Goal: Use online tool/utility: Utilize a website feature to perform a specific function

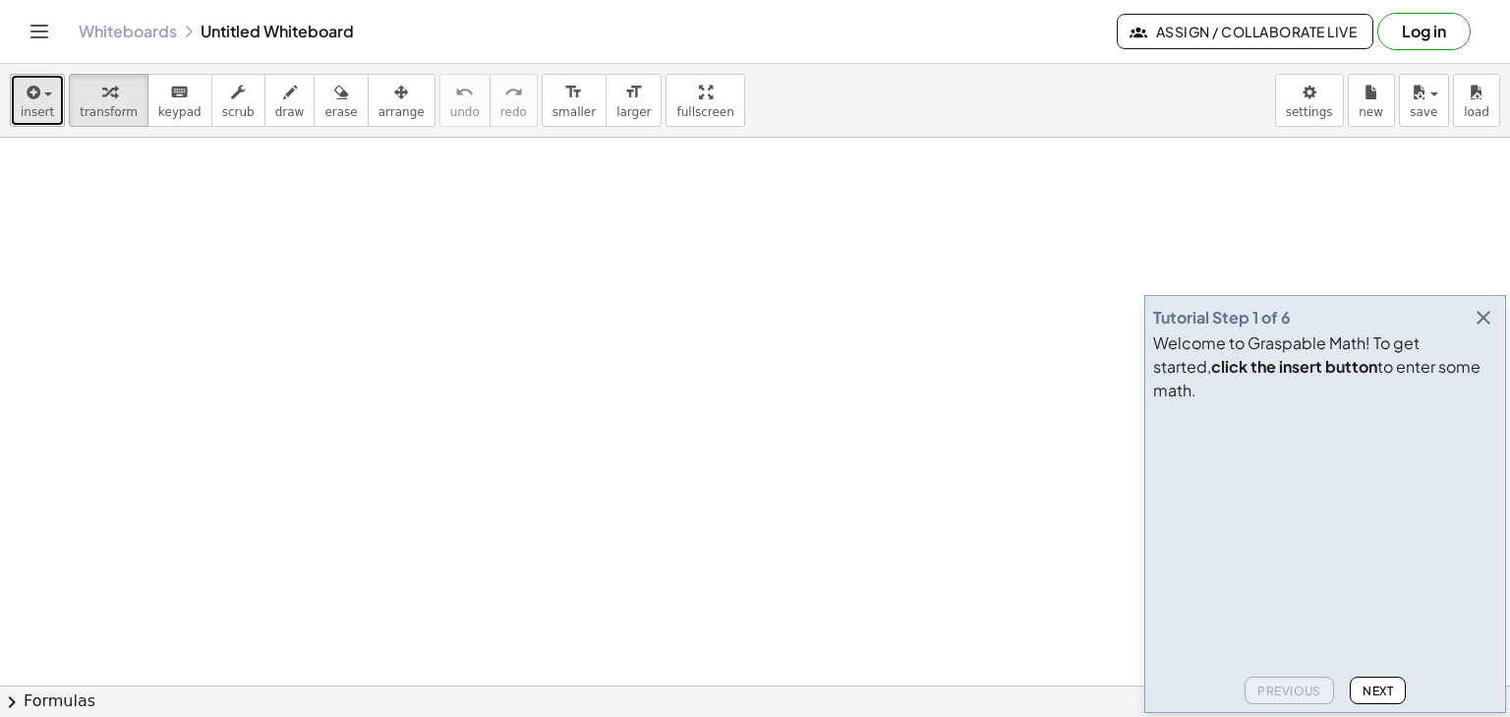
click at [48, 111] on span "insert" at bounding box center [37, 112] width 33 height 14
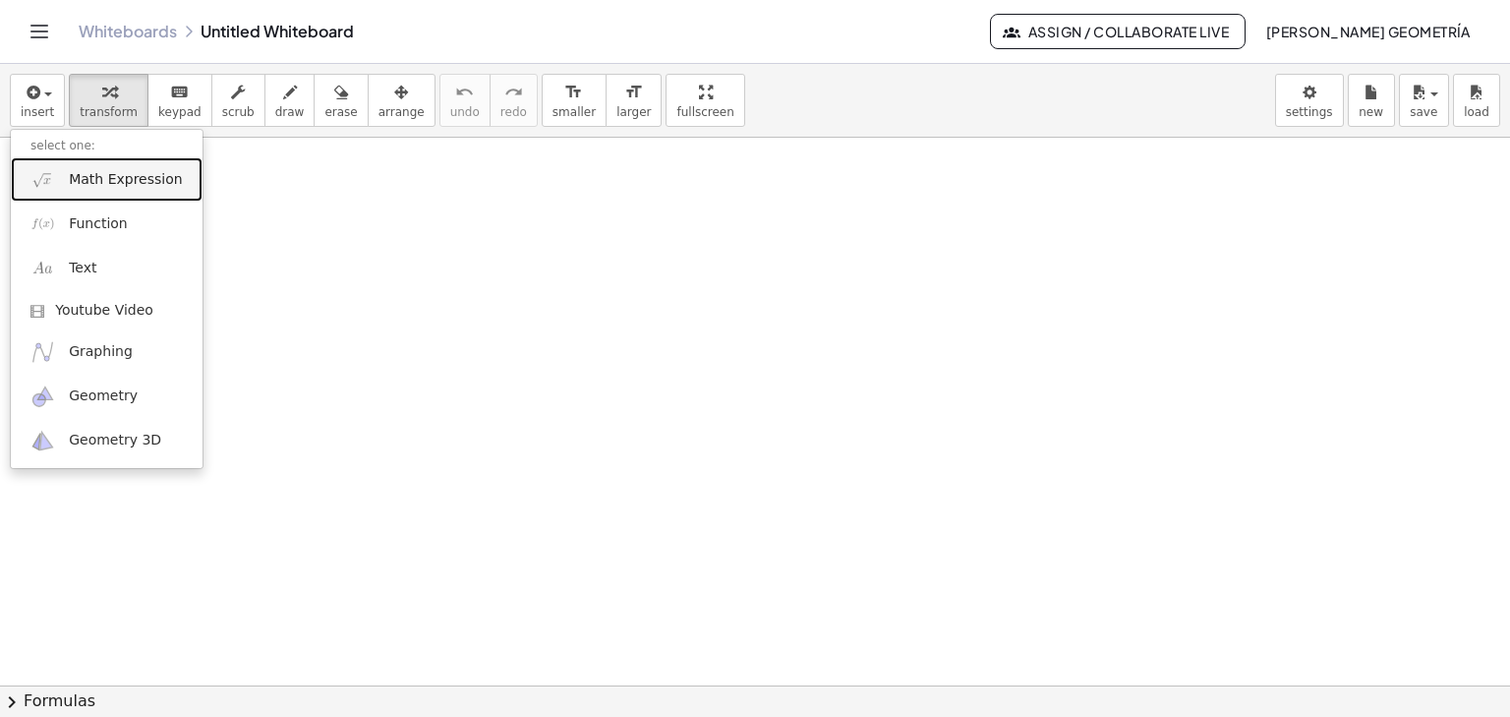
click at [77, 177] on span "Math Expression" at bounding box center [125, 180] width 113 height 20
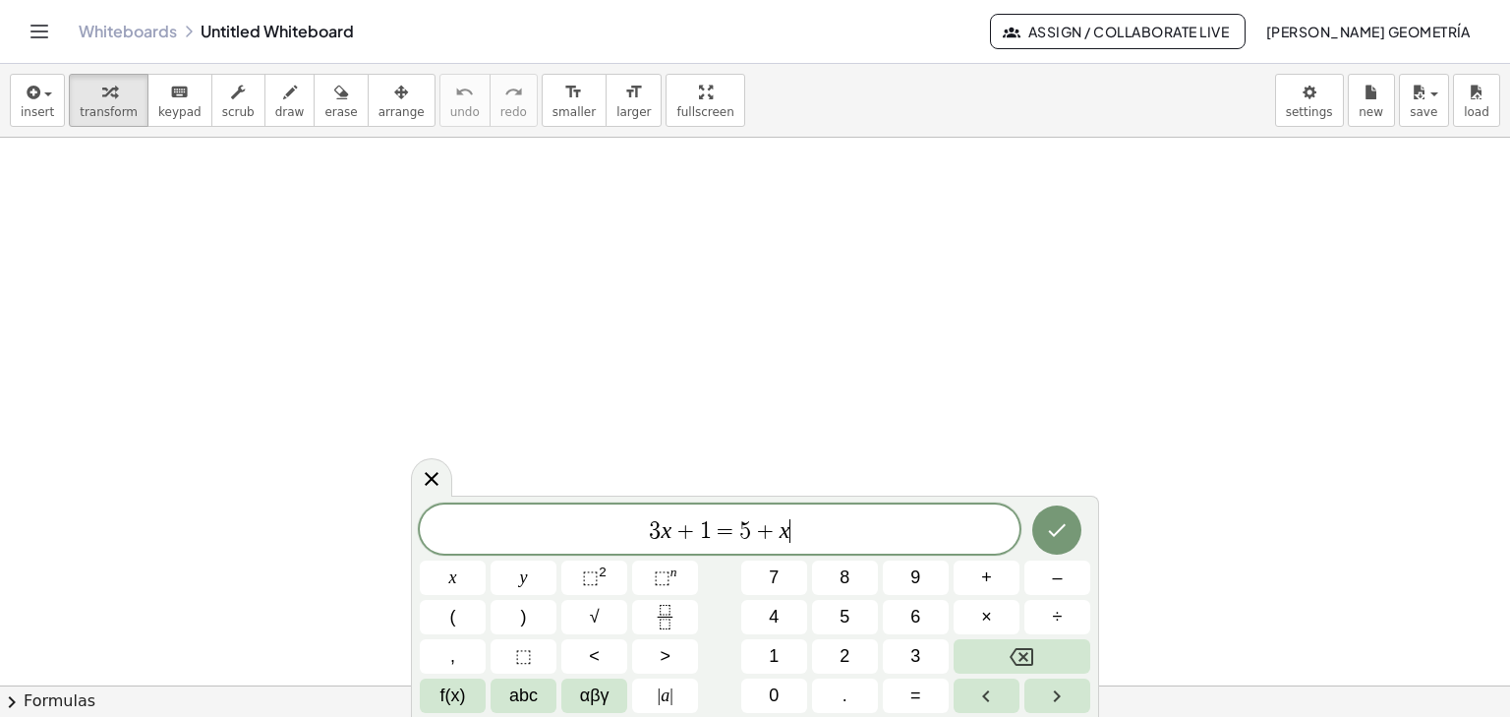
click at [792, 534] on span "3 x + 1 = 5 + x ​" at bounding box center [720, 531] width 600 height 28
click at [617, 622] on button "√" at bounding box center [594, 617] width 66 height 34
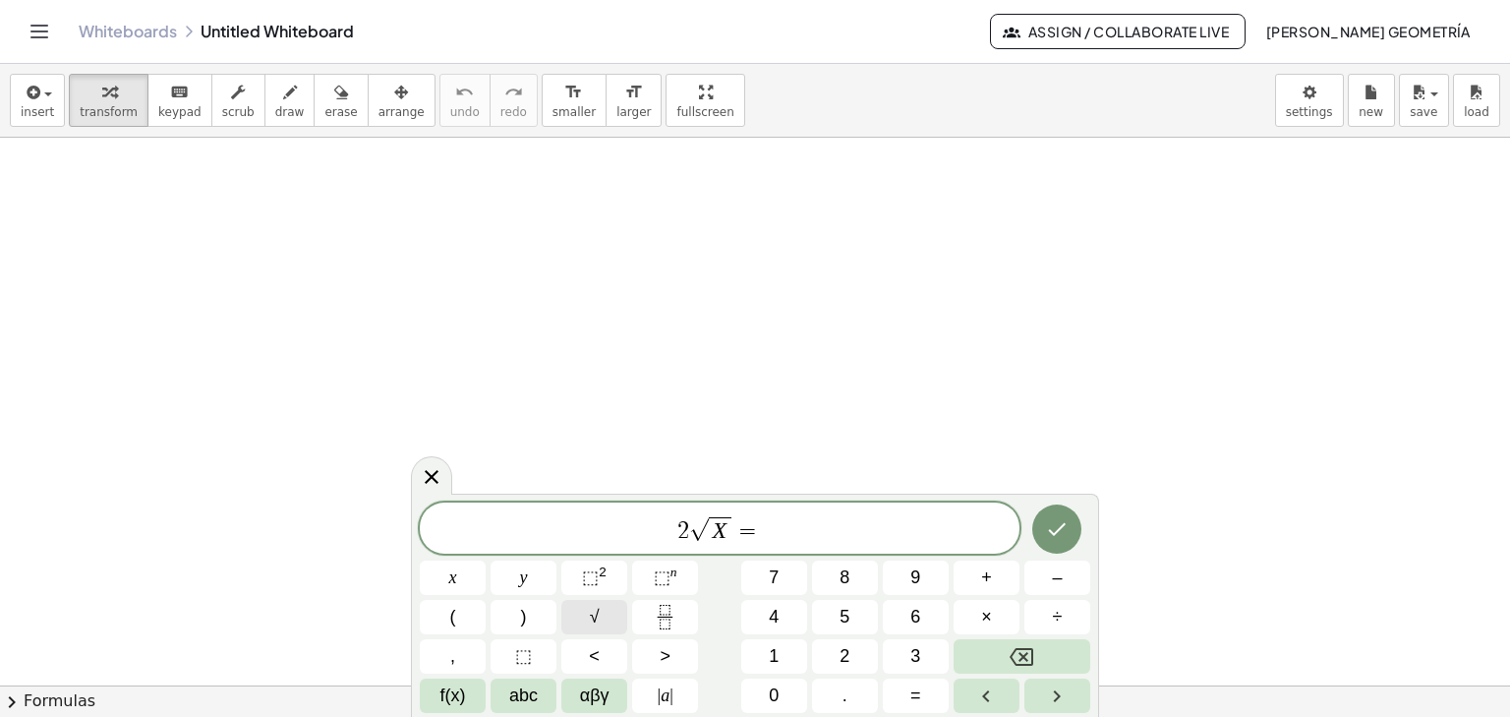
click at [617, 622] on button "√" at bounding box center [594, 617] width 66 height 34
click at [1057, 525] on icon "Done" at bounding box center [1057, 529] width 24 height 24
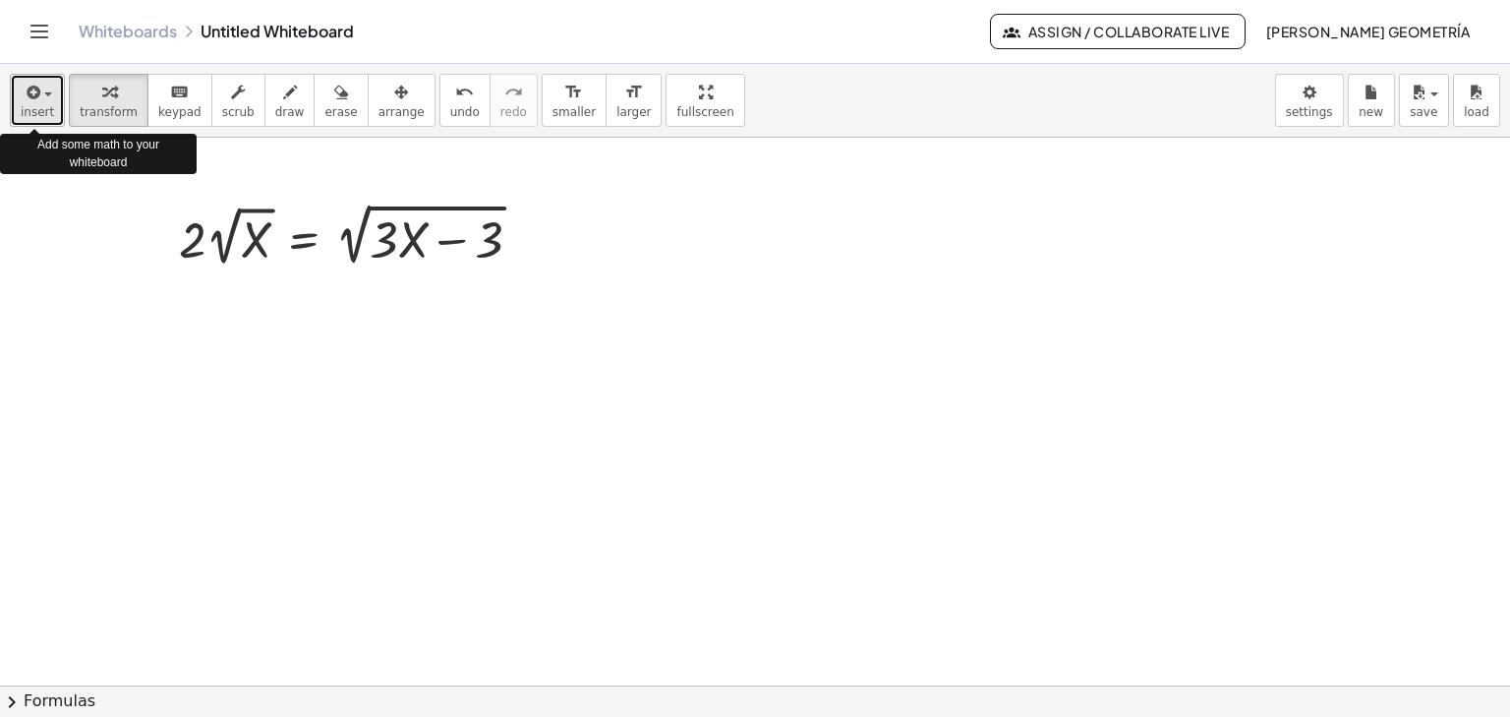
click at [45, 95] on span "button" at bounding box center [48, 94] width 8 height 4
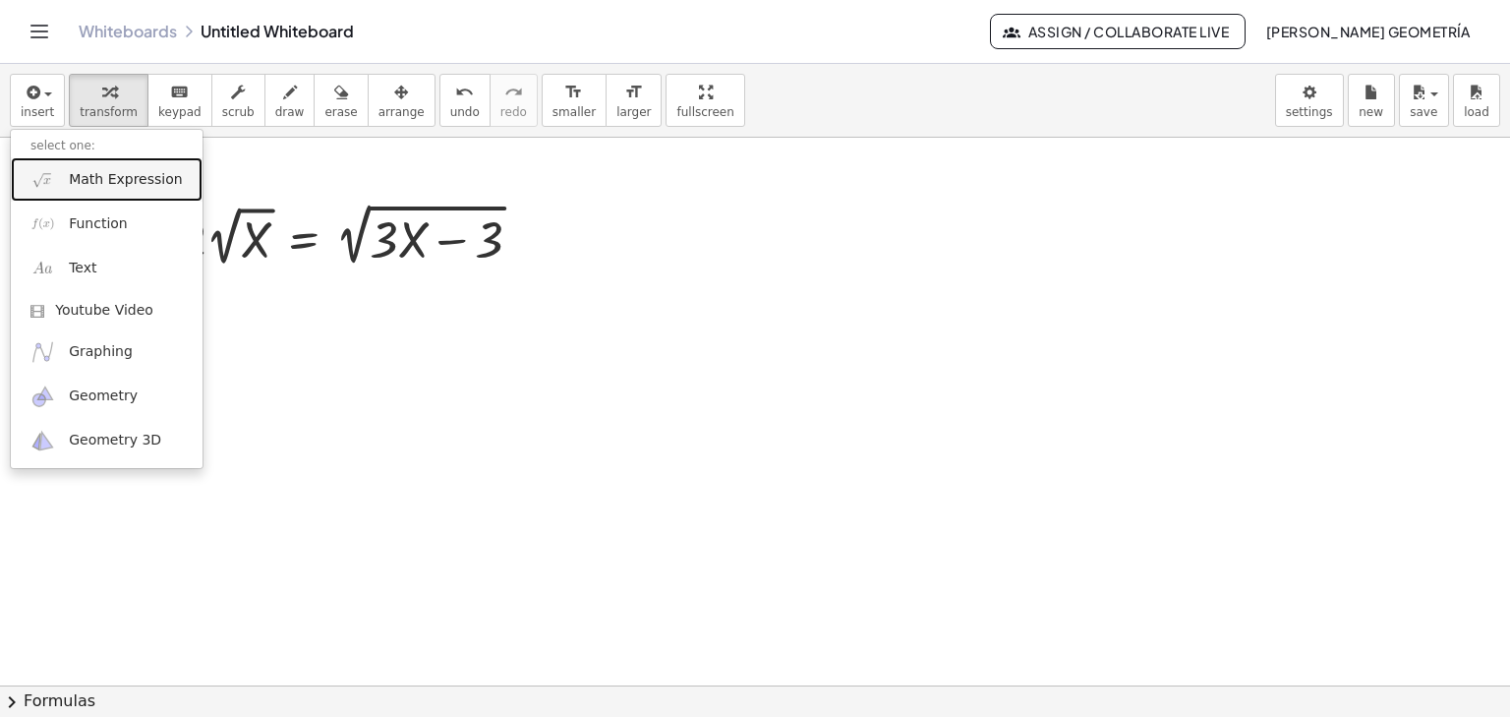
click at [92, 191] on link "Math Expression" at bounding box center [107, 179] width 192 height 44
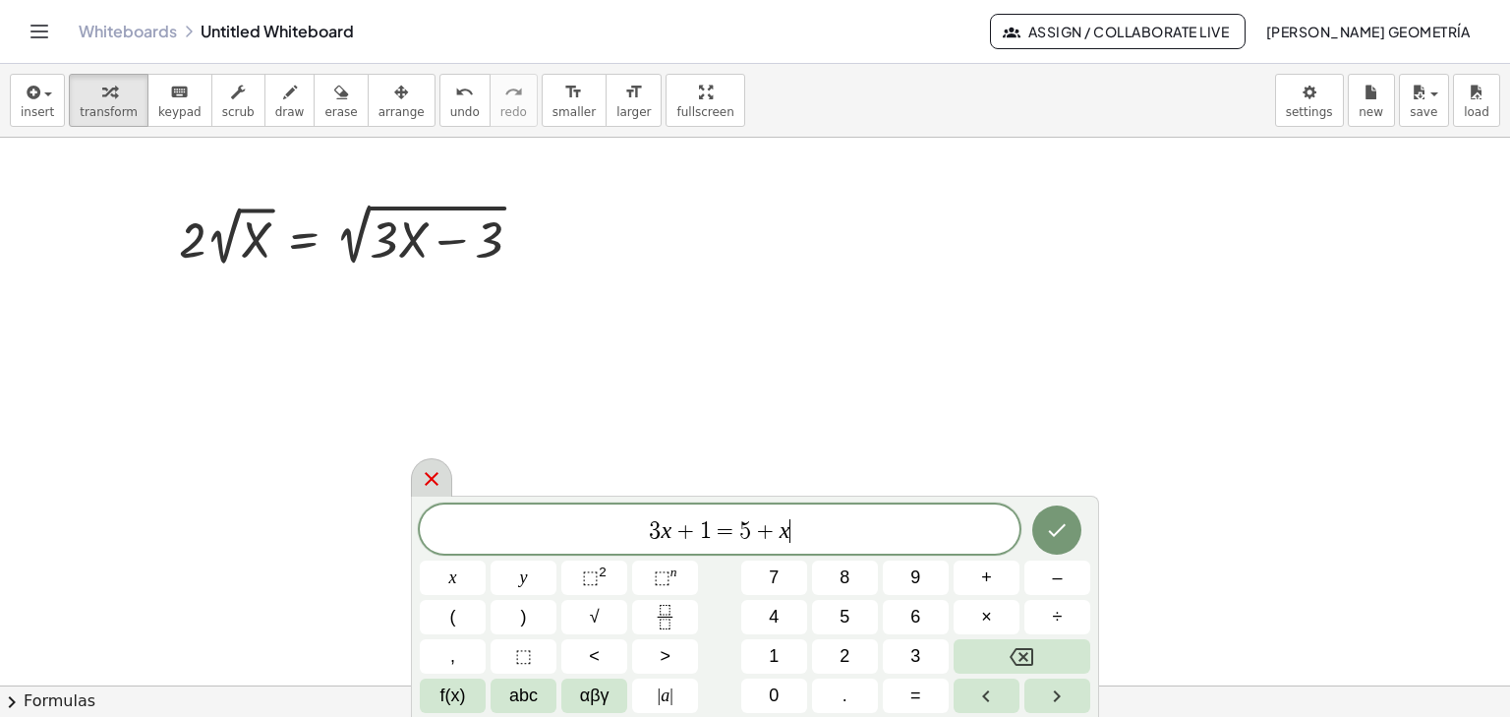
click at [429, 471] on icon at bounding box center [432, 479] width 24 height 24
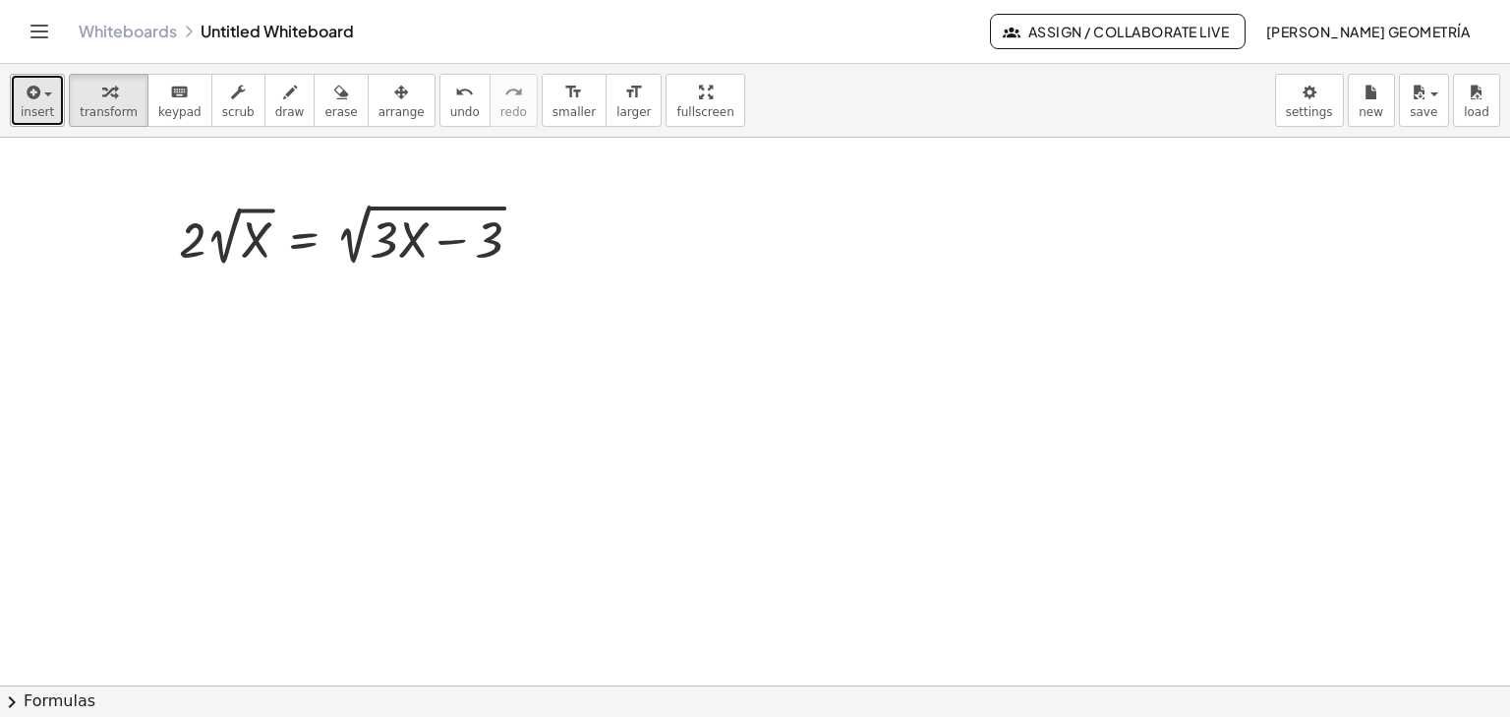
click at [36, 99] on icon "button" at bounding box center [32, 93] width 18 height 24
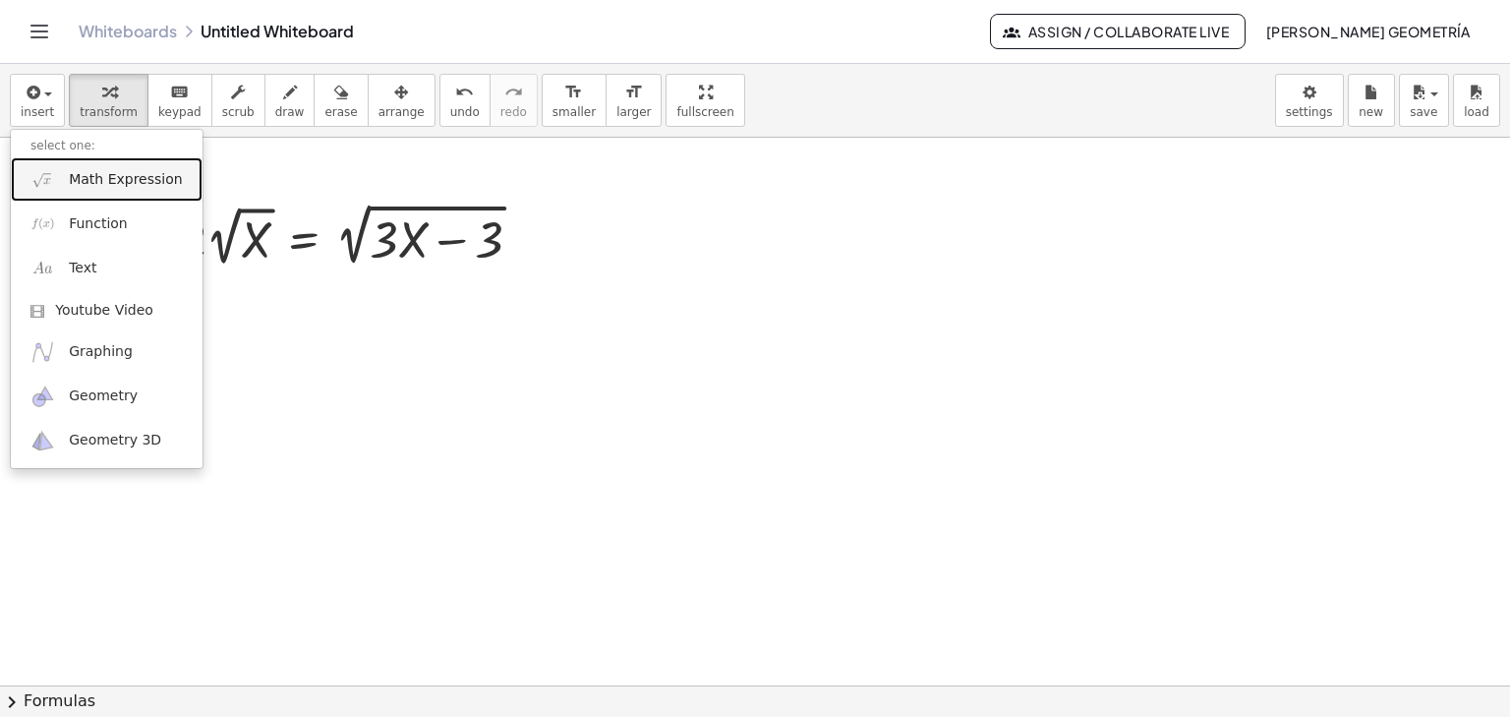
click at [70, 175] on span "Math Expression" at bounding box center [125, 180] width 113 height 20
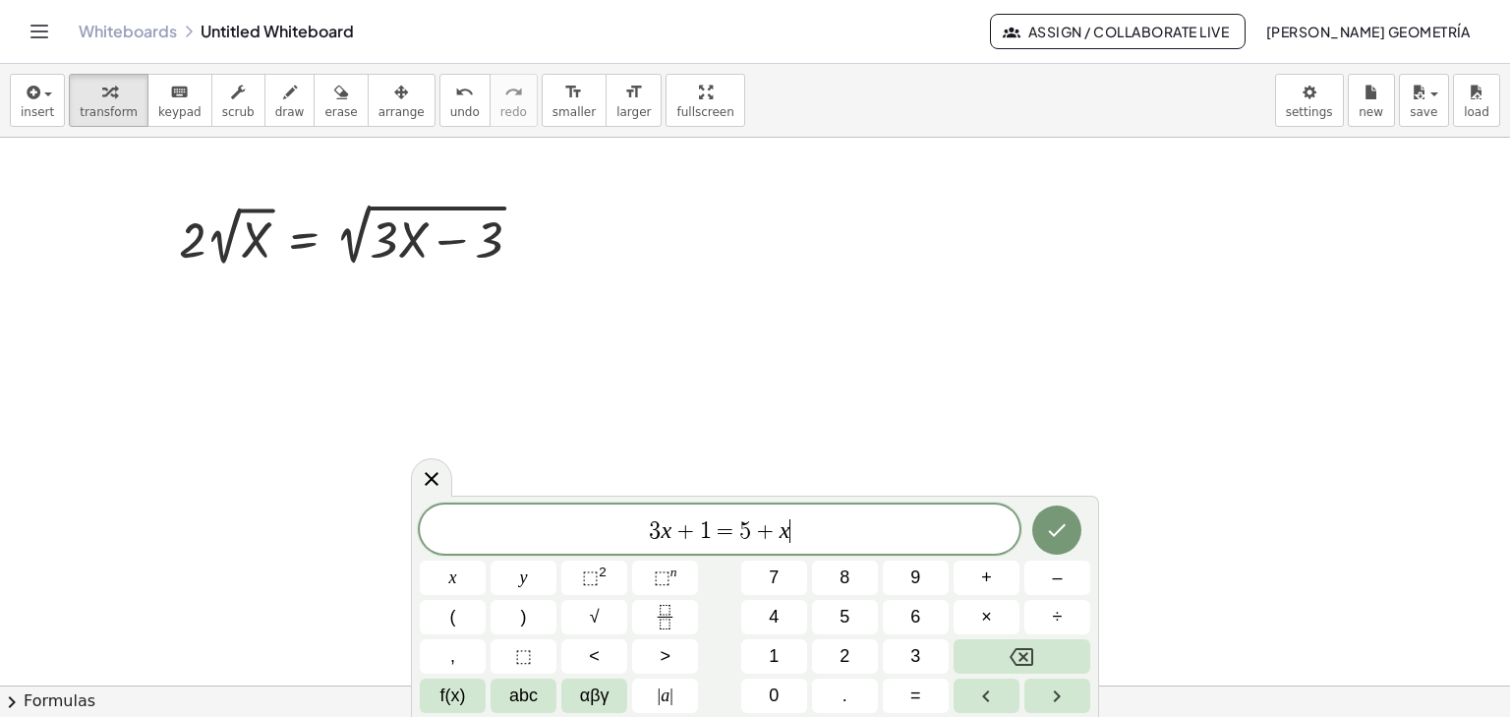
click at [908, 530] on span "3 x + 1 = 5 + x ​" at bounding box center [720, 531] width 600 height 28
click at [600, 568] on sup "2" at bounding box center [603, 571] width 8 height 15
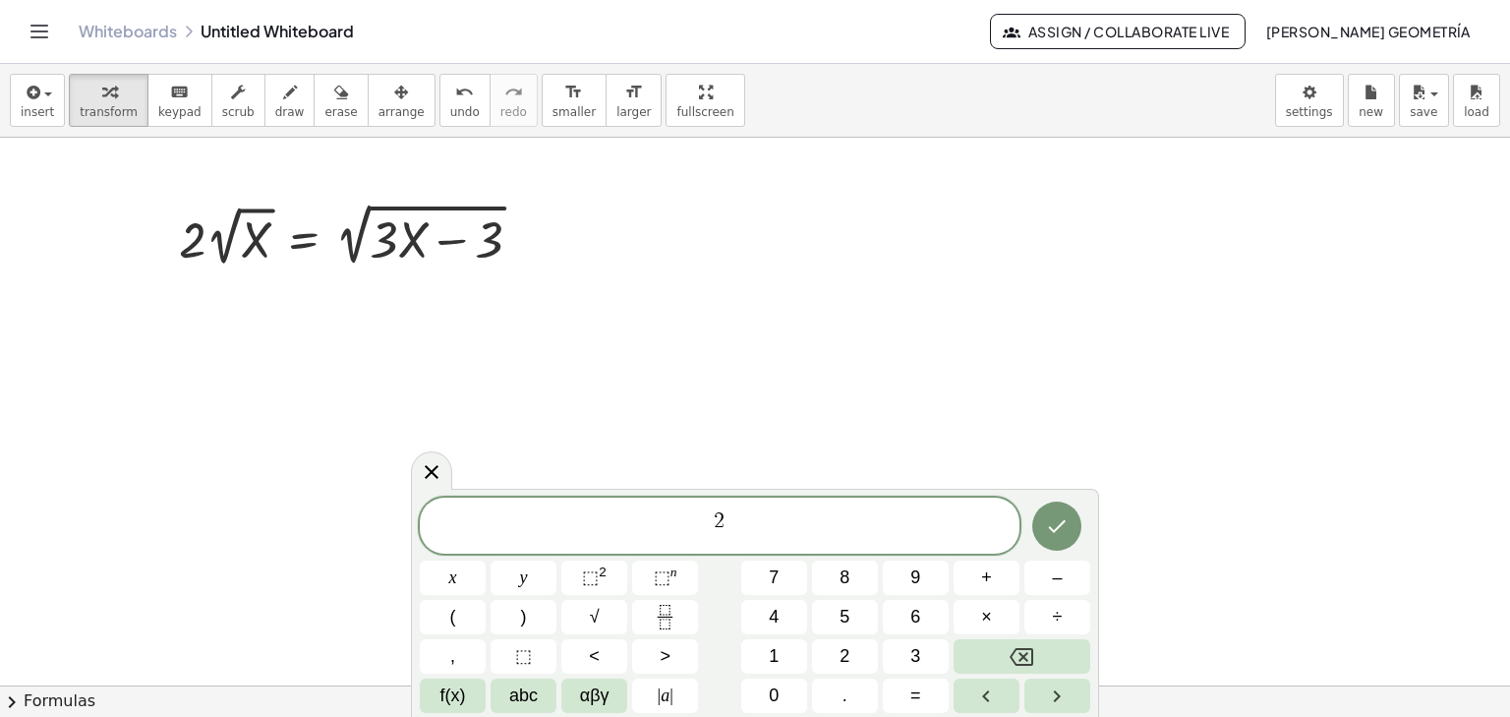
click at [732, 528] on span "2 ​" at bounding box center [720, 526] width 600 height 35
click at [513, 655] on button "⬚" at bounding box center [524, 656] width 66 height 34
click at [599, 577] on sup "2" at bounding box center [603, 571] width 8 height 15
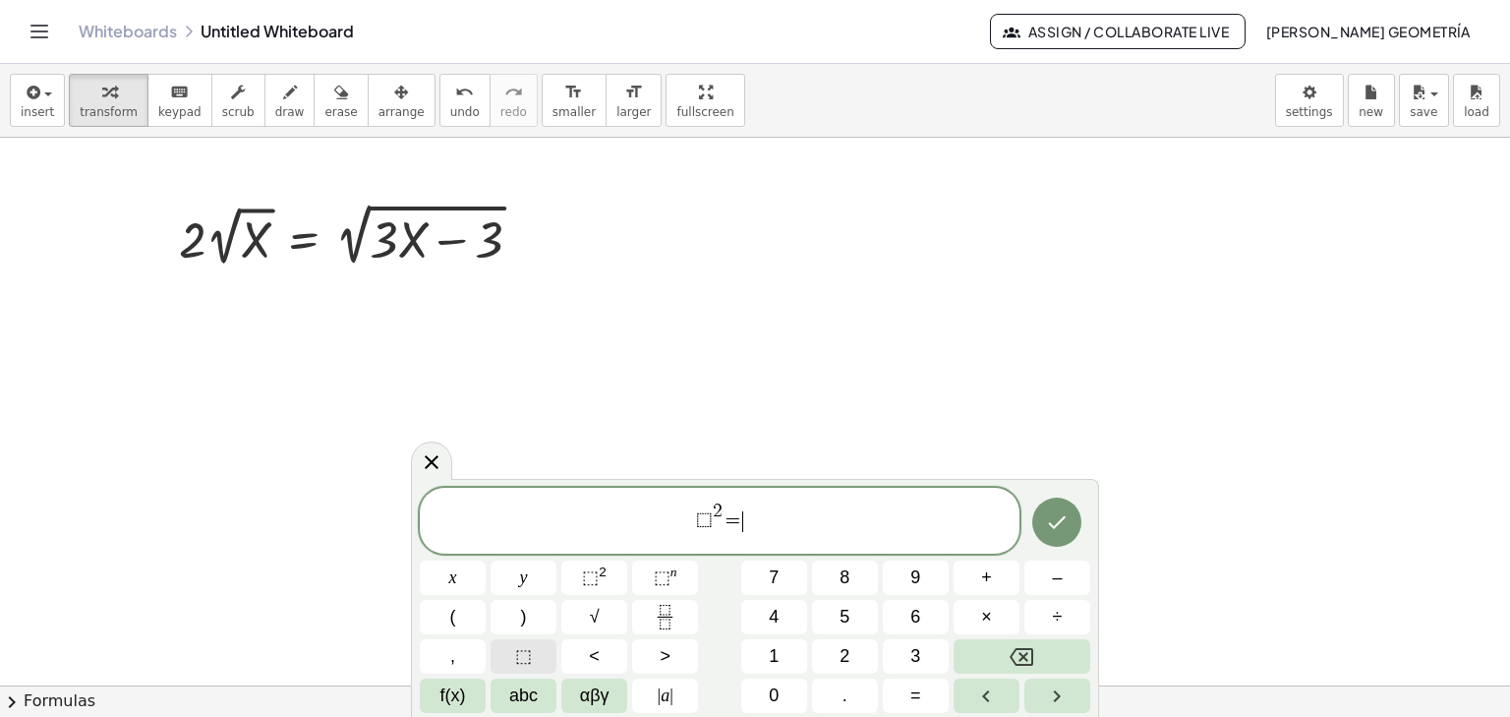
click at [529, 650] on span "⬚" at bounding box center [523, 656] width 17 height 27
click at [590, 573] on span "⬚" at bounding box center [590, 577] width 17 height 20
click at [1053, 513] on icon "Done" at bounding box center [1057, 522] width 24 height 24
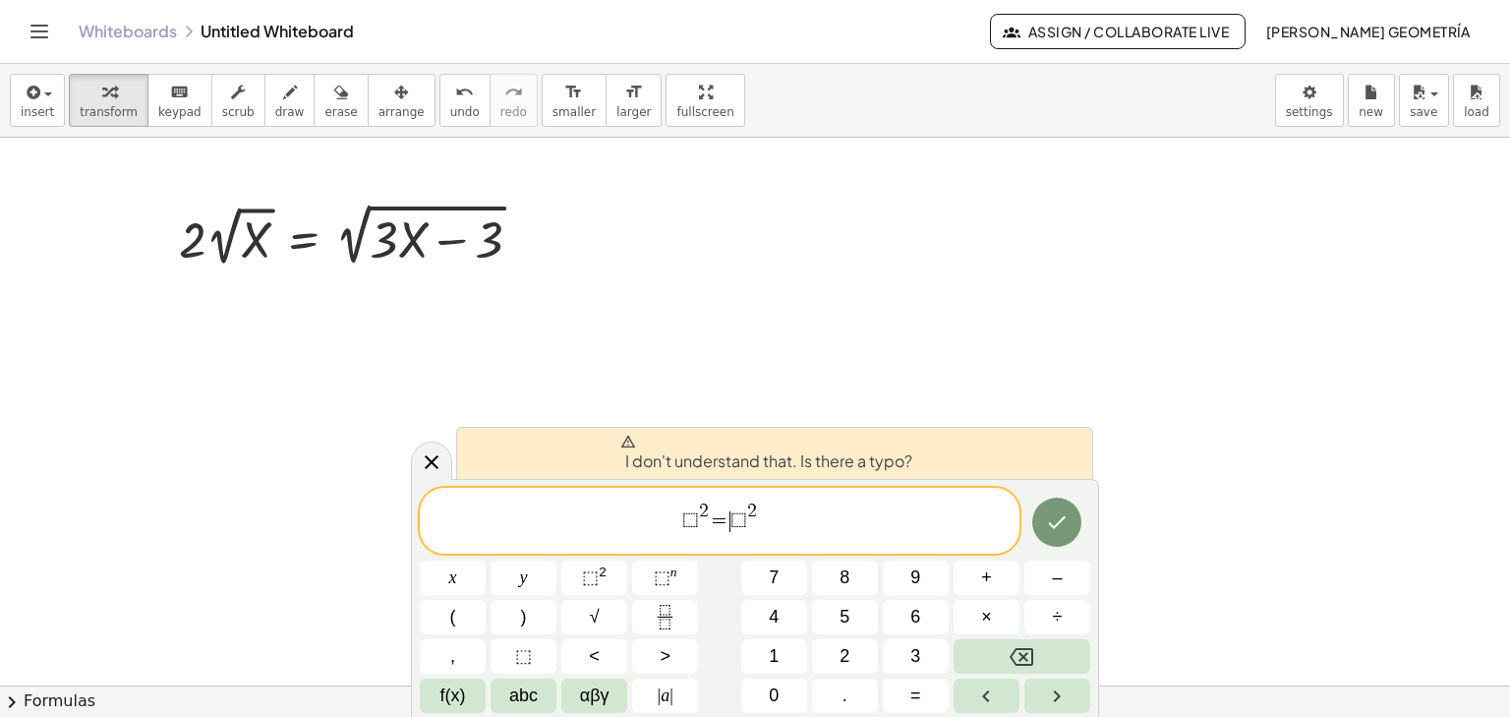
click at [725, 518] on span "=" at bounding box center [719, 522] width 21 height 22
click at [1067, 528] on icon "Done" at bounding box center [1057, 522] width 24 height 24
click at [434, 464] on icon at bounding box center [432, 462] width 14 height 14
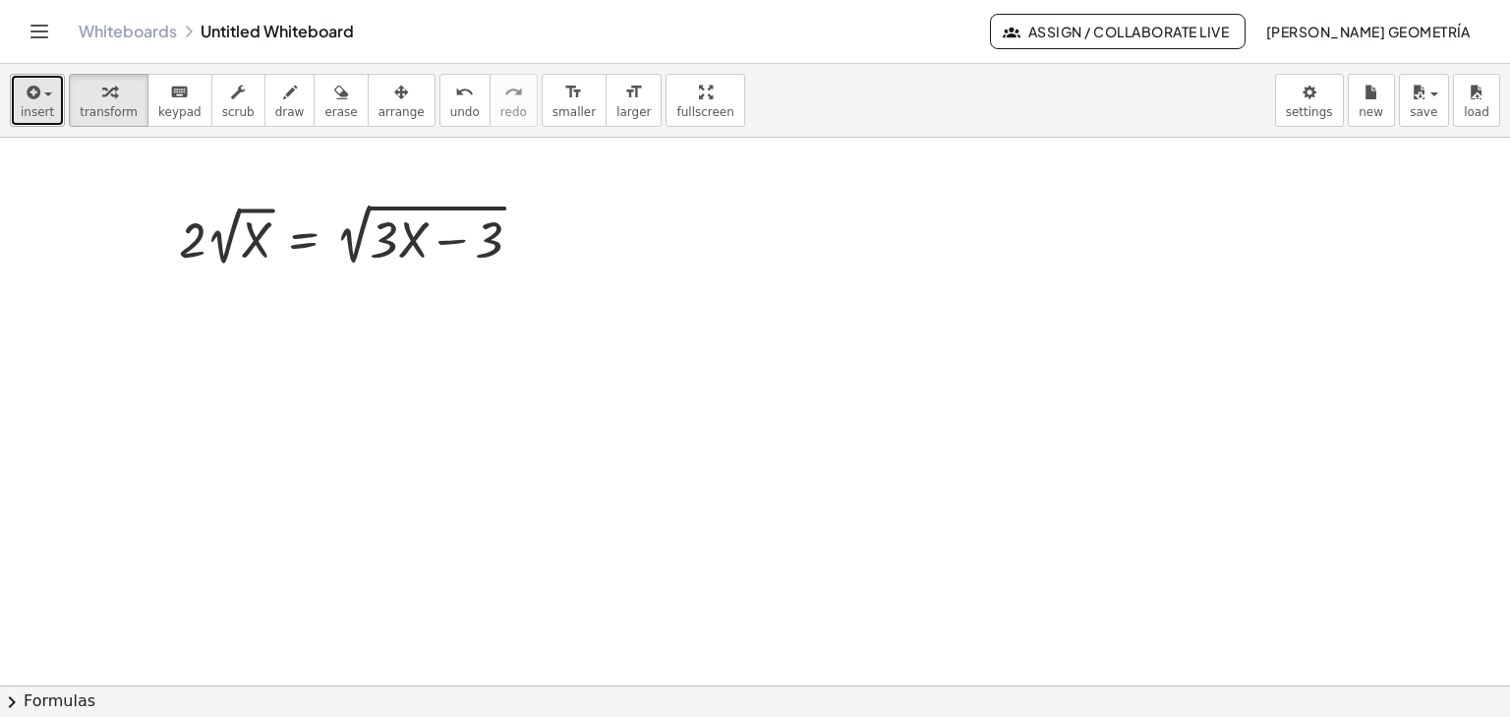
click at [45, 87] on div "button" at bounding box center [37, 92] width 33 height 24
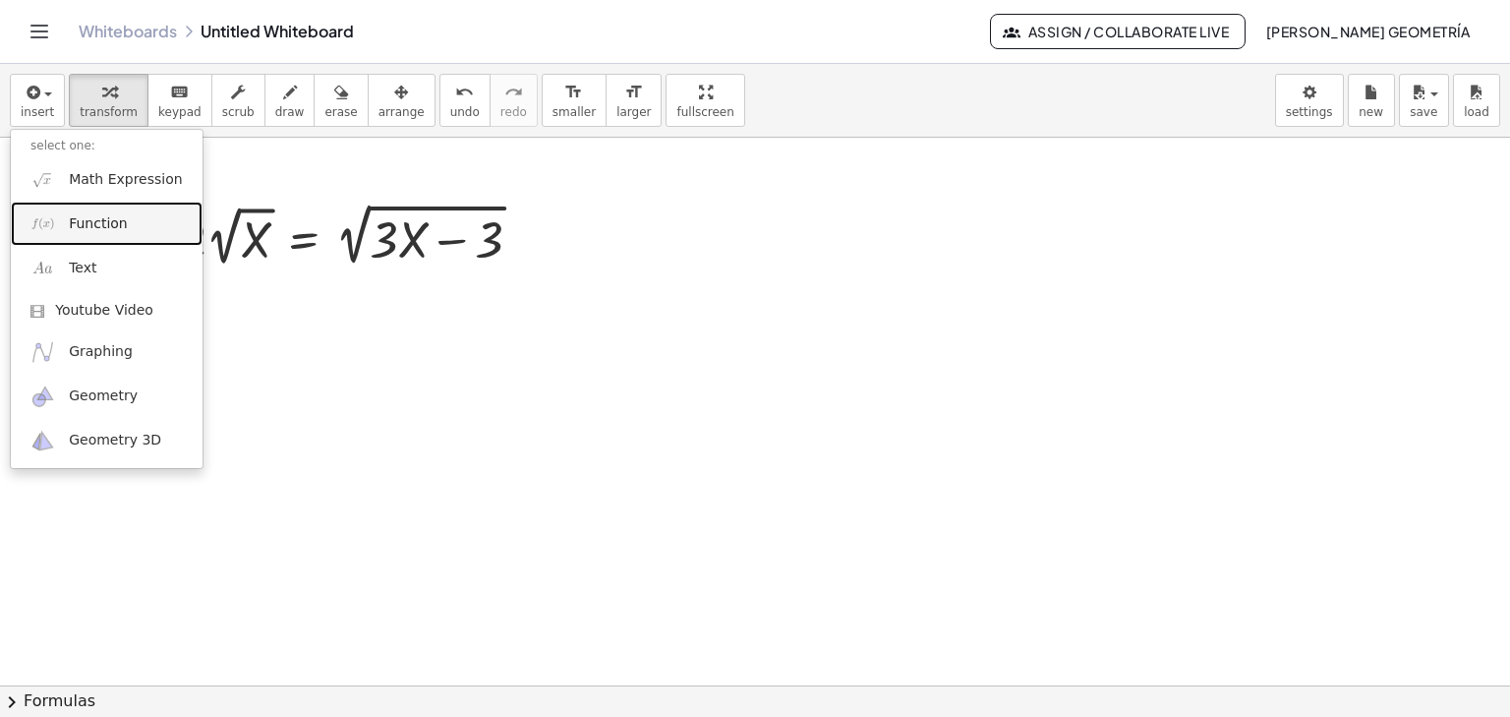
click at [73, 224] on span "Function" at bounding box center [98, 224] width 59 height 20
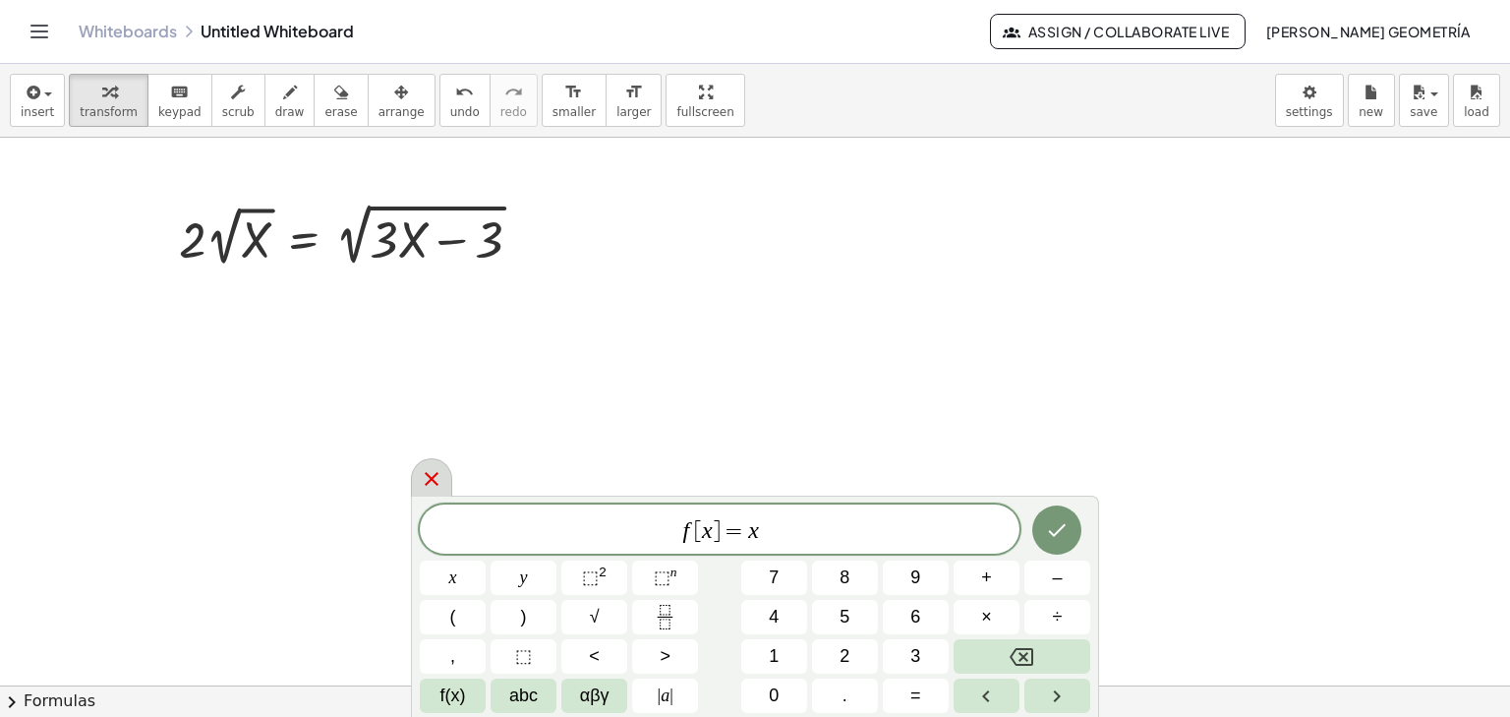
click at [436, 469] on icon at bounding box center [432, 479] width 24 height 24
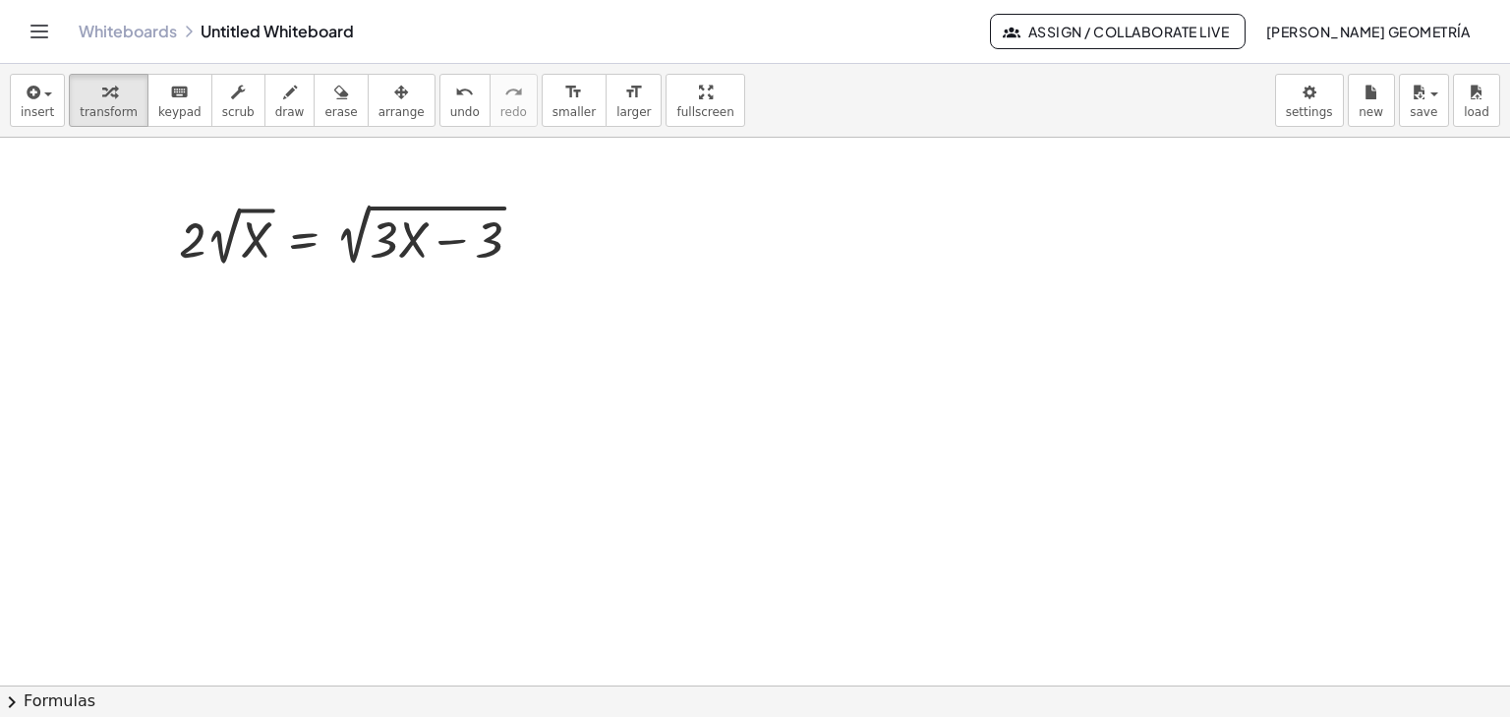
click at [17, 692] on span "chevron_right" at bounding box center [12, 702] width 24 height 24
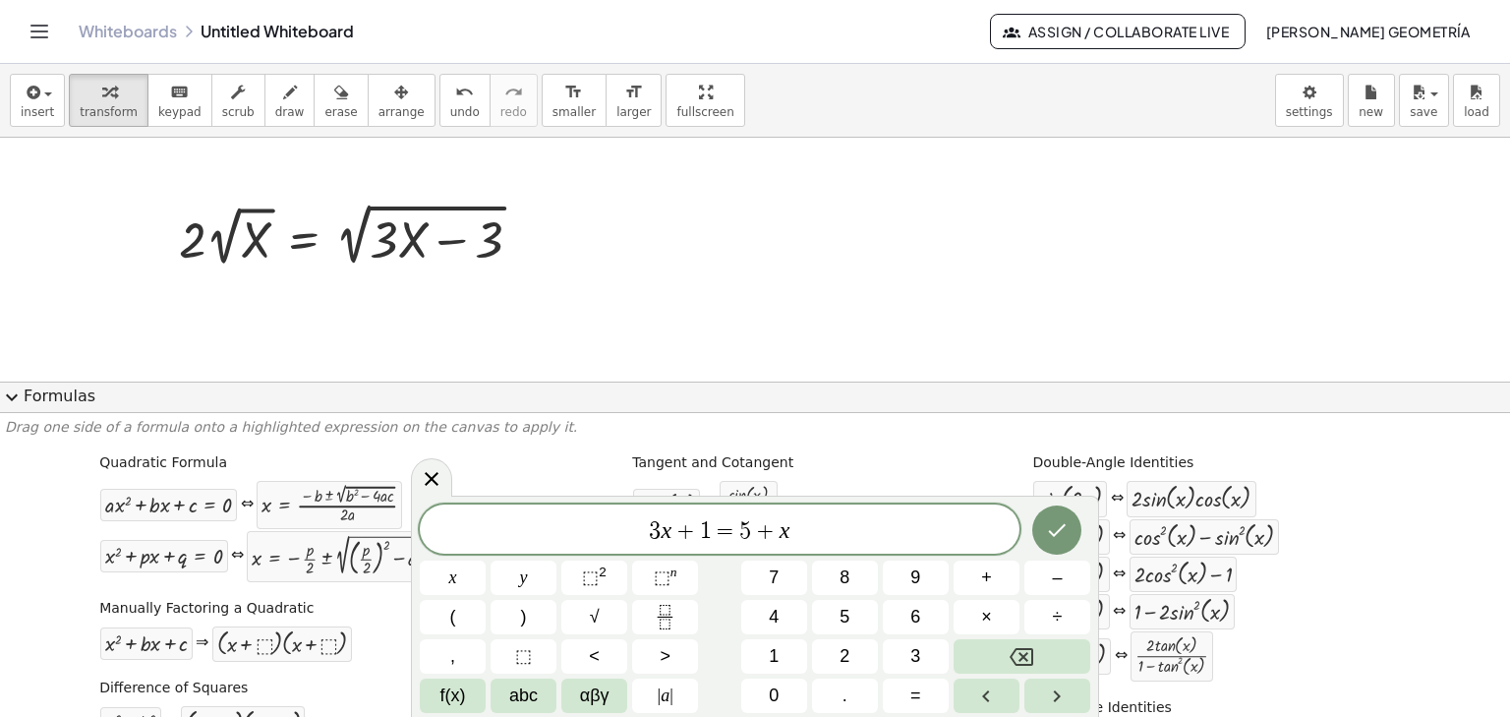
click at [16, 402] on span "expand_more" at bounding box center [12, 397] width 24 height 24
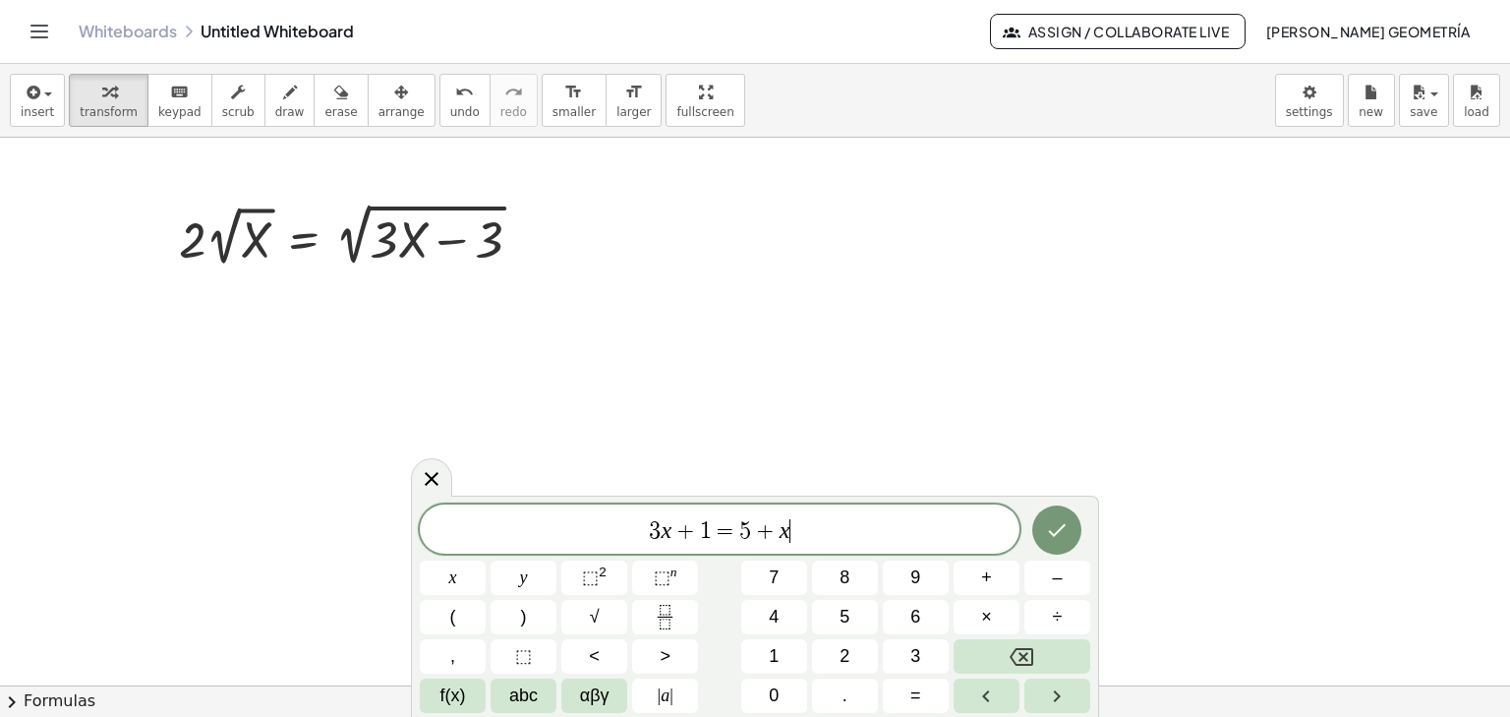
click at [808, 527] on span "3 x + 1 = 5 + x ​" at bounding box center [720, 531] width 600 height 28
click at [527, 662] on span "⬚" at bounding box center [523, 656] width 17 height 27
click at [606, 563] on button "⬚ 2" at bounding box center [594, 577] width 66 height 34
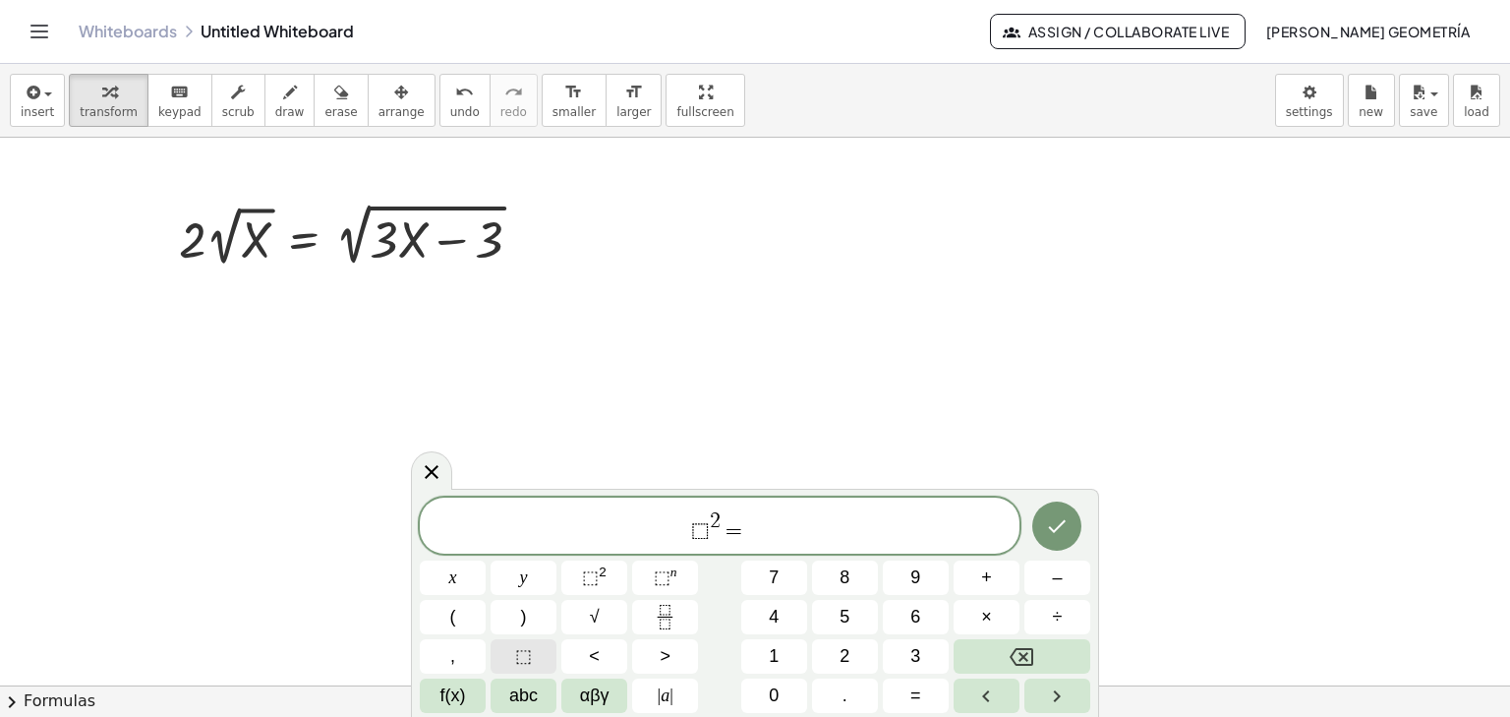
click at [529, 660] on span "⬚" at bounding box center [523, 656] width 17 height 27
click at [588, 579] on span "⬚" at bounding box center [590, 577] width 17 height 20
click at [1046, 526] on icon "Done" at bounding box center [1057, 526] width 24 height 24
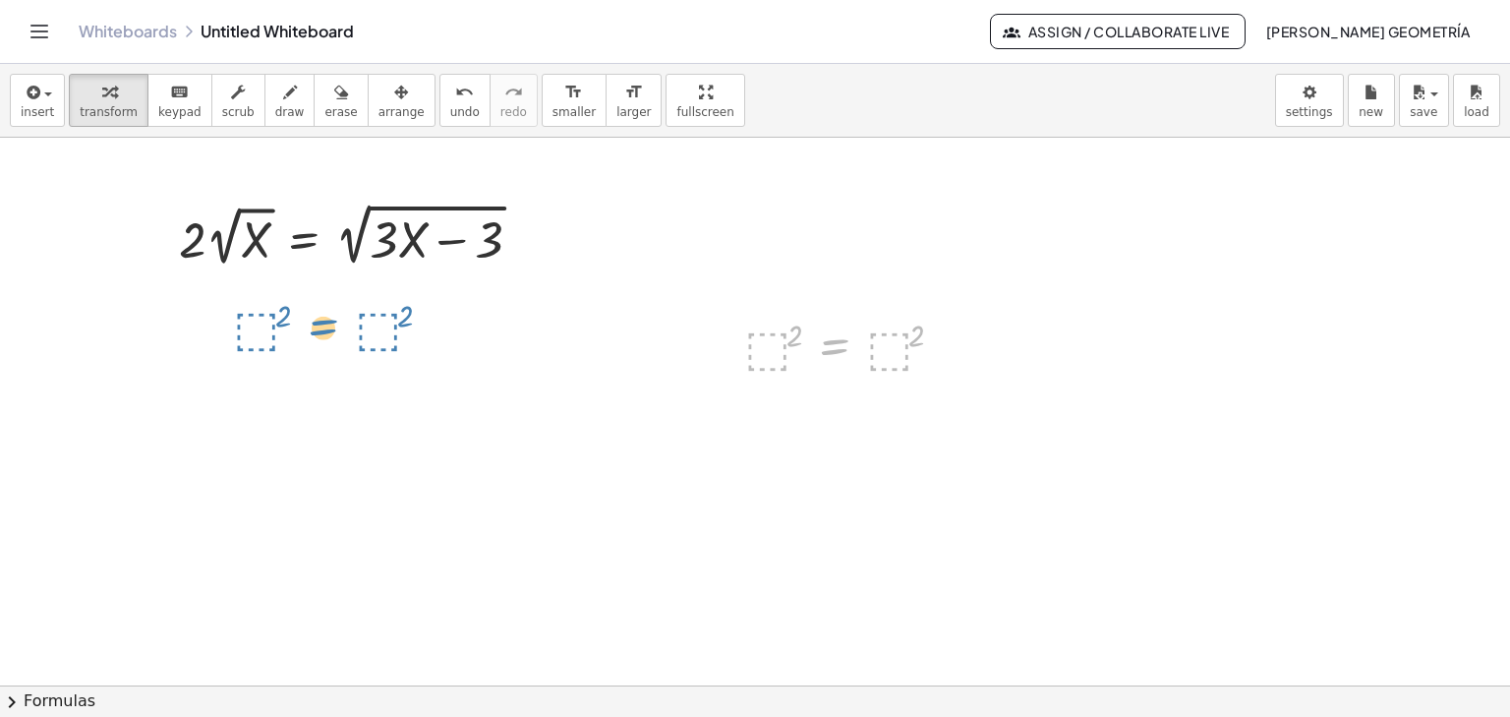
drag, startPoint x: 840, startPoint y: 348, endPoint x: 328, endPoint y: 329, distance: 511.6
click at [946, 345] on div at bounding box center [950, 347] width 22 height 22
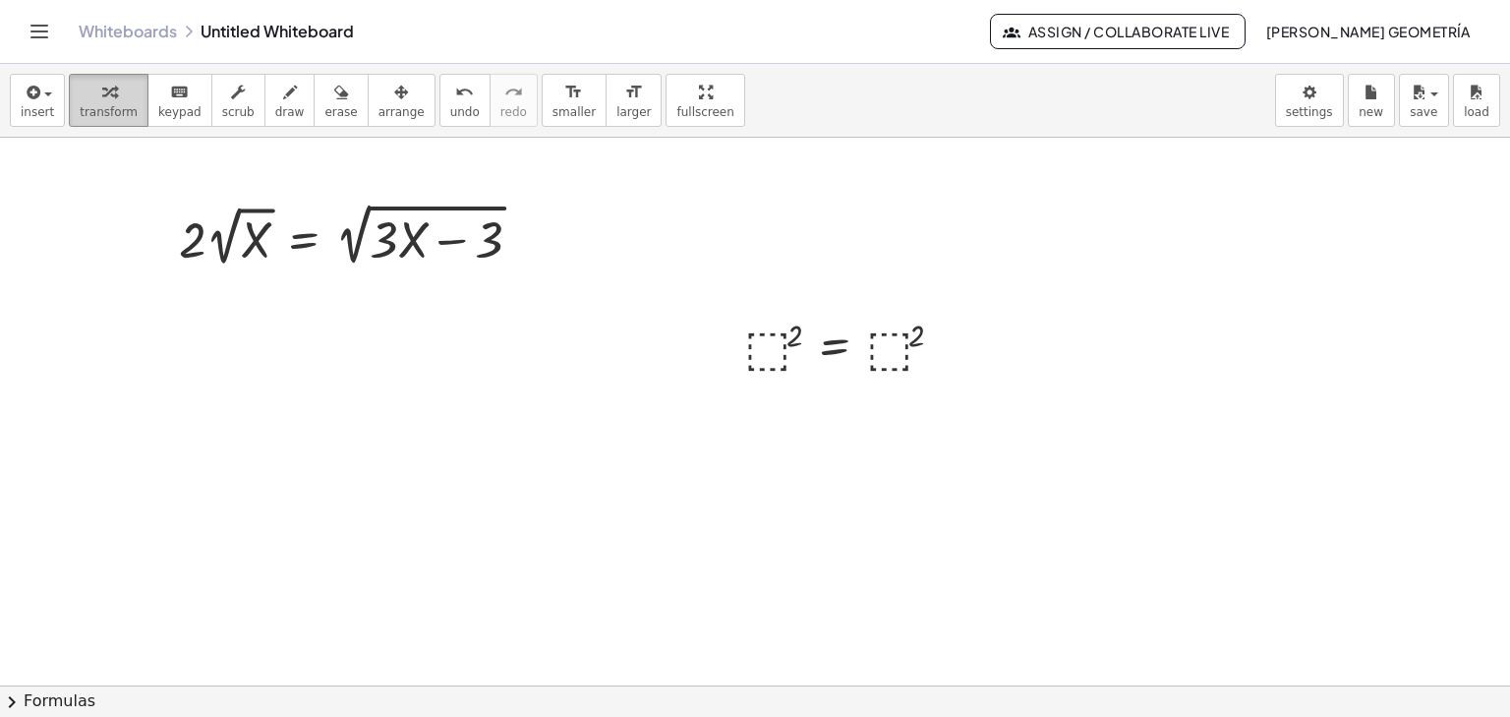
click at [118, 99] on div "button" at bounding box center [109, 92] width 58 height 24
click at [378, 105] on span "arrange" at bounding box center [401, 112] width 46 height 14
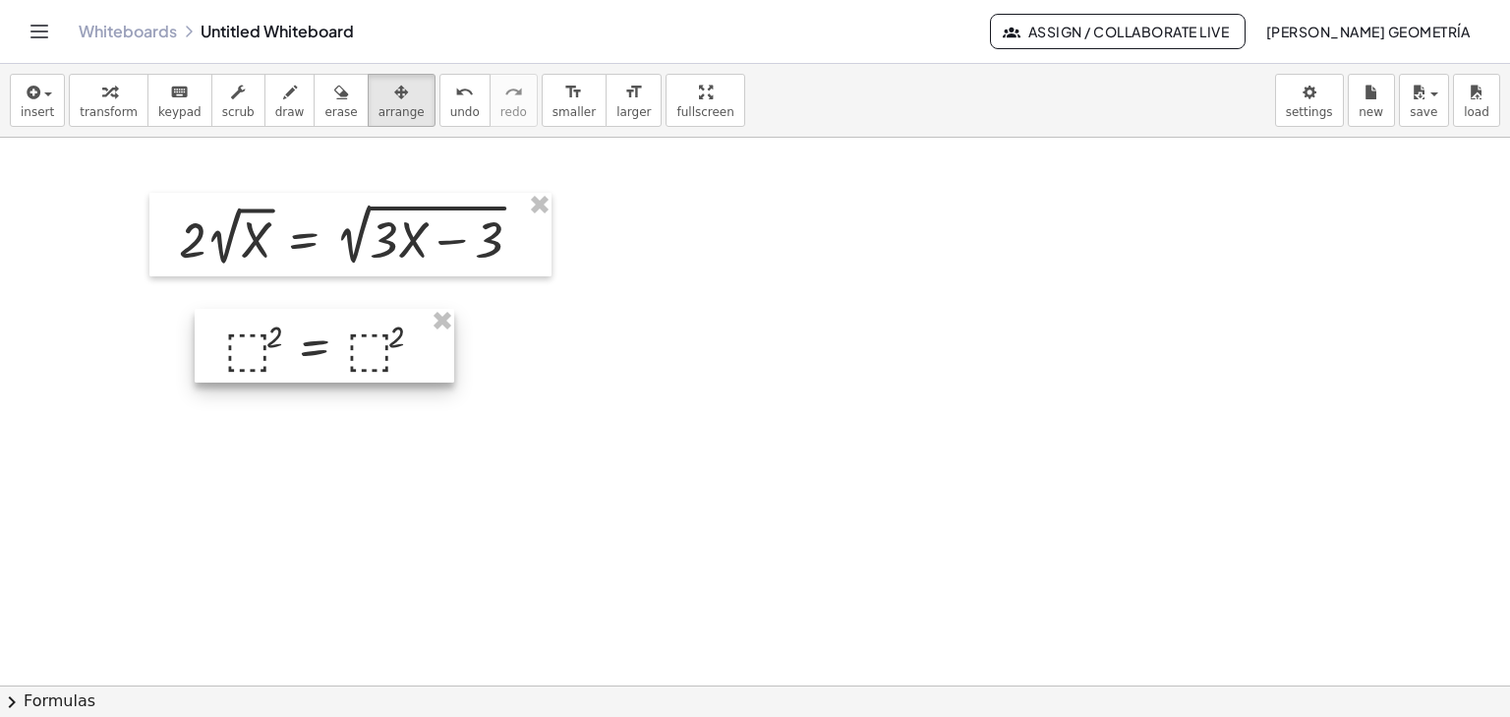
drag, startPoint x: 831, startPoint y: 329, endPoint x: 311, endPoint y: 330, distance: 520.1
click at [311, 330] on div at bounding box center [325, 346] width 260 height 75
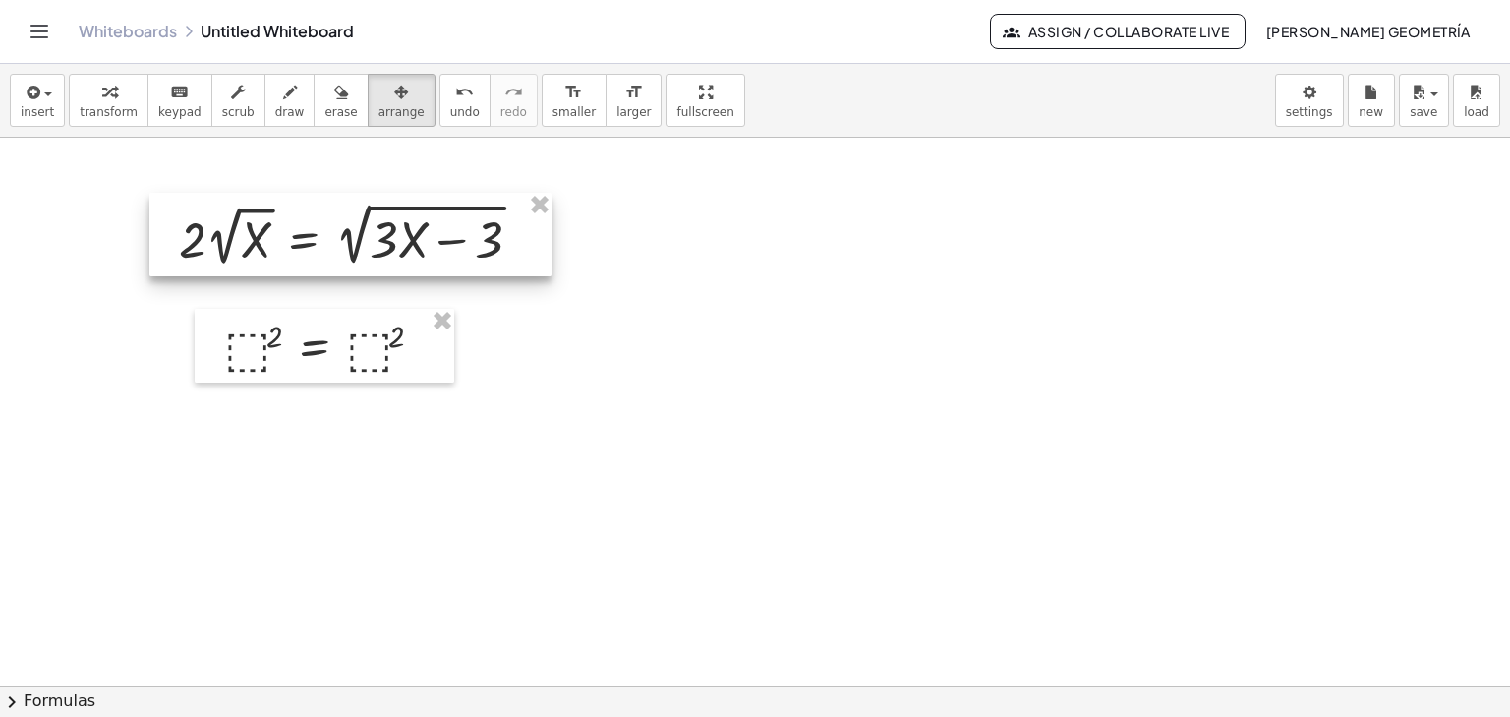
click at [242, 237] on div at bounding box center [350, 235] width 402 height 84
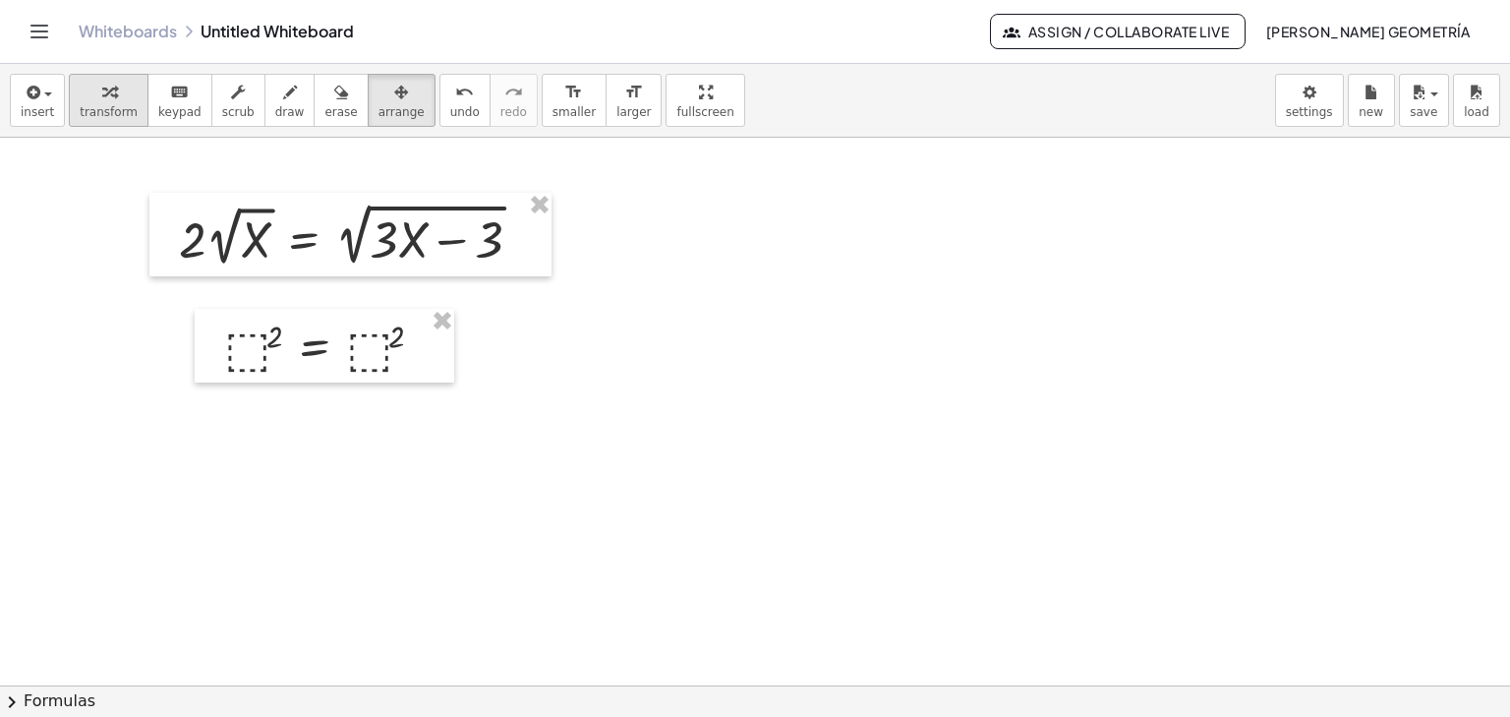
click at [110, 96] on div "button" at bounding box center [109, 92] width 58 height 24
click at [212, 227] on div at bounding box center [358, 235] width 378 height 74
click at [199, 240] on div at bounding box center [358, 235] width 378 height 74
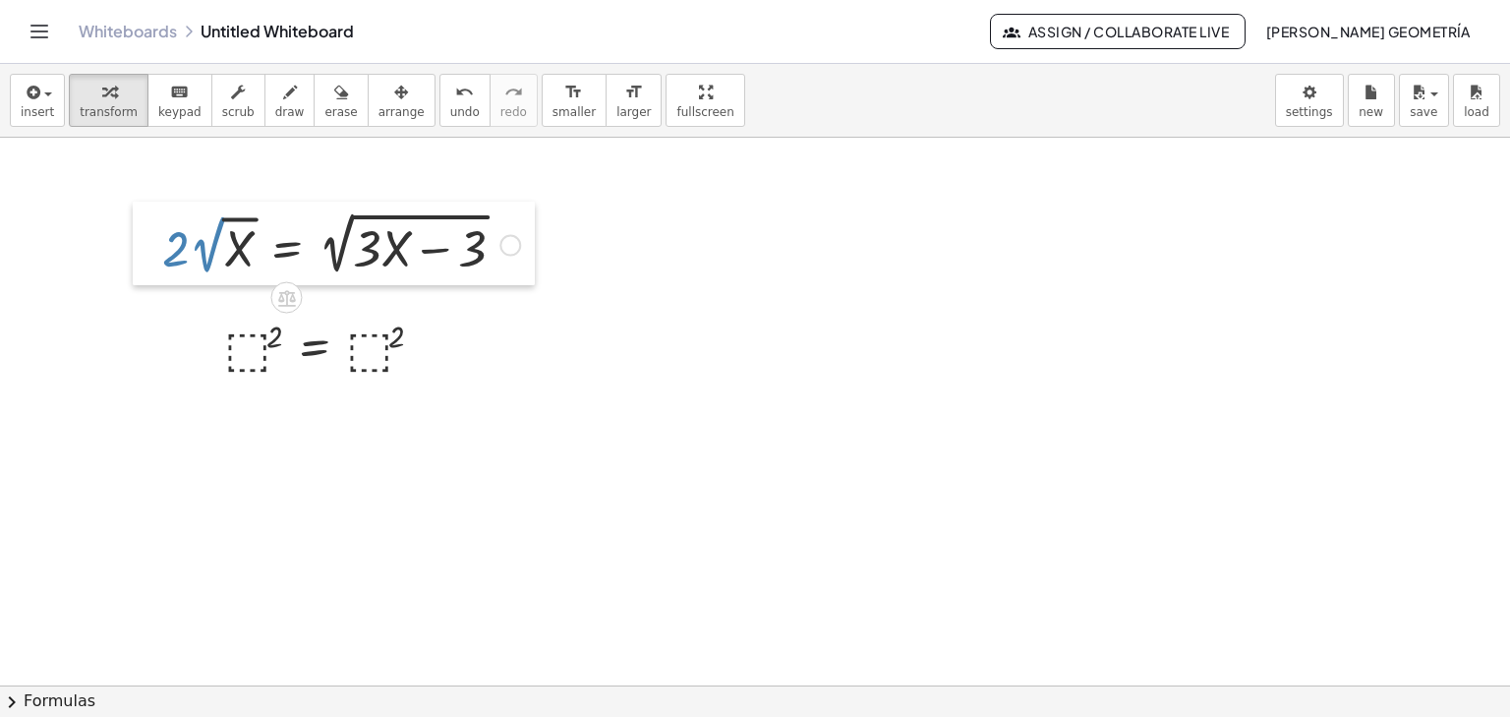
drag, startPoint x: 169, startPoint y: 240, endPoint x: 151, endPoint y: 249, distance: 19.8
click at [151, 249] on div at bounding box center [147, 244] width 29 height 84
click at [236, 222] on div at bounding box center [340, 243] width 378 height 74
click at [243, 258] on div at bounding box center [340, 243] width 378 height 74
click at [348, 242] on div at bounding box center [340, 243] width 378 height 74
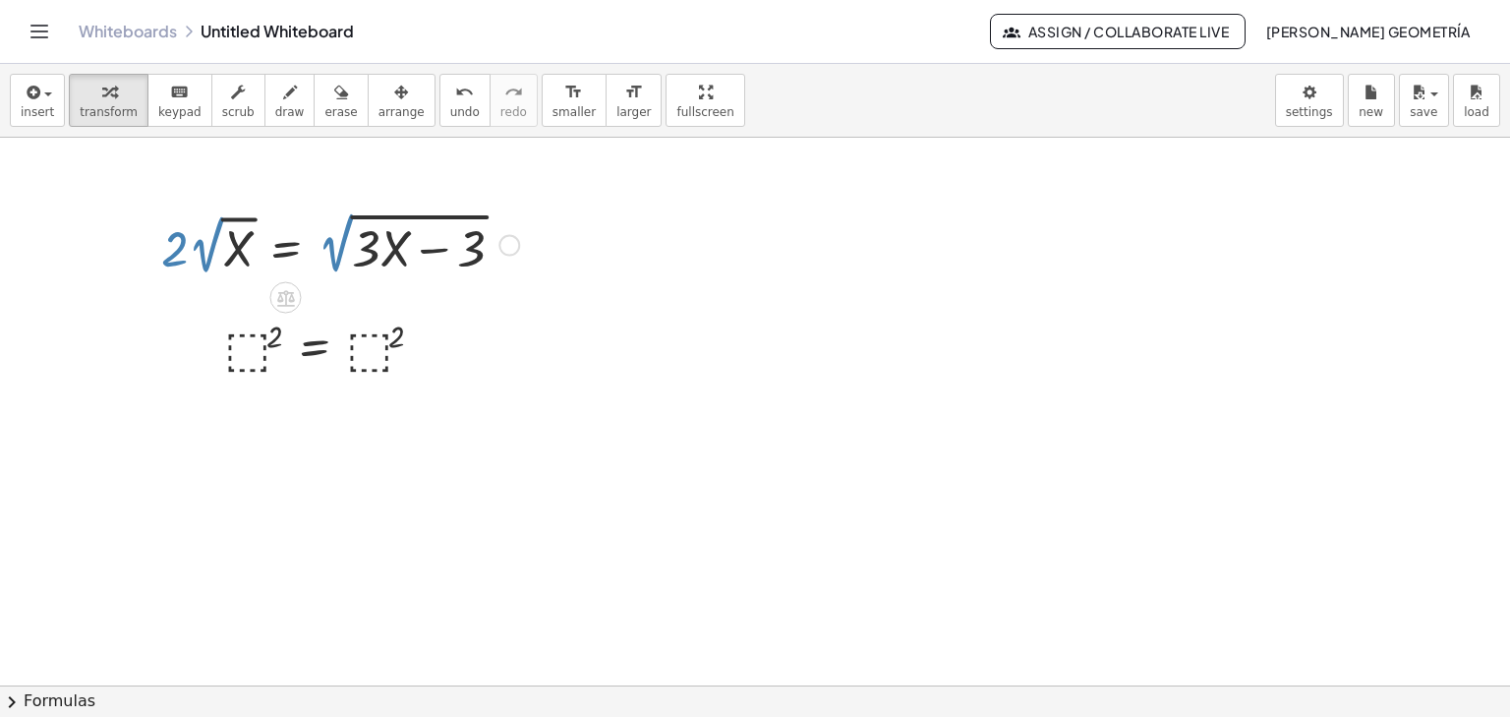
drag, startPoint x: 333, startPoint y: 253, endPoint x: 354, endPoint y: 254, distance: 20.7
click at [334, 253] on div at bounding box center [340, 243] width 378 height 74
click at [389, 254] on div at bounding box center [340, 243] width 378 height 74
click at [362, 250] on div at bounding box center [340, 243] width 378 height 74
click at [469, 249] on div at bounding box center [340, 243] width 378 height 74
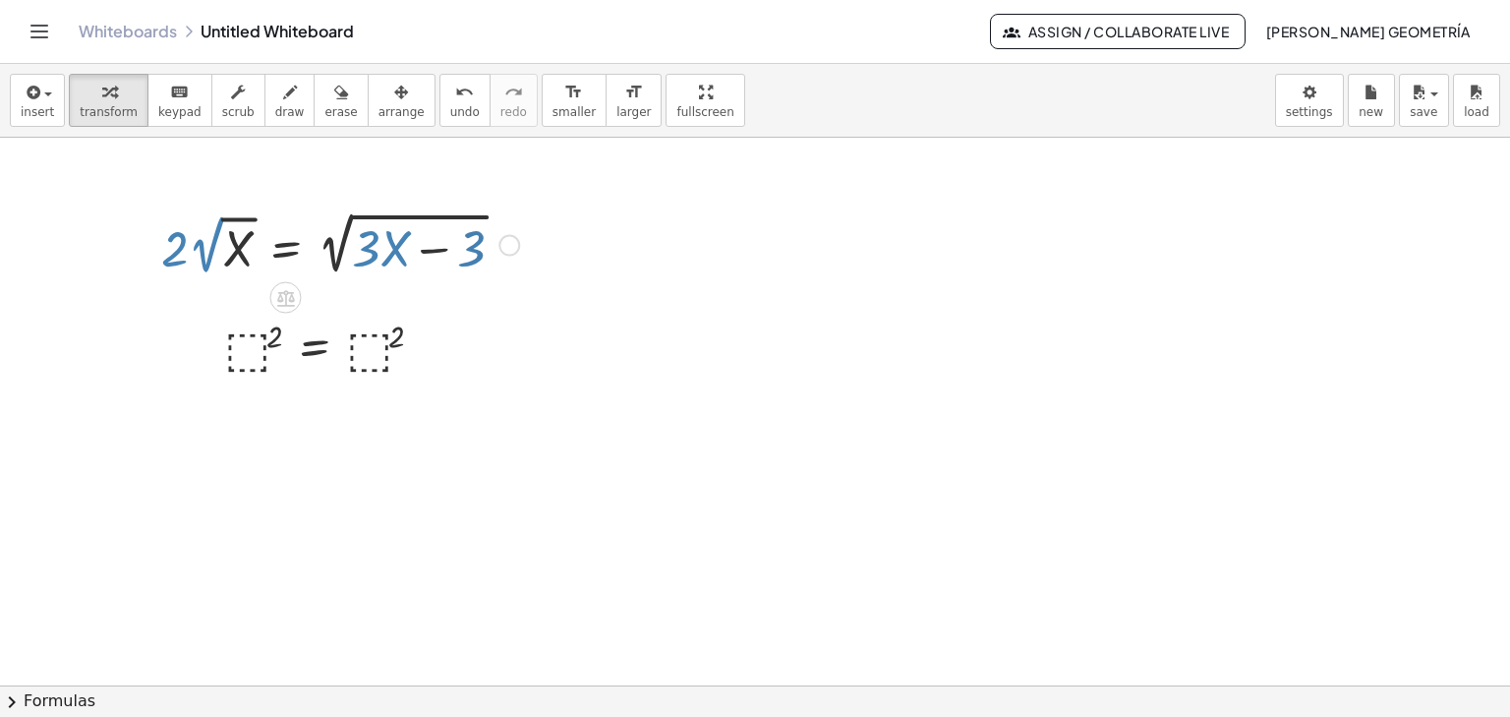
click at [441, 252] on div at bounding box center [340, 243] width 378 height 74
click at [437, 249] on div at bounding box center [340, 243] width 378 height 74
click at [444, 215] on div at bounding box center [340, 243] width 378 height 74
click at [241, 252] on div at bounding box center [340, 243] width 378 height 74
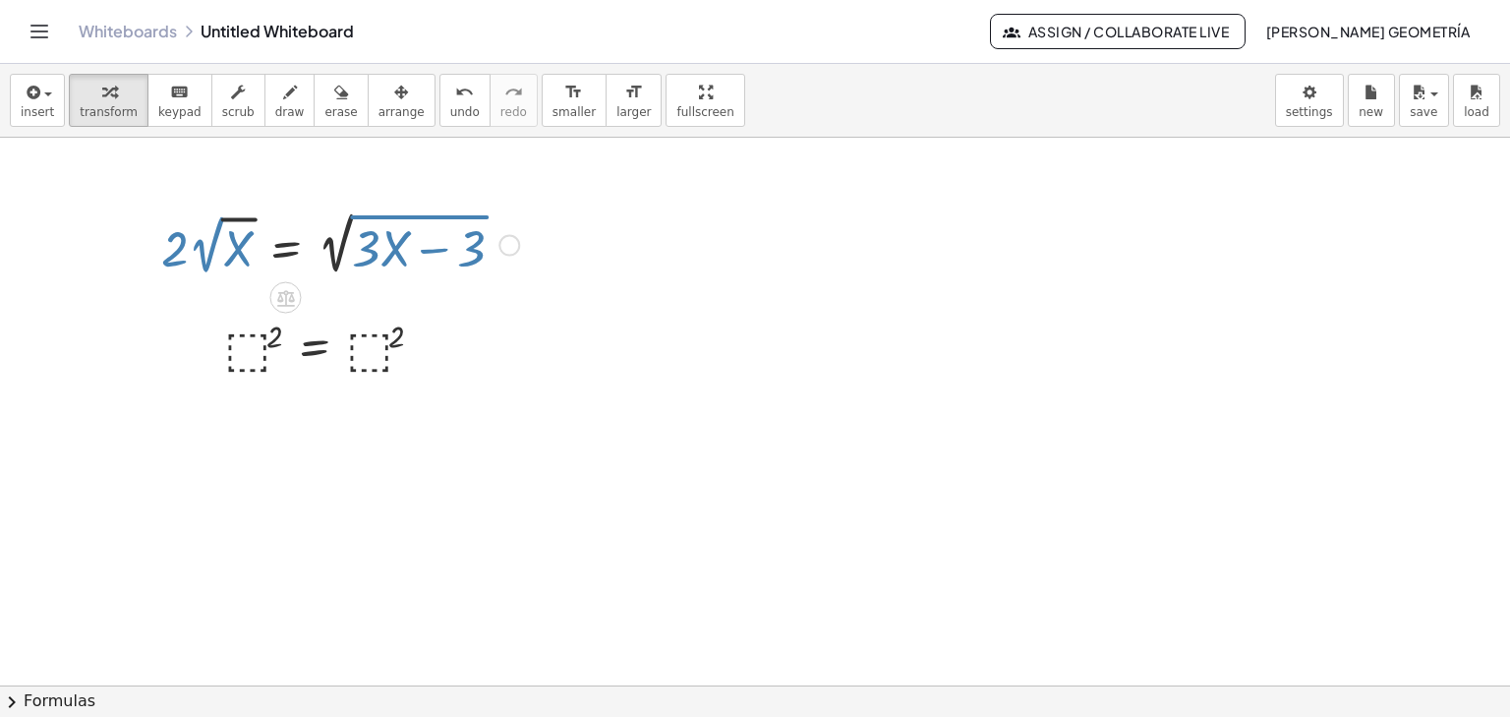
drag, startPoint x: 553, startPoint y: 229, endPoint x: 144, endPoint y: 251, distance: 410.5
click at [286, 251] on div at bounding box center [340, 243] width 378 height 74
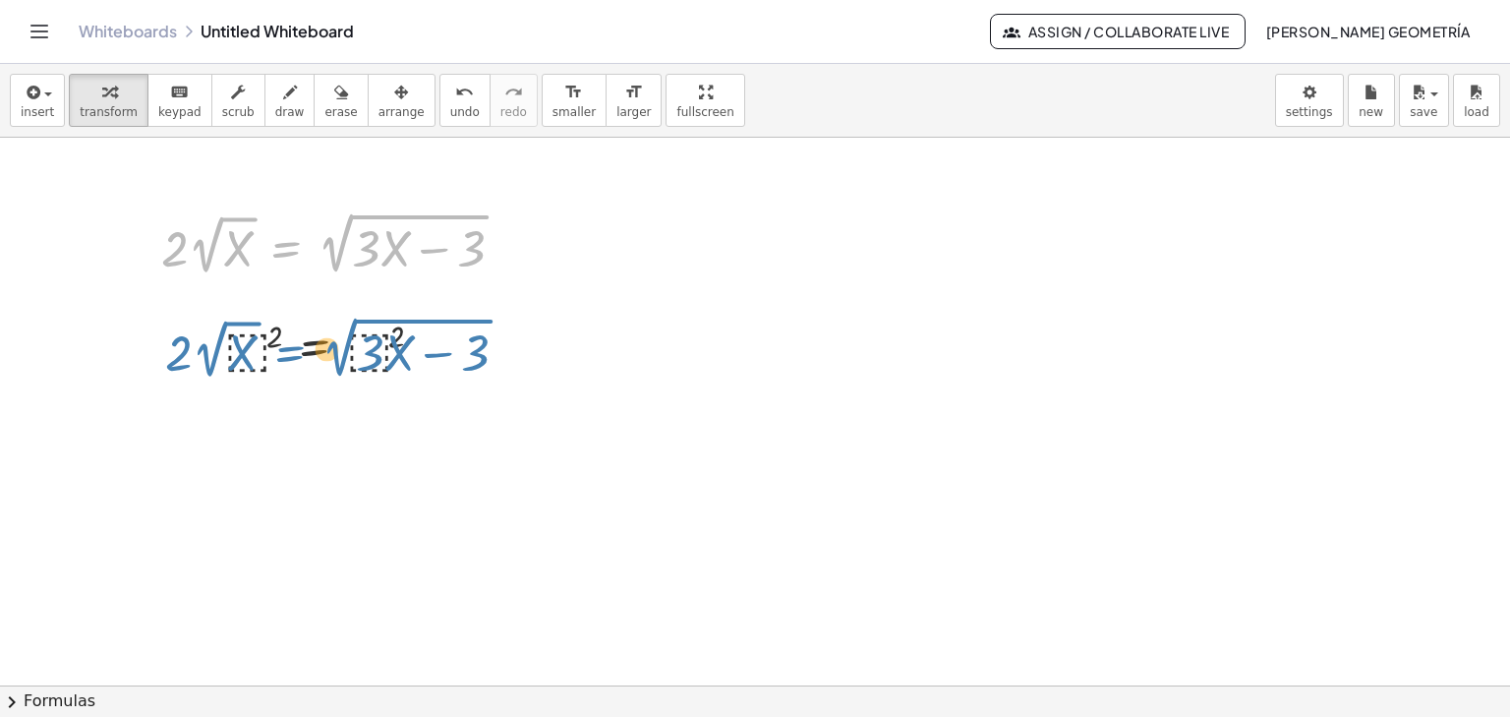
drag, startPoint x: 233, startPoint y: 244, endPoint x: 237, endPoint y: 348, distance: 104.3
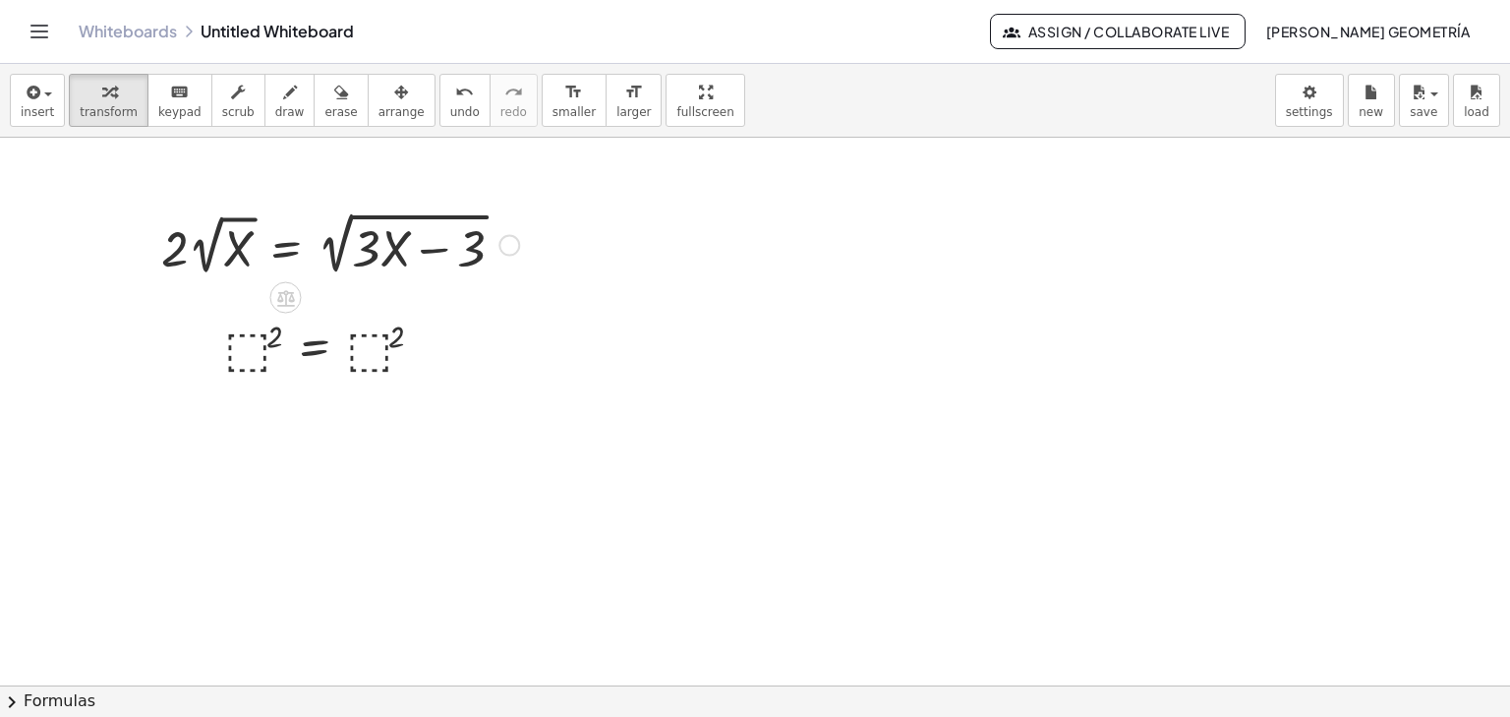
drag, startPoint x: 130, startPoint y: 252, endPoint x: 365, endPoint y: 243, distance: 235.1
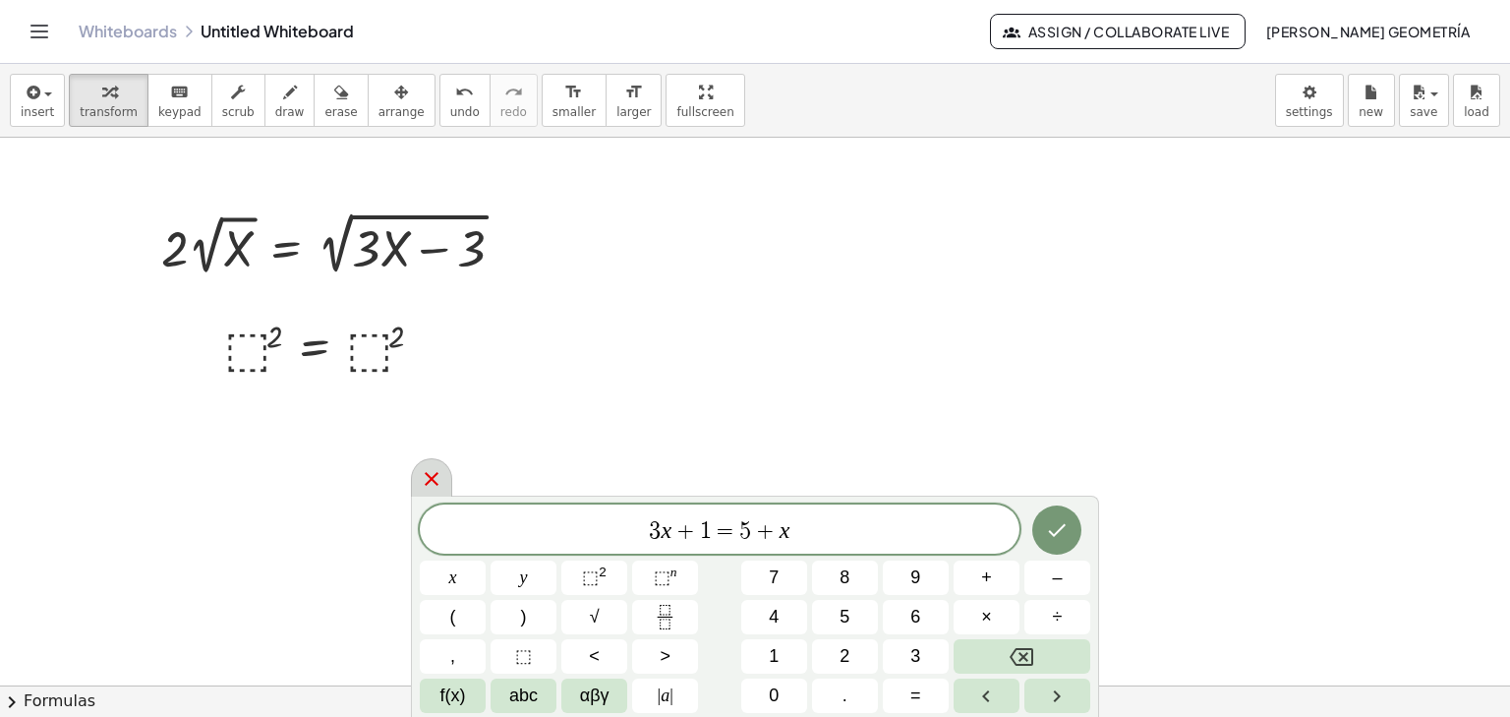
click at [420, 472] on icon at bounding box center [432, 479] width 24 height 24
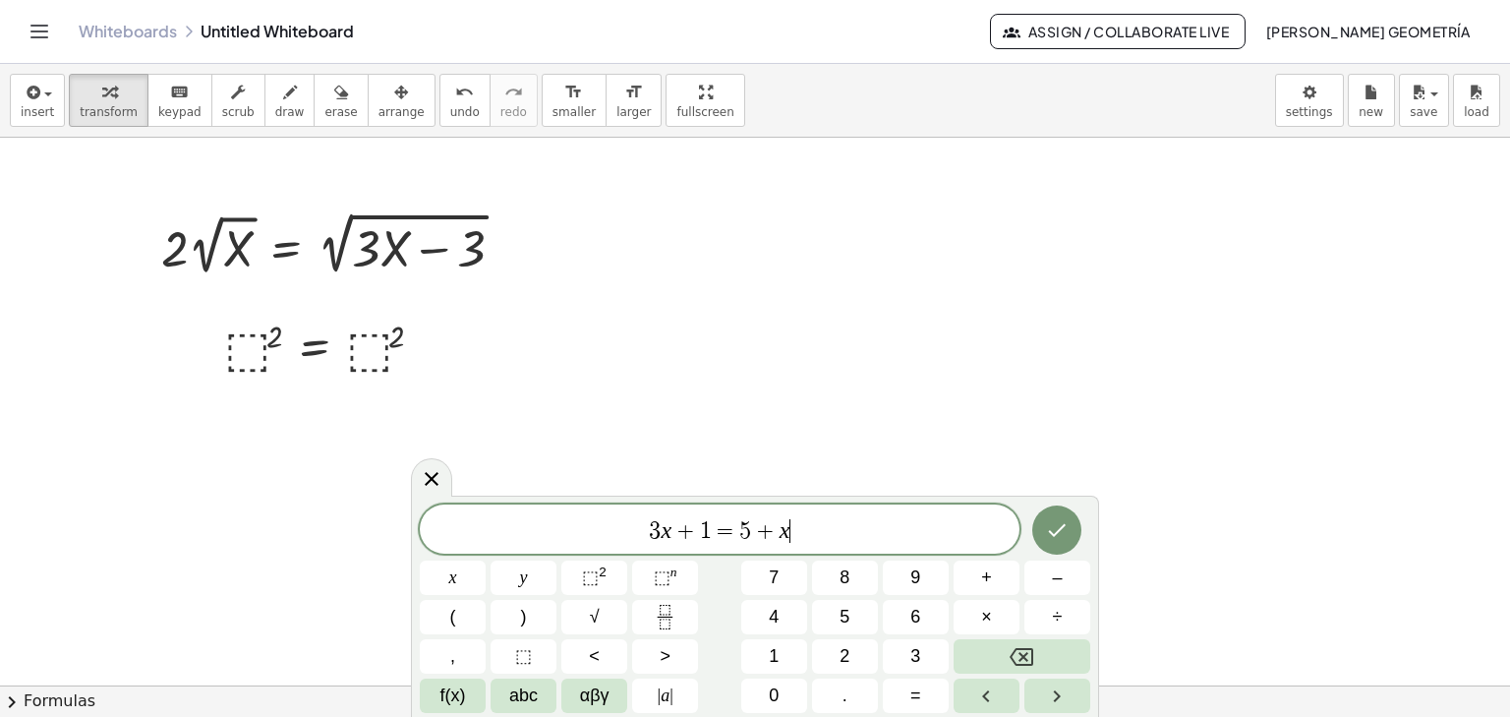
click at [428, 479] on icon at bounding box center [432, 479] width 24 height 24
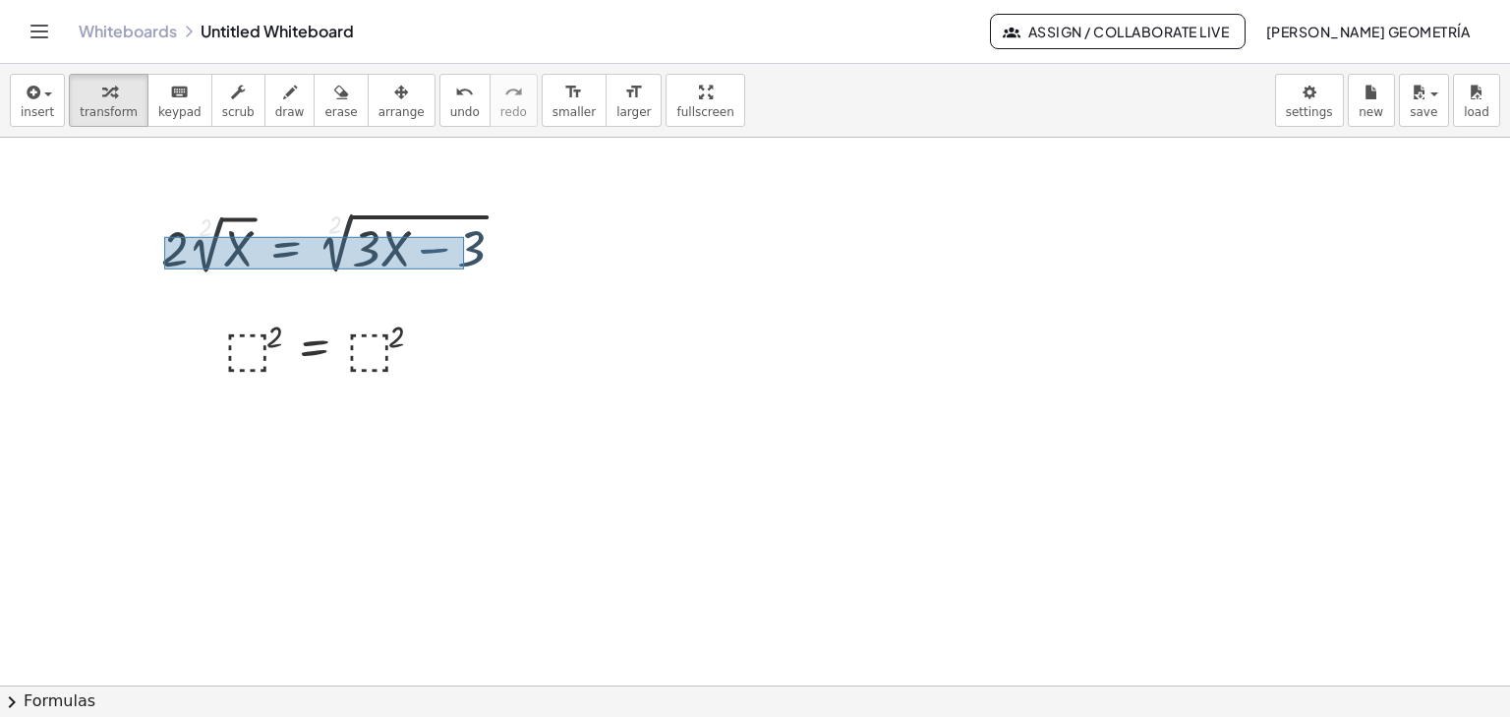
drag, startPoint x: 464, startPoint y: 236, endPoint x: 164, endPoint y: 268, distance: 301.6
click at [164, 268] on div at bounding box center [340, 243] width 378 height 74
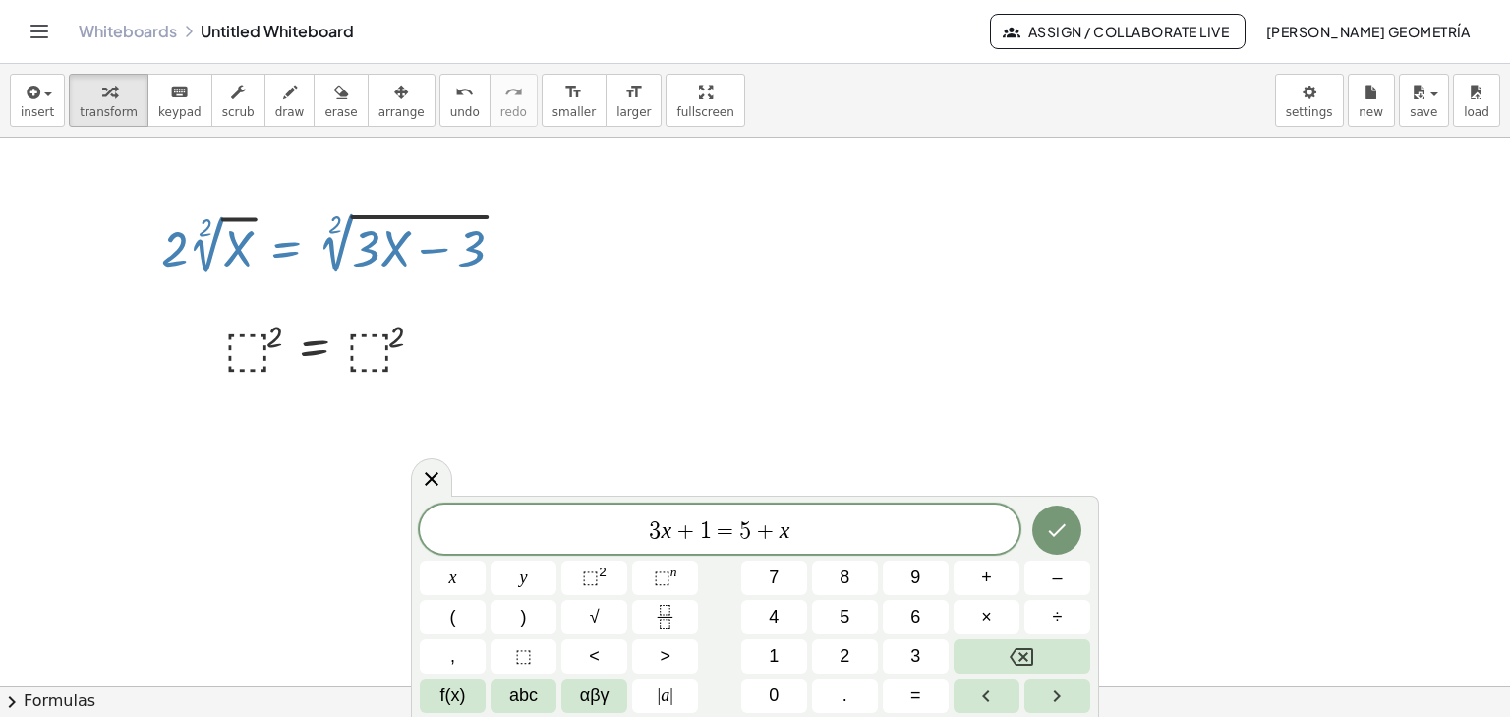
drag, startPoint x: 431, startPoint y: 468, endPoint x: 617, endPoint y: 410, distance: 195.6
click at [432, 469] on icon at bounding box center [432, 479] width 24 height 24
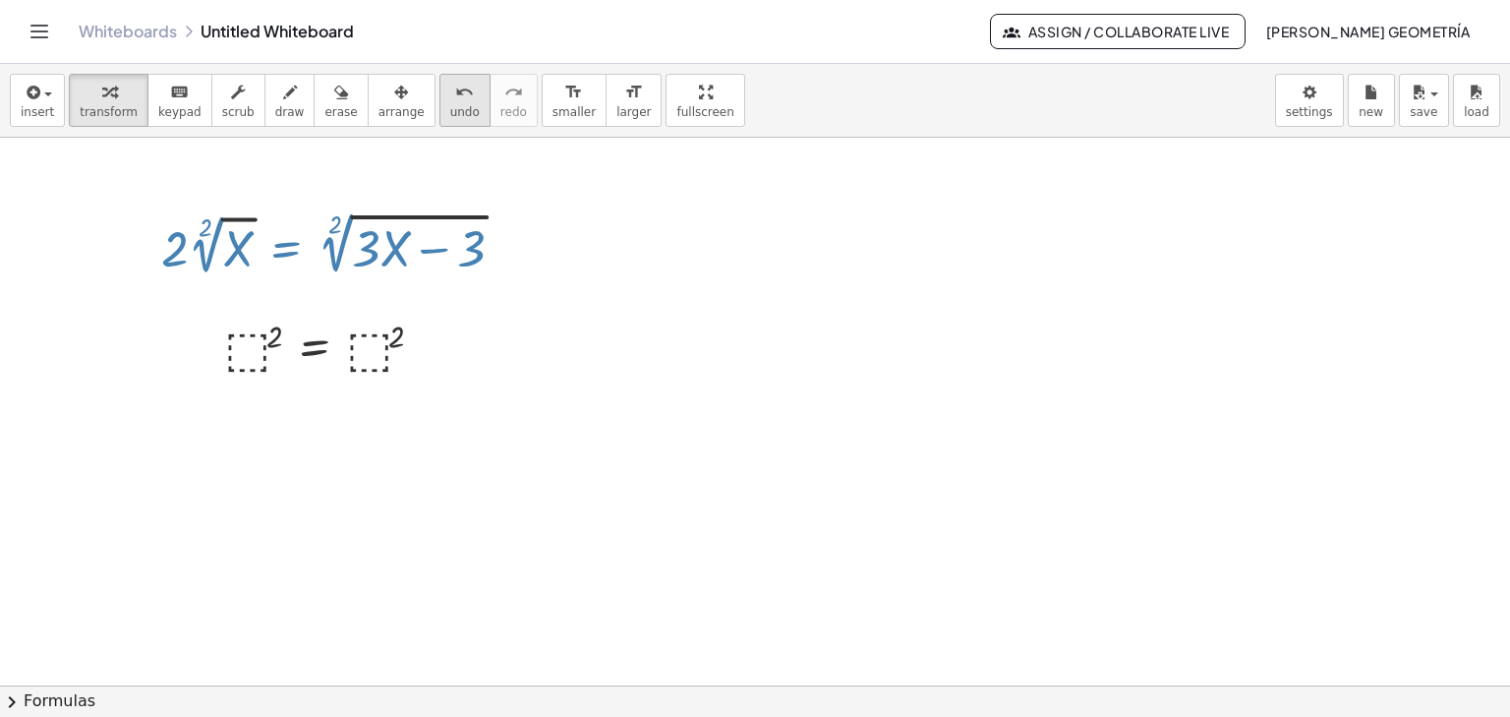
click at [455, 89] on icon "undo" at bounding box center [464, 93] width 19 height 24
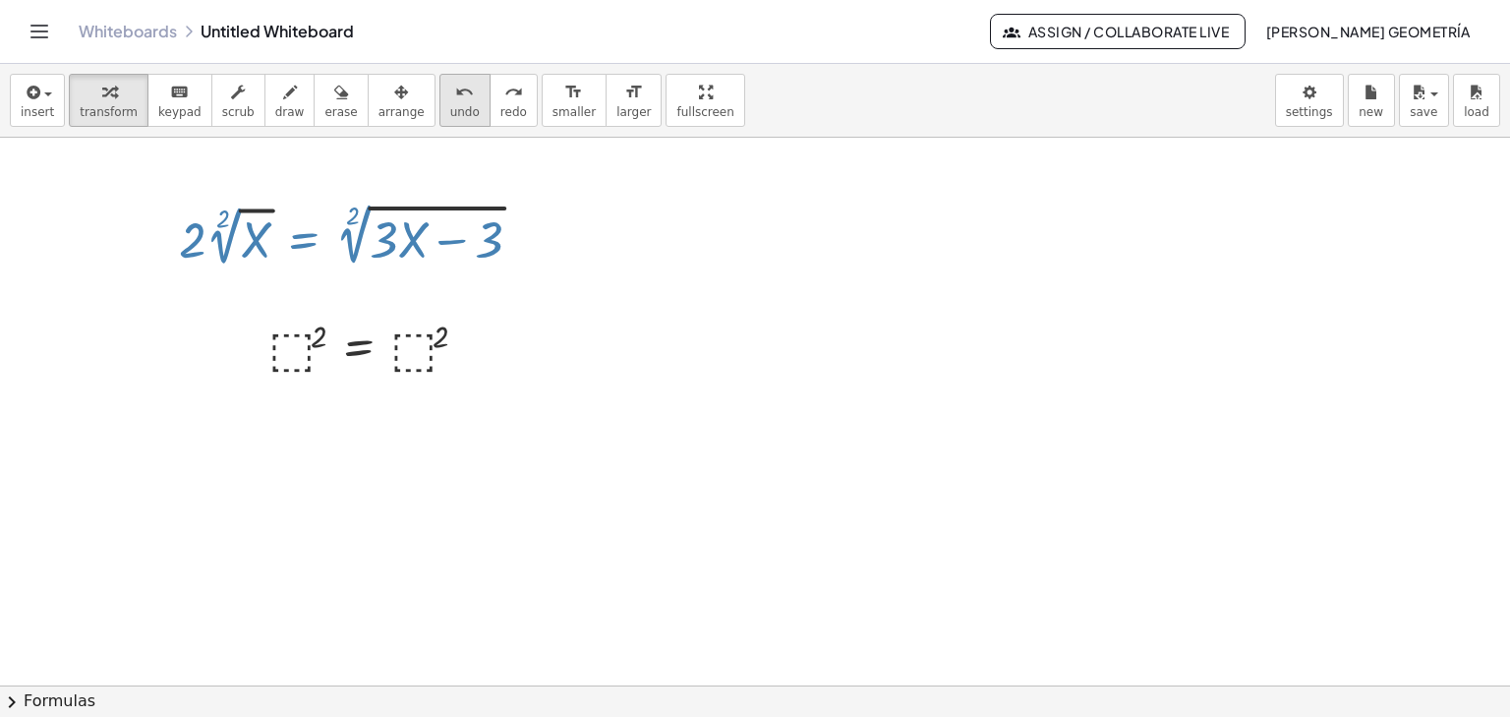
click at [455, 94] on icon "undo" at bounding box center [464, 93] width 19 height 24
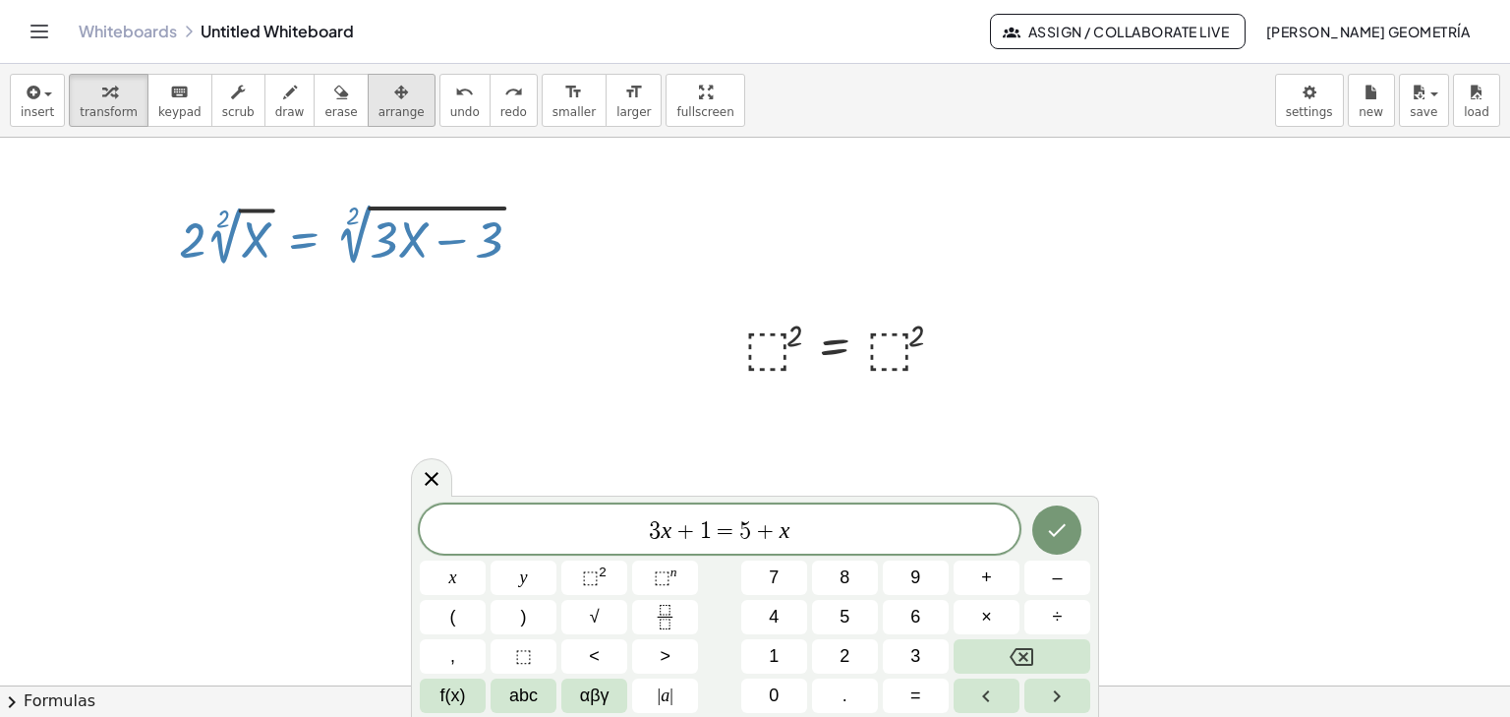
click at [378, 99] on div "button" at bounding box center [401, 92] width 46 height 24
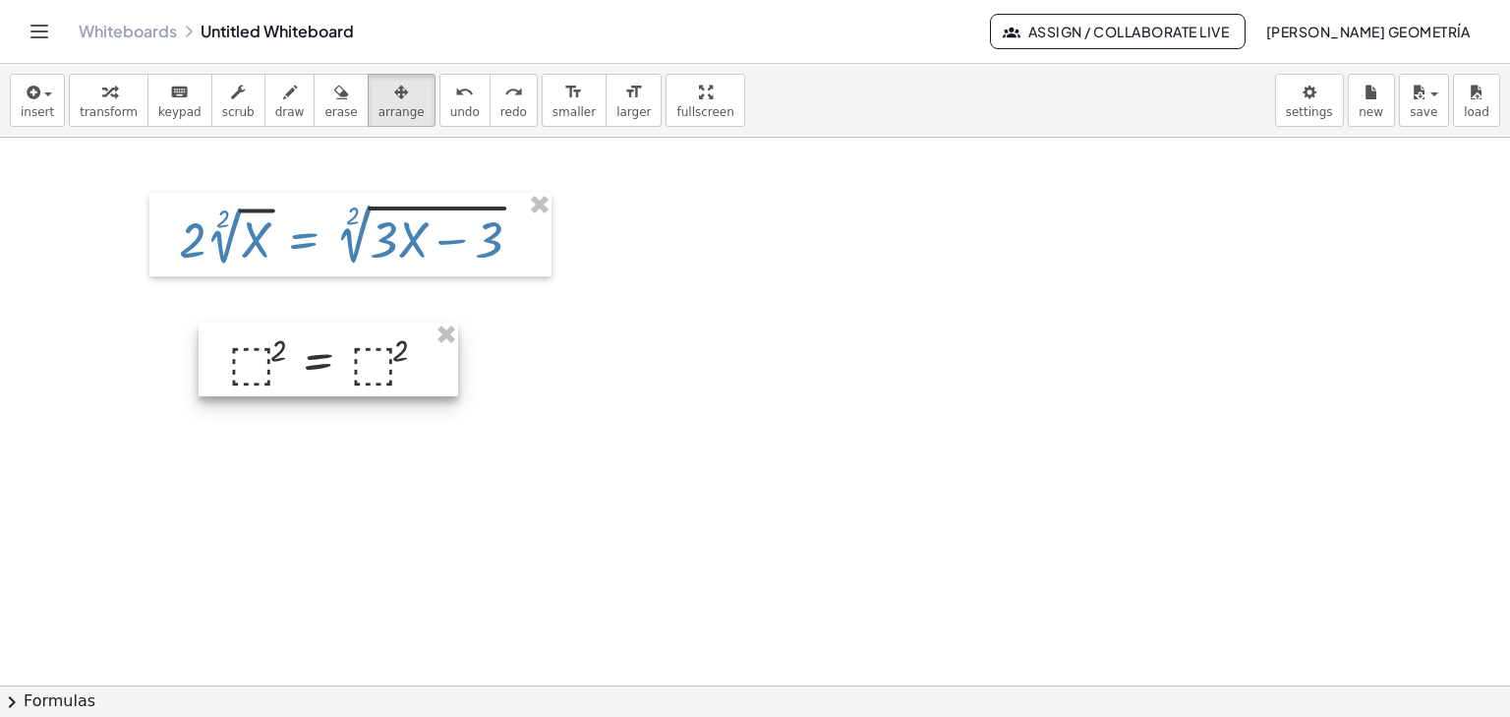
drag, startPoint x: 759, startPoint y: 349, endPoint x: 333, endPoint y: 292, distance: 429.5
click at [296, 335] on div at bounding box center [329, 359] width 260 height 75
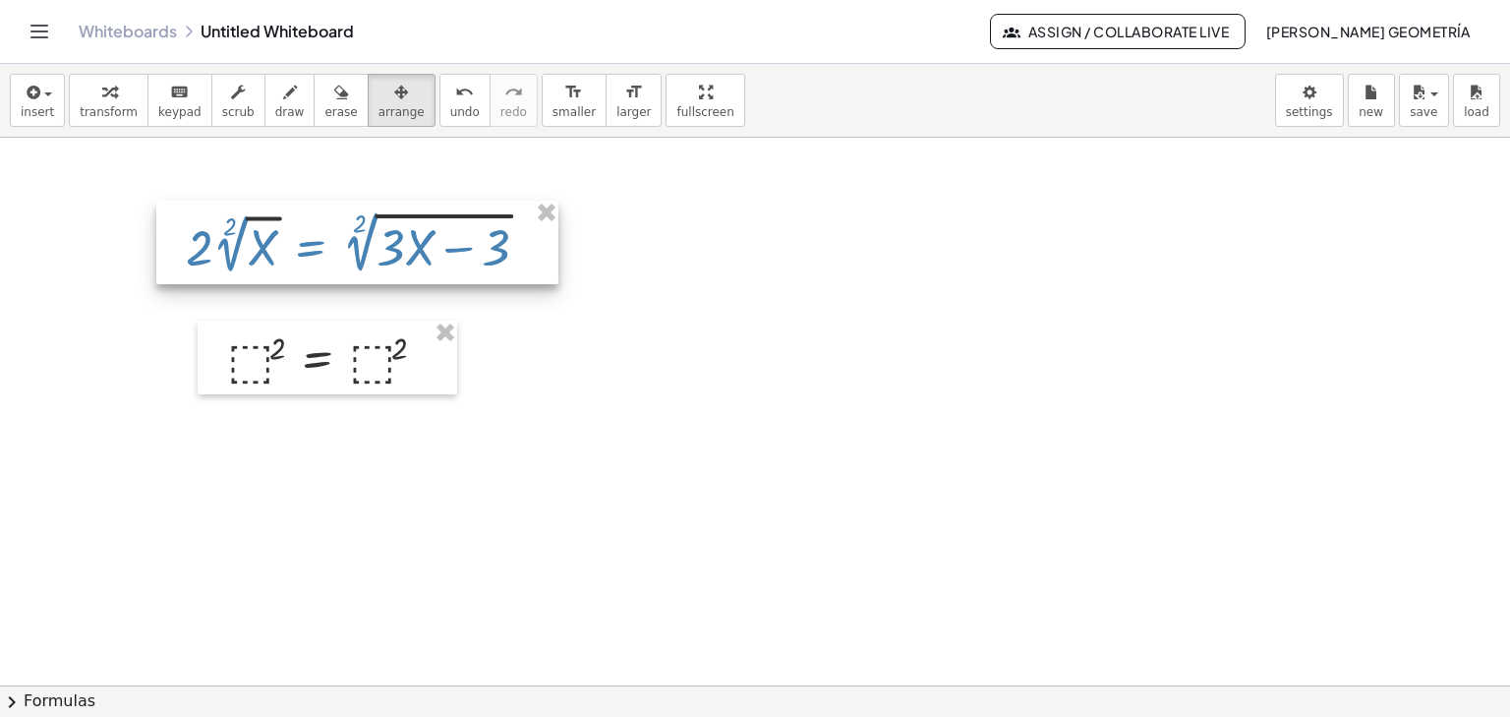
drag, startPoint x: 277, startPoint y: 230, endPoint x: 284, endPoint y: 238, distance: 10.5
click at [284, 238] on div at bounding box center [357, 243] width 402 height 84
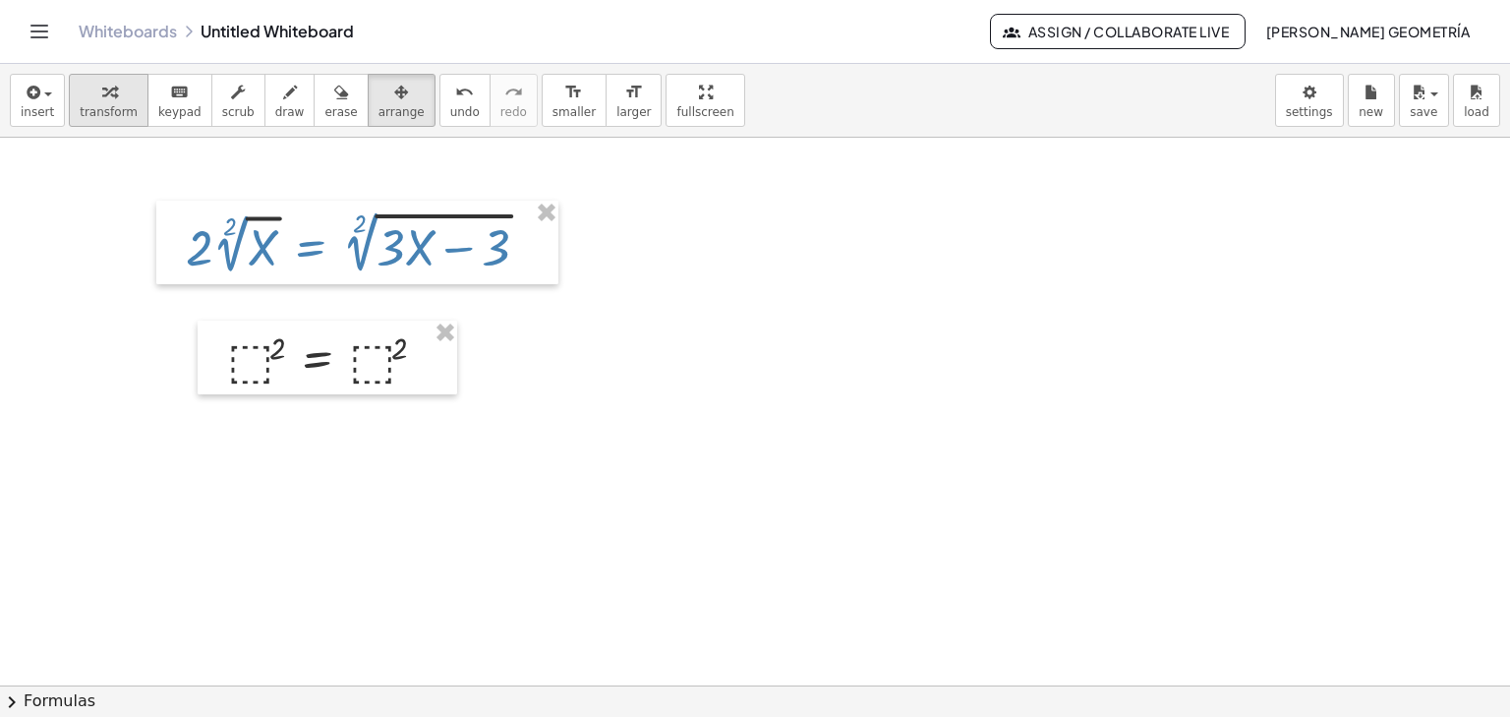
drag, startPoint x: 88, startPoint y: 65, endPoint x: 87, endPoint y: 75, distance: 10.0
click at [87, 75] on div "insert select one: Math Expression Function Text Youtube Video Graphing Geometr…" at bounding box center [755, 101] width 1510 height 74
click at [102, 99] on icon "button" at bounding box center [109, 93] width 14 height 24
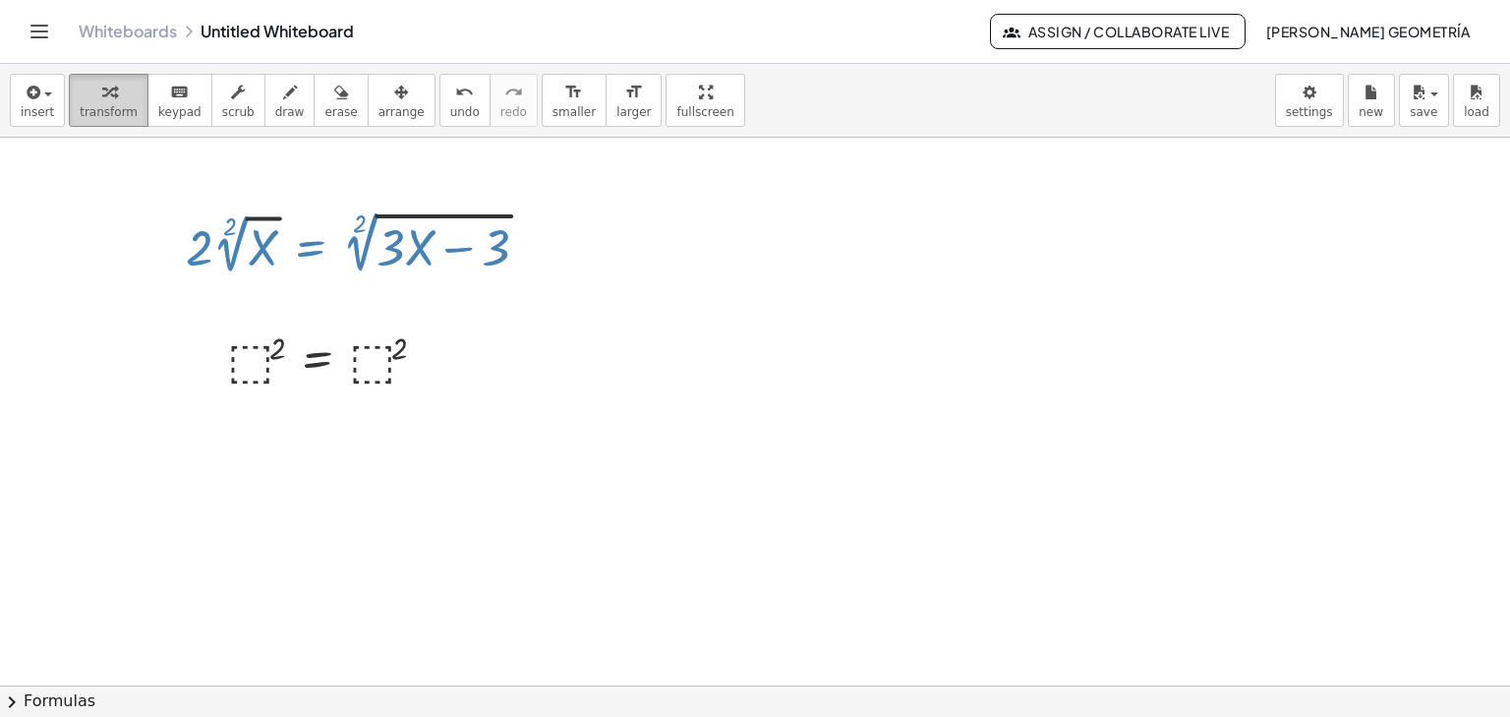
click at [114, 105] on span "transform" at bounding box center [109, 112] width 58 height 14
drag, startPoint x: 256, startPoint y: 232, endPoint x: 190, endPoint y: 273, distance: 77.7
click at [190, 273] on div at bounding box center [365, 242] width 378 height 74
drag, startPoint x: 515, startPoint y: 197, endPoint x: 444, endPoint y: 229, distance: 77.9
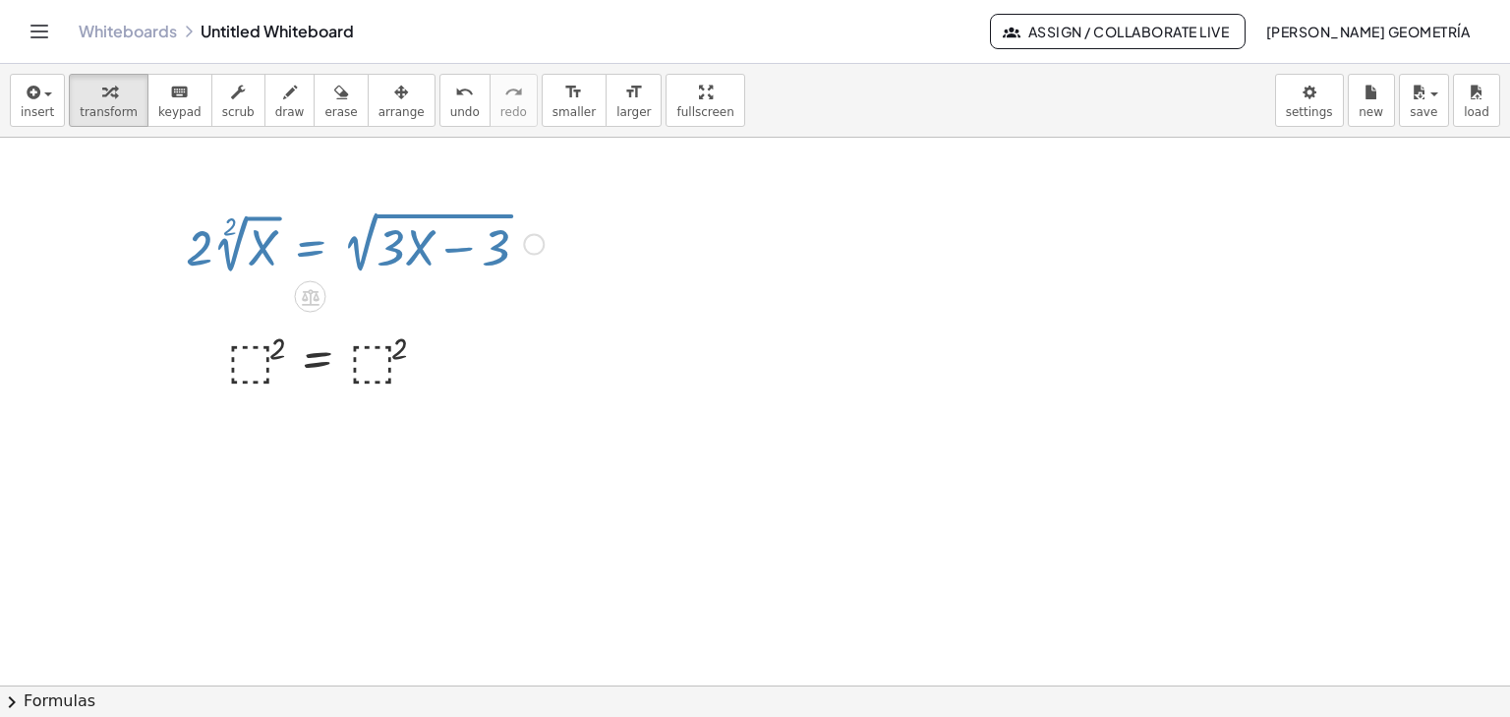
click at [421, 233] on div at bounding box center [365, 242] width 378 height 74
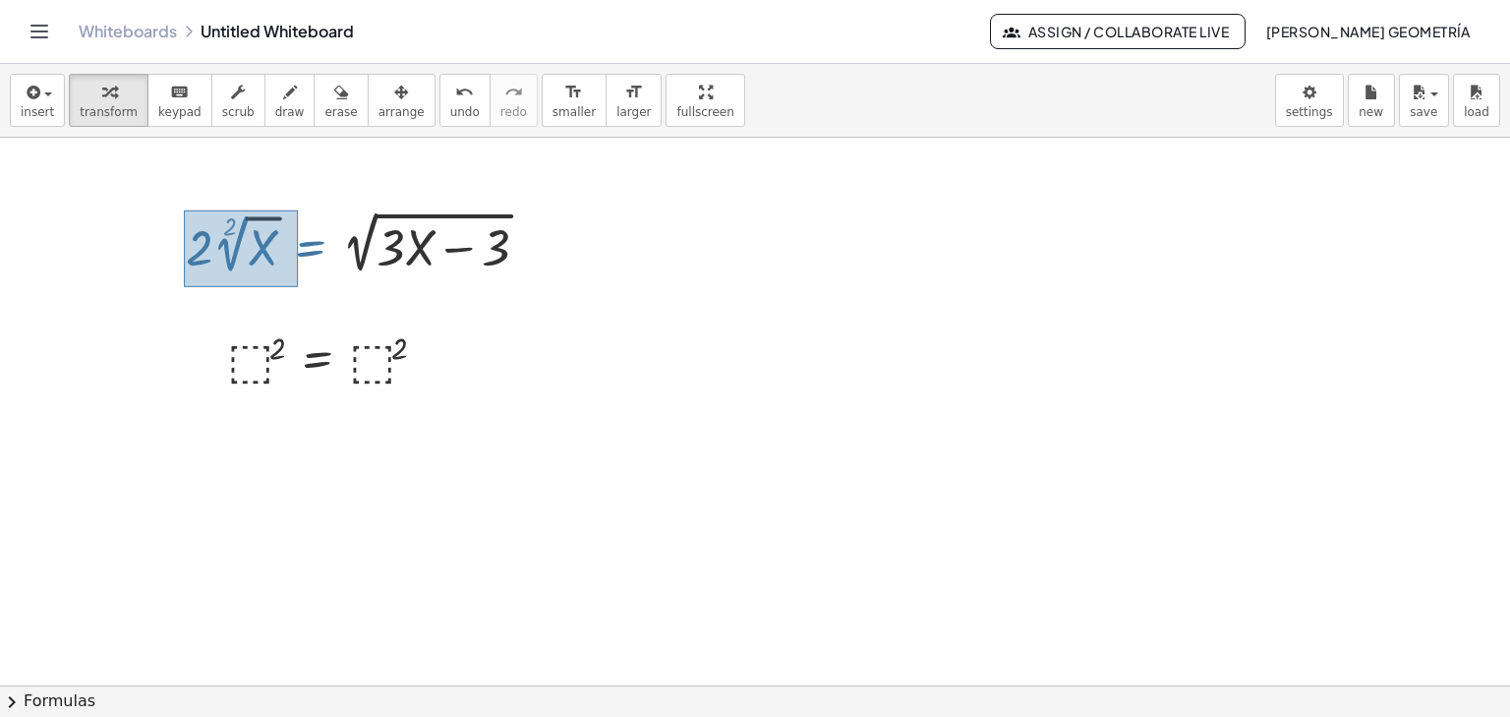
drag, startPoint x: 298, startPoint y: 209, endPoint x: 184, endPoint y: 286, distance: 137.4
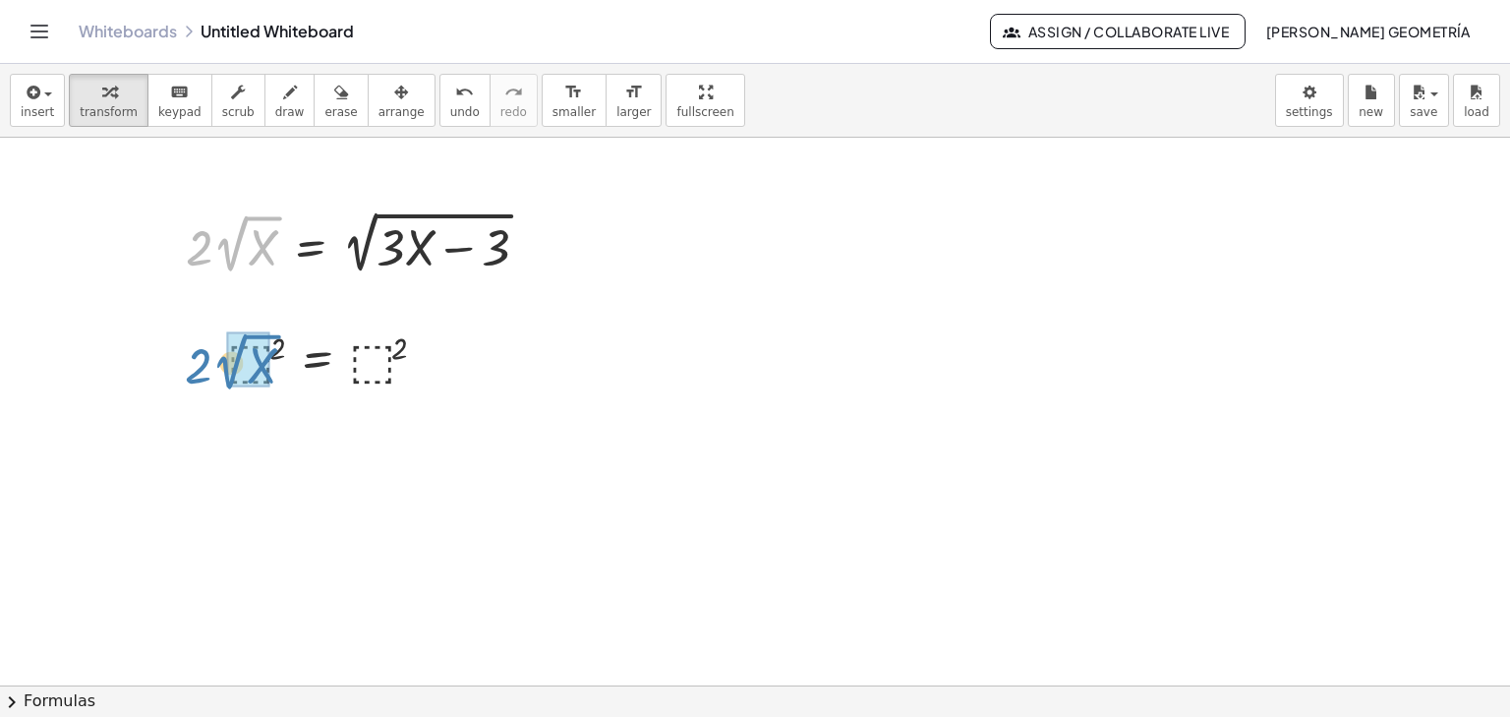
drag, startPoint x: 240, startPoint y: 238, endPoint x: 239, endPoint y: 359, distance: 120.9
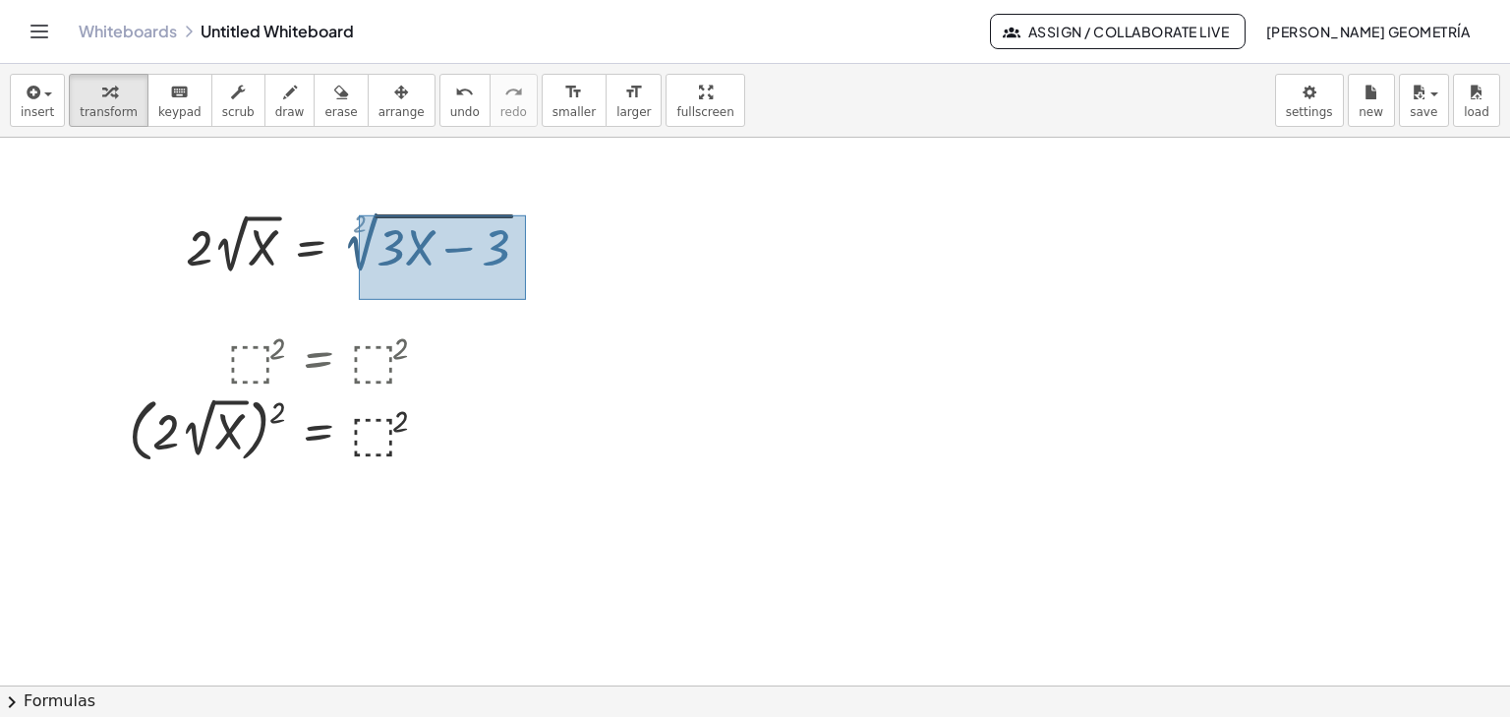
drag, startPoint x: 512, startPoint y: 221, endPoint x: 359, endPoint y: 299, distance: 171.9
click at [359, 299] on div "· 2 · 2 √ X = 2 √ ( + · 3 · X − 3 )" at bounding box center [393, 286] width 167 height 85
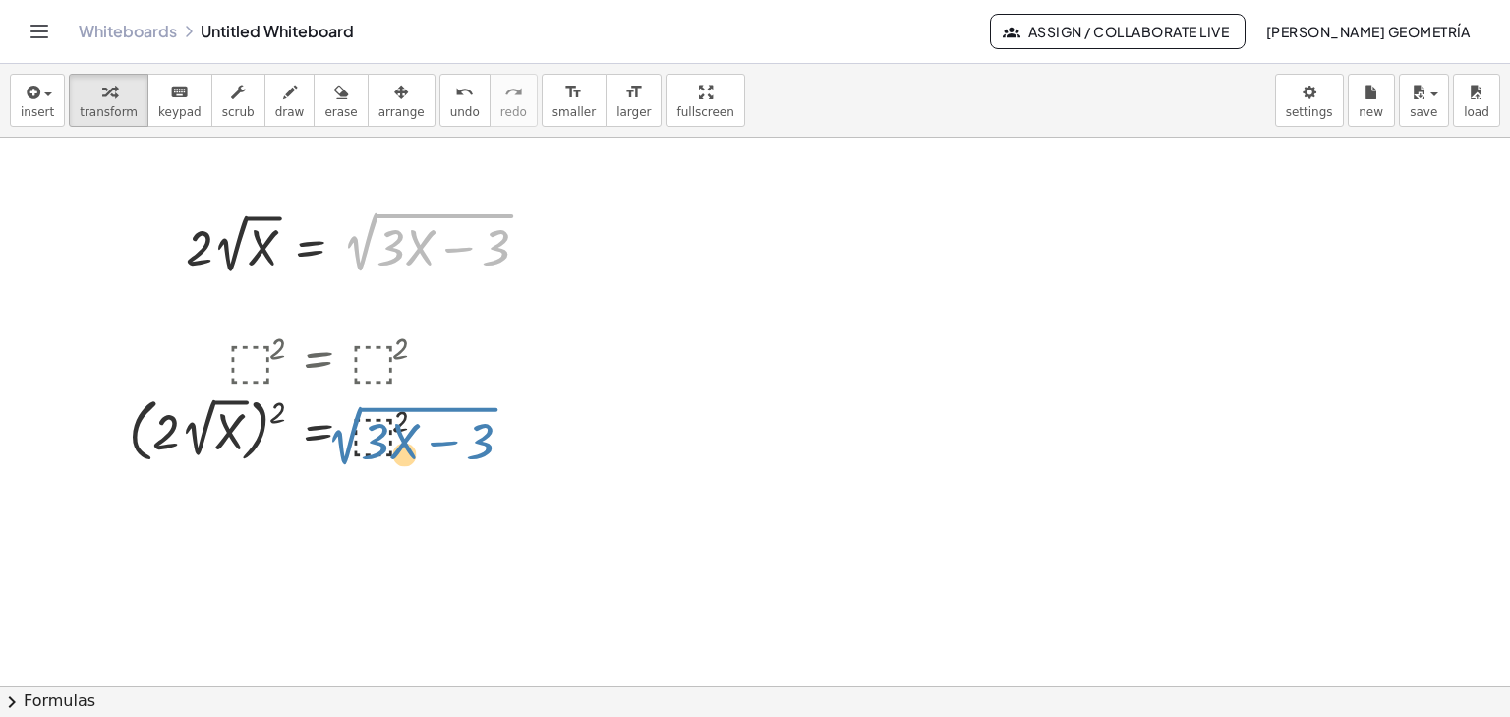
drag, startPoint x: 410, startPoint y: 243, endPoint x: 394, endPoint y: 436, distance: 193.3
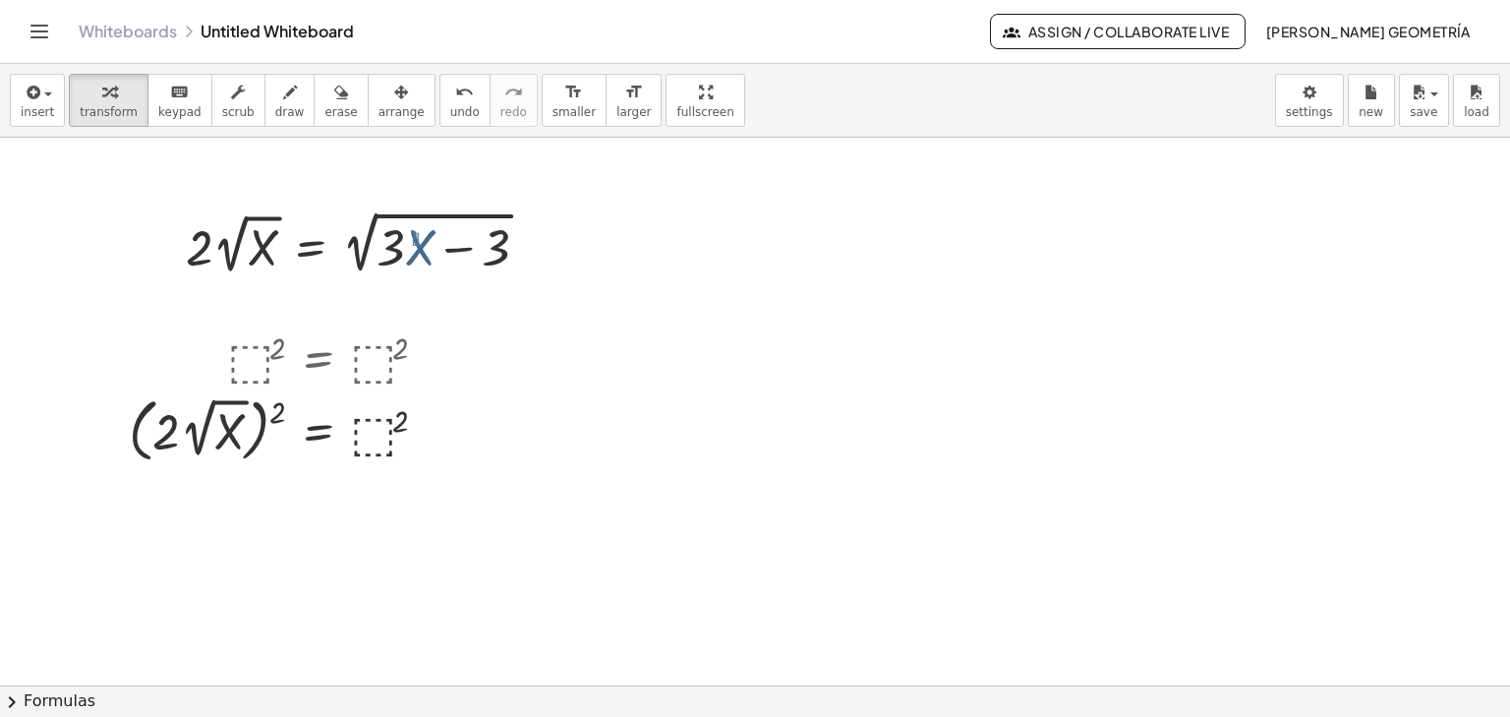
drag, startPoint x: 419, startPoint y: 232, endPoint x: 472, endPoint y: 227, distance: 53.3
click at [414, 245] on div at bounding box center [365, 242] width 378 height 74
drag, startPoint x: 556, startPoint y: 213, endPoint x: 473, endPoint y: 245, distance: 89.3
click at [473, 245] on div "· 2 · 2 √ X = 2 √ ( + · 3 · X − 3 )" at bounding box center [357, 243] width 402 height 84
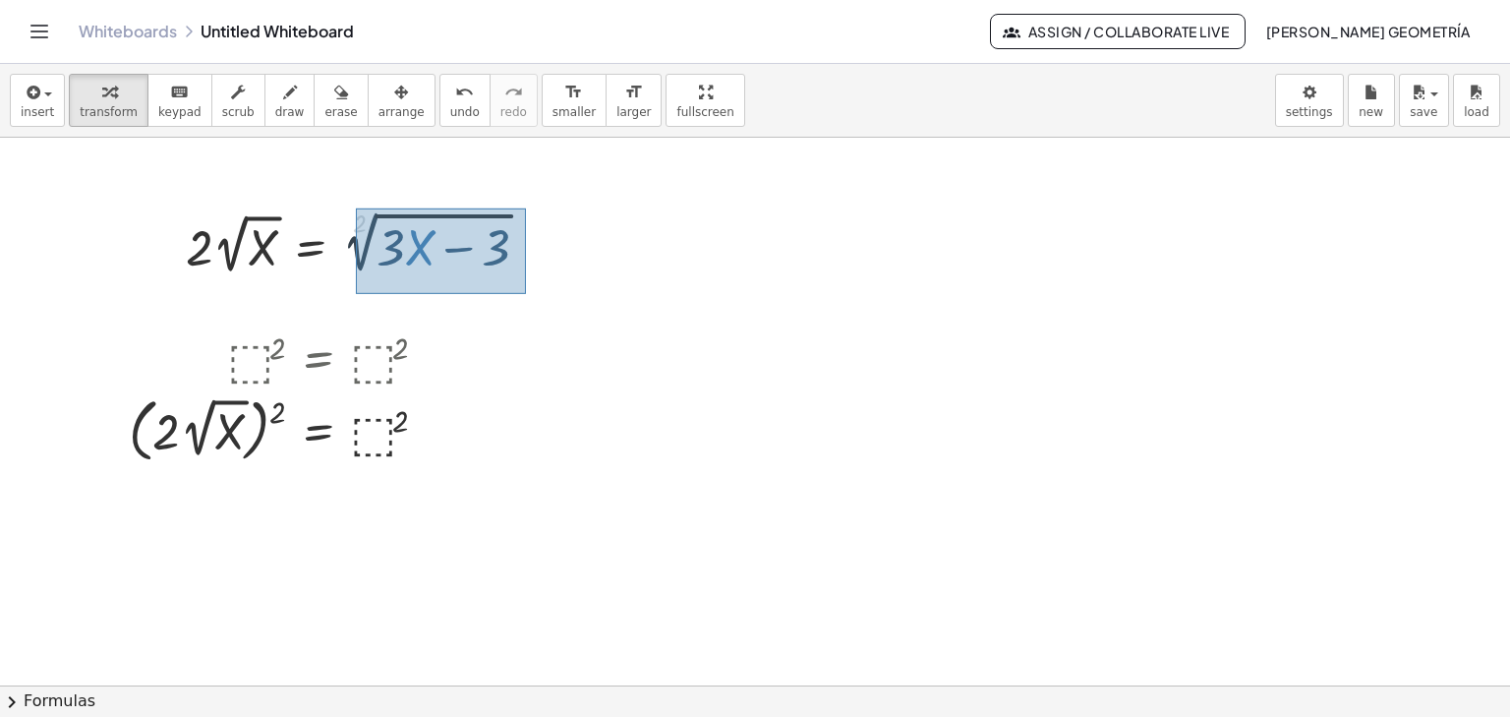
drag, startPoint x: 526, startPoint y: 207, endPoint x: 356, endPoint y: 293, distance: 190.4
click at [356, 293] on div "· 2 · 2 √ X = 2 √ ( + · 3 · X − 3 )" at bounding box center [395, 287] width 170 height 86
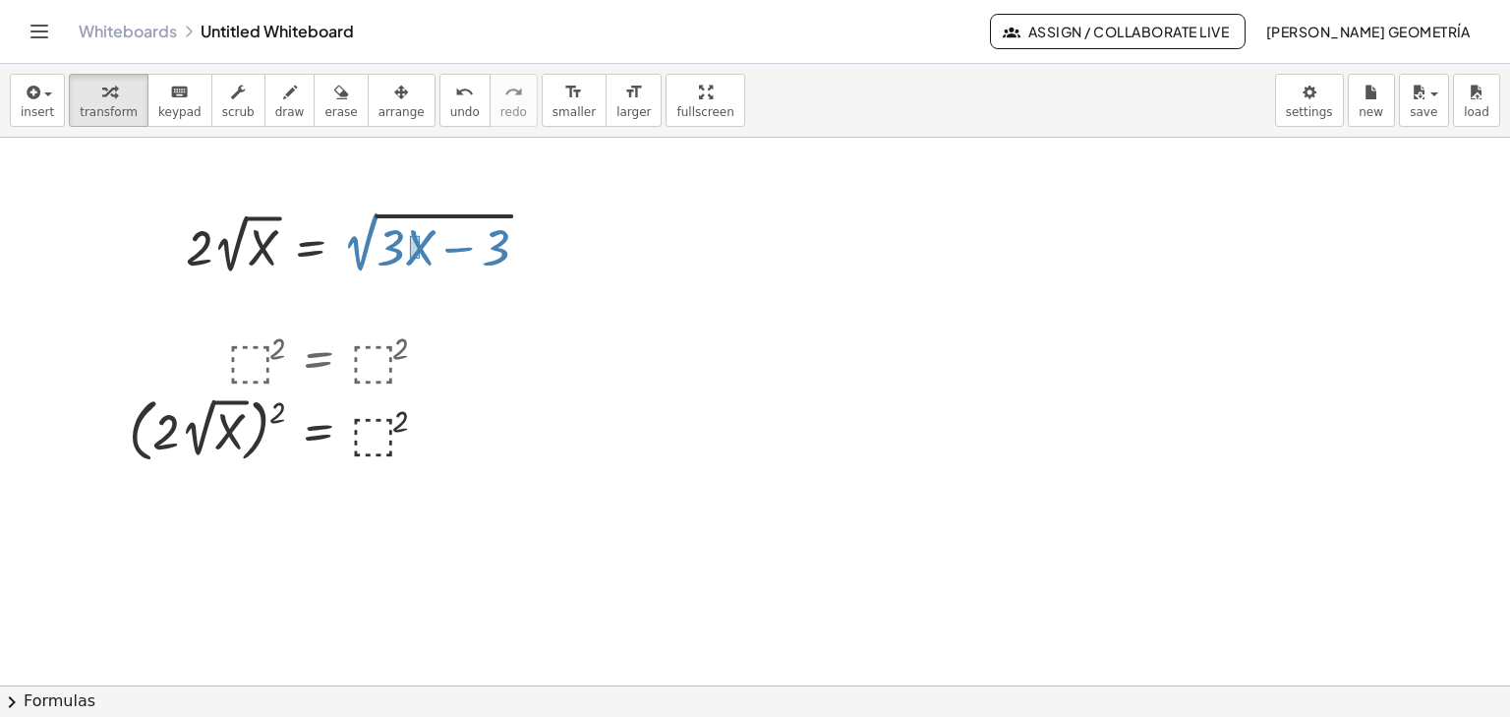
drag, startPoint x: 420, startPoint y: 235, endPoint x: 410, endPoint y: 258, distance: 24.7
click at [410, 258] on div at bounding box center [365, 242] width 378 height 74
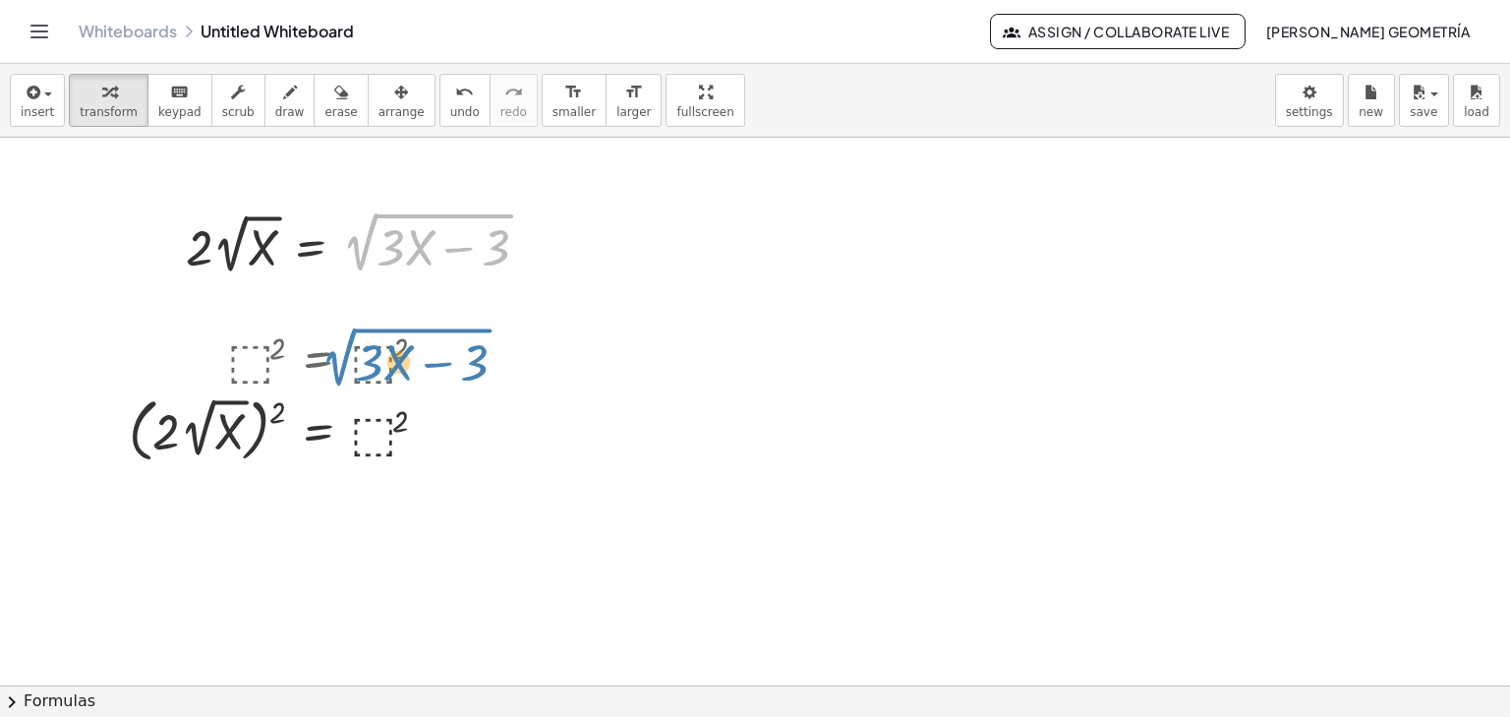
drag, startPoint x: 421, startPoint y: 241, endPoint x: 399, endPoint y: 356, distance: 117.0
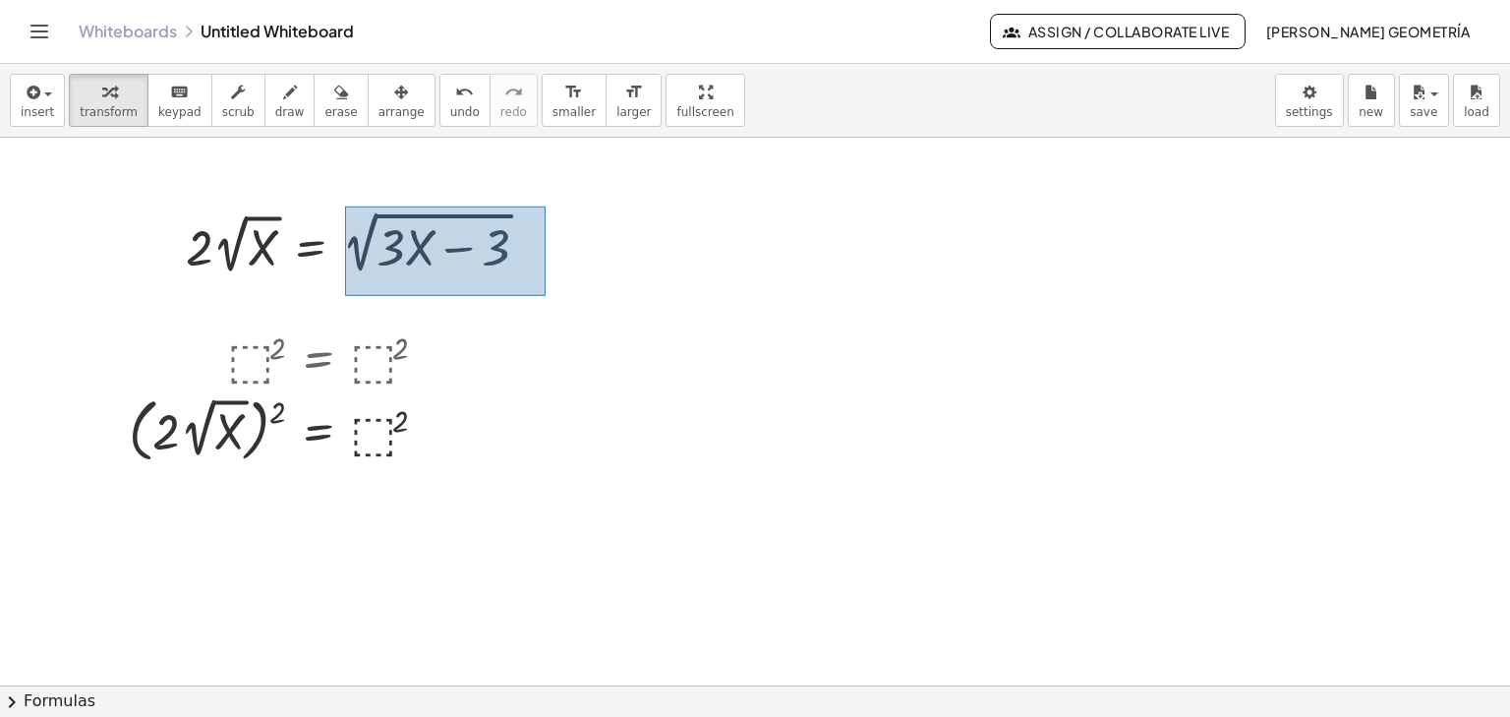
drag, startPoint x: 517, startPoint y: 218, endPoint x: 330, endPoint y: 302, distance: 204.6
click at [330, 302] on div "· 2 · 2 √ X = 2 √ ( + · 3 · X − 3 )" at bounding box center [410, 288] width 201 height 89
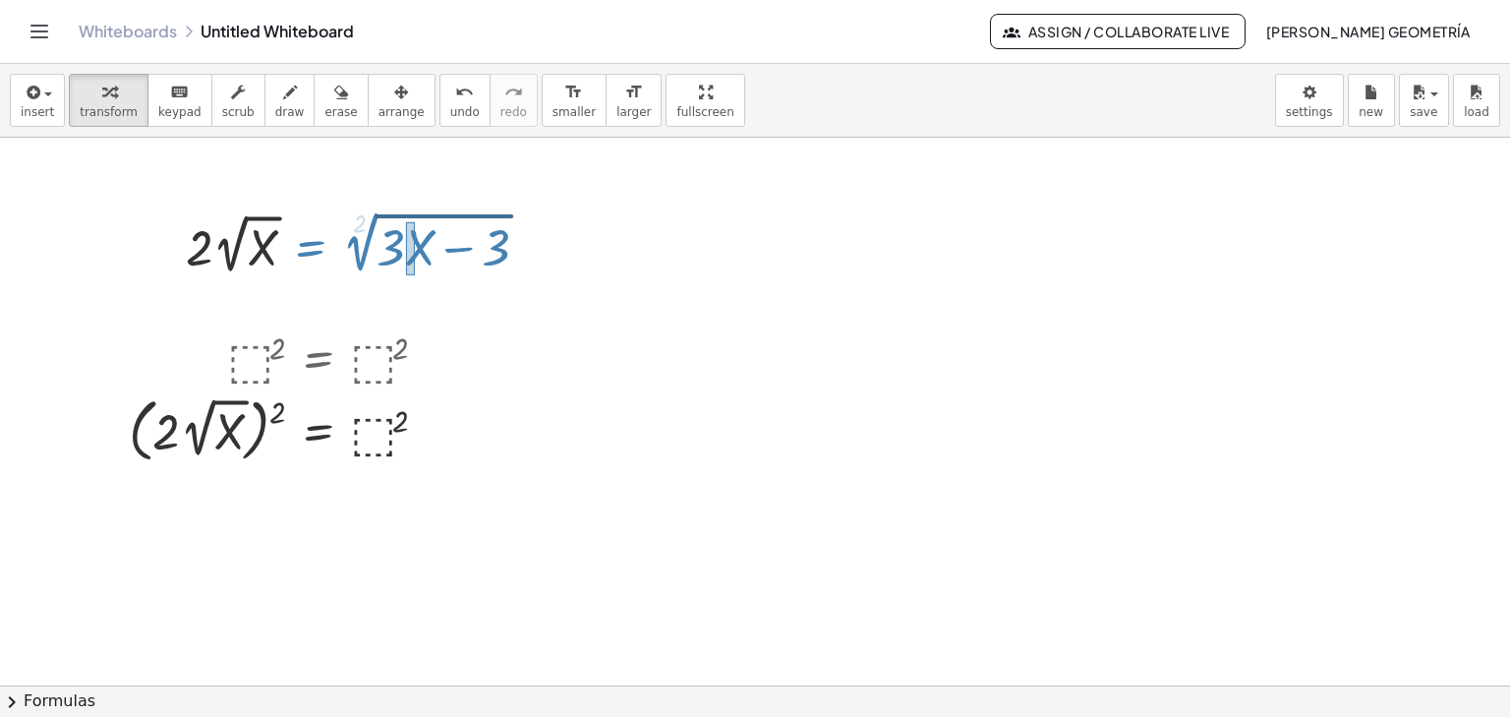
drag, startPoint x: 415, startPoint y: 221, endPoint x: 417, endPoint y: 248, distance: 26.6
click at [416, 249] on div at bounding box center [365, 242] width 378 height 74
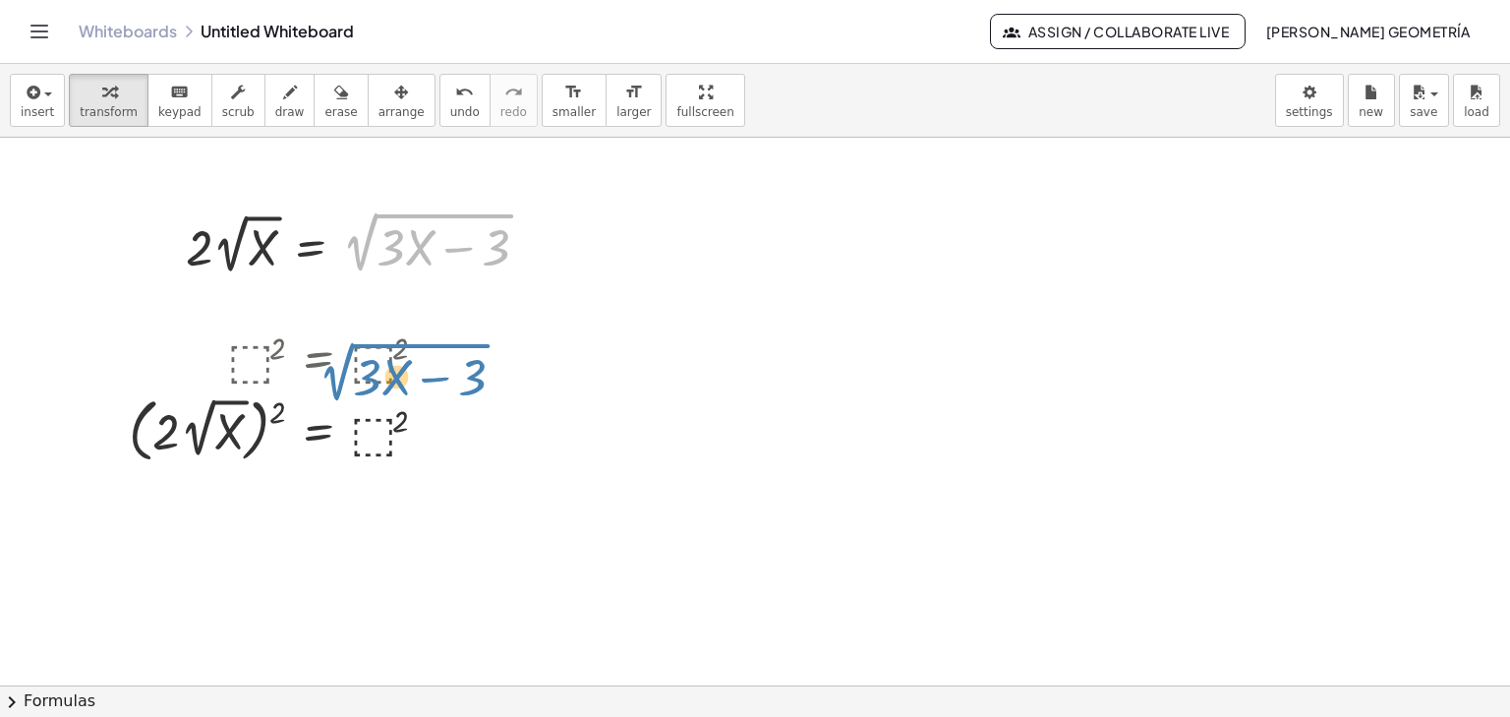
drag, startPoint x: 433, startPoint y: 217, endPoint x: 409, endPoint y: 347, distance: 131.9
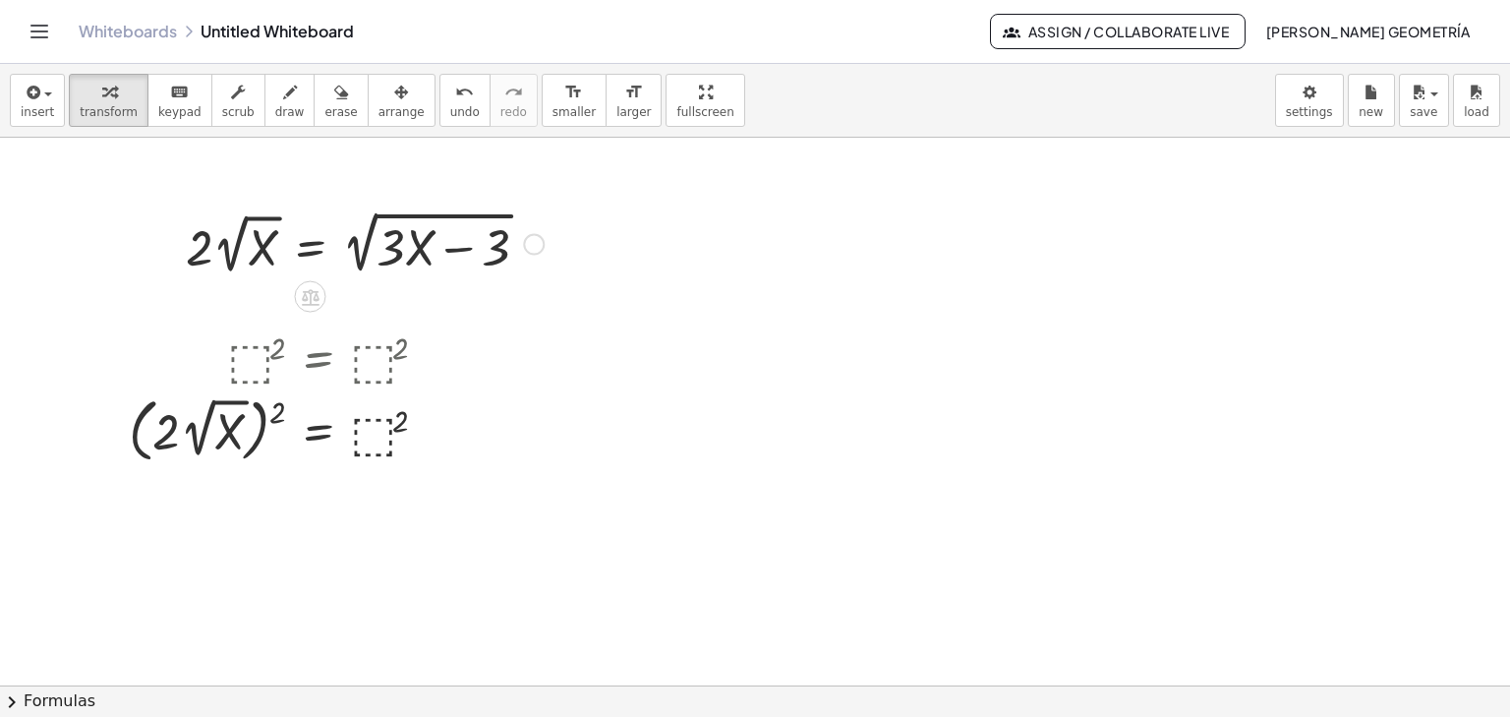
drag, startPoint x: 525, startPoint y: 190, endPoint x: 491, endPoint y: 213, distance: 41.7
drag, startPoint x: 501, startPoint y: 202, endPoint x: 409, endPoint y: 252, distance: 105.1
click at [443, 250] on div "· 2 · 2 √ X = 2 √ ( + · 3 · X − 3 )" at bounding box center [357, 243] width 402 height 84
click at [347, 239] on div at bounding box center [365, 242] width 378 height 74
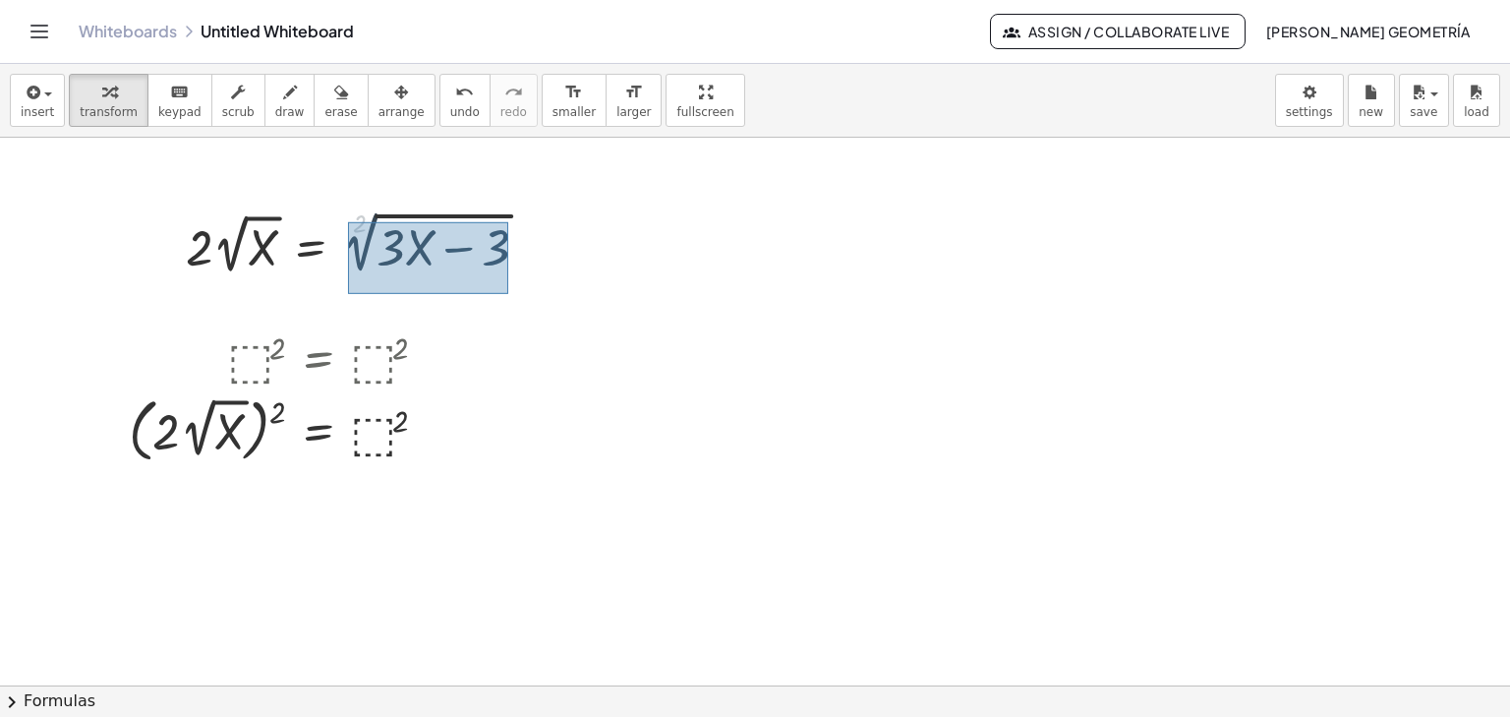
drag, startPoint x: 508, startPoint y: 221, endPoint x: 348, endPoint y: 293, distance: 175.6
click at [348, 293] on div "· 2 · 2 √ X = 2 √ ( + · 3 · X − 3 )" at bounding box center [390, 280] width 160 height 72
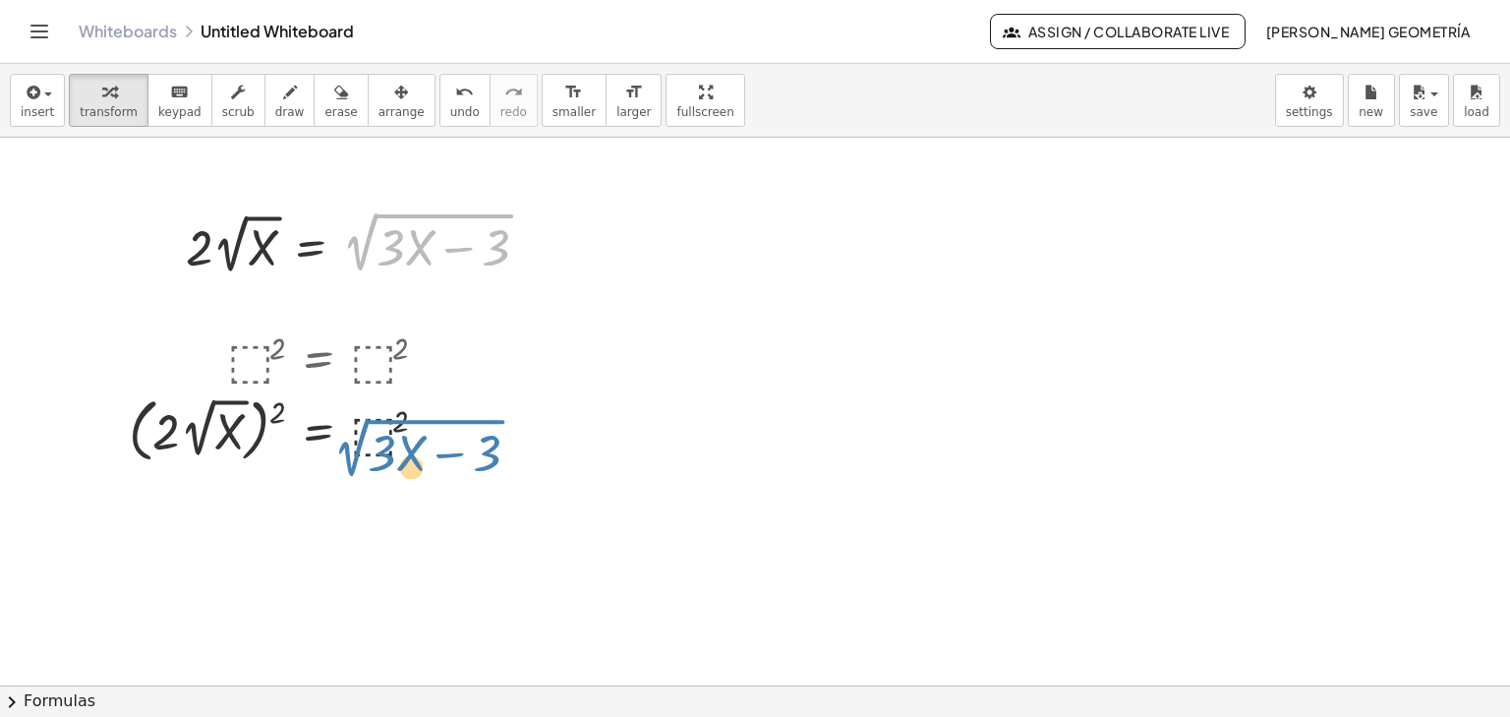
drag, startPoint x: 394, startPoint y: 235, endPoint x: 385, endPoint y: 440, distance: 205.7
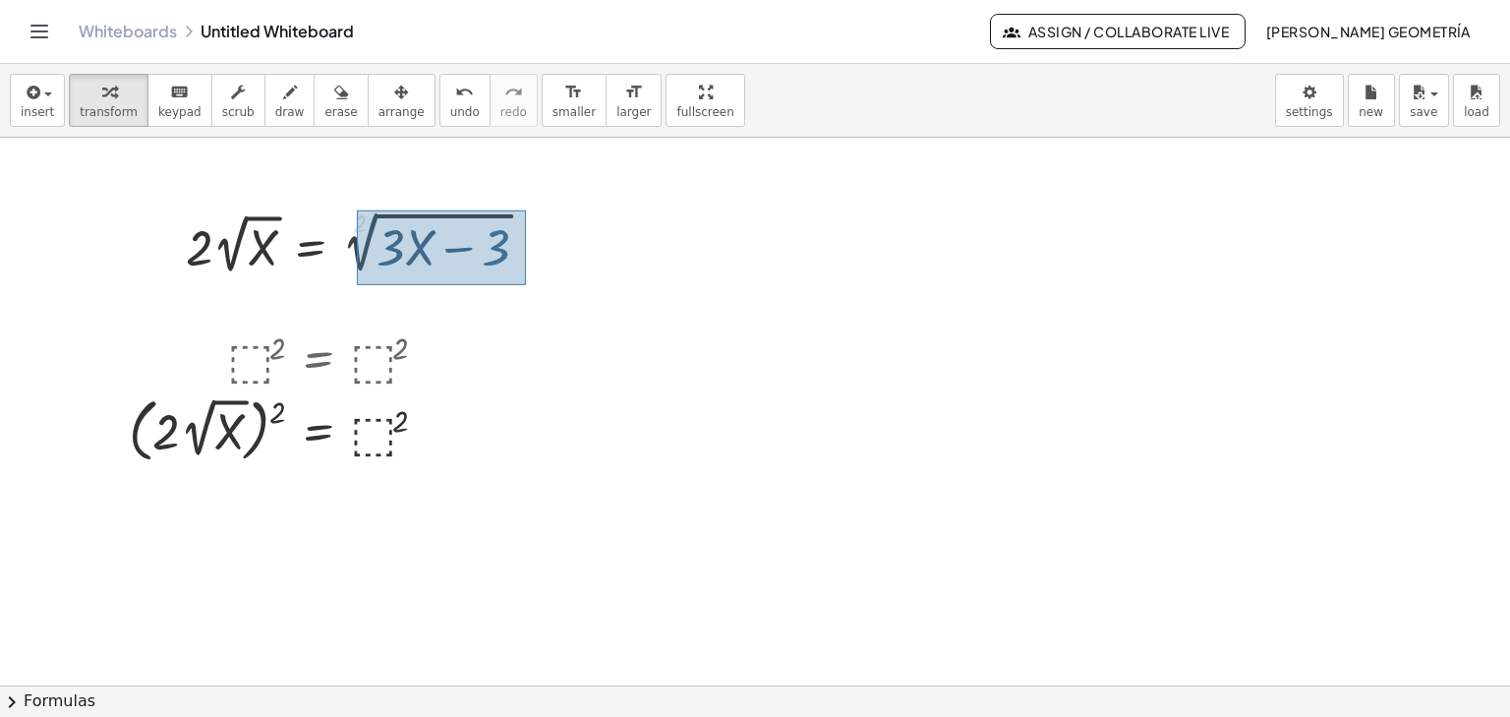
drag, startPoint x: 526, startPoint y: 209, endPoint x: 357, endPoint y: 284, distance: 184.9
click at [357, 284] on div "· 2 · 2 √ X = 2 √ ( + · 3 · X − 3 )" at bounding box center [394, 281] width 169 height 75
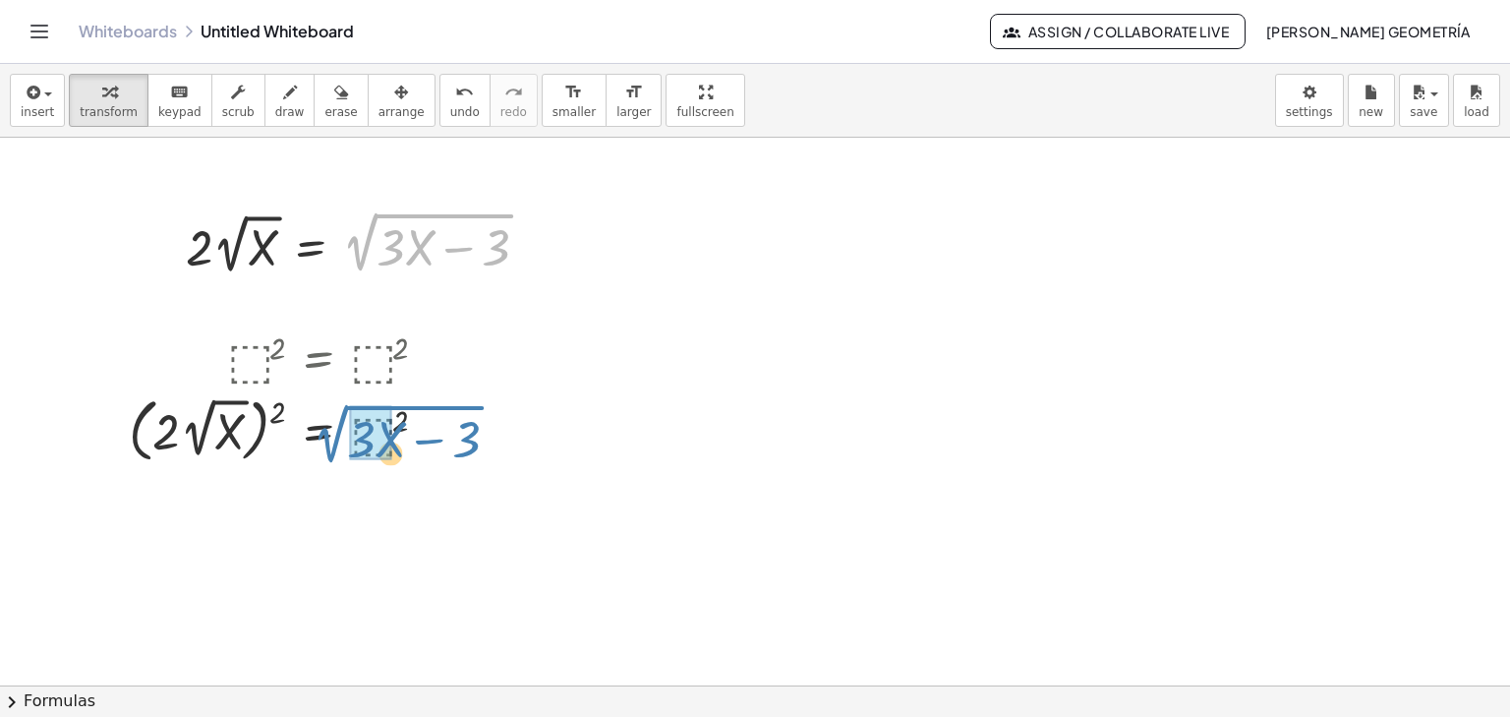
drag, startPoint x: 369, startPoint y: 231, endPoint x: 339, endPoint y: 423, distance: 194.0
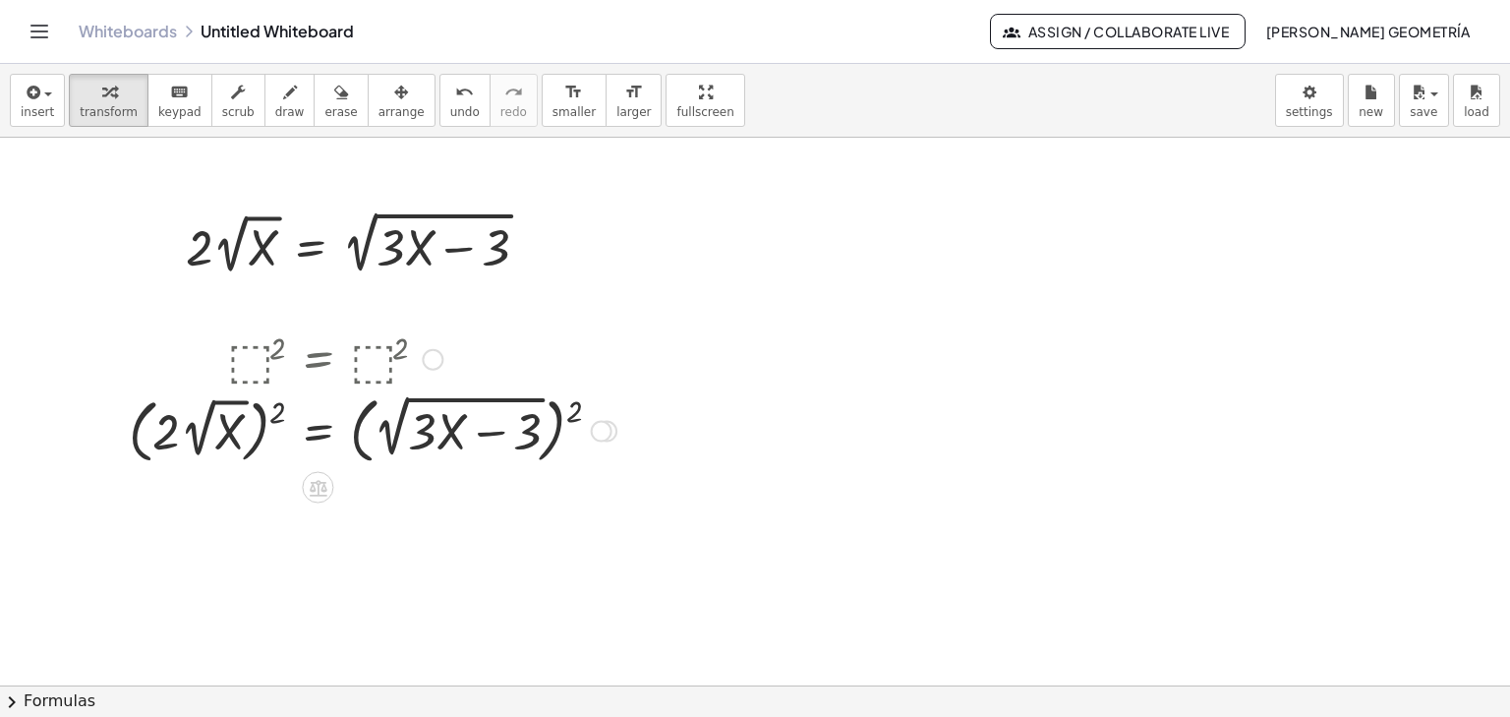
click at [277, 404] on div at bounding box center [372, 429] width 507 height 82
click at [279, 410] on div at bounding box center [372, 429] width 507 height 82
click at [281, 414] on div at bounding box center [372, 429] width 507 height 82
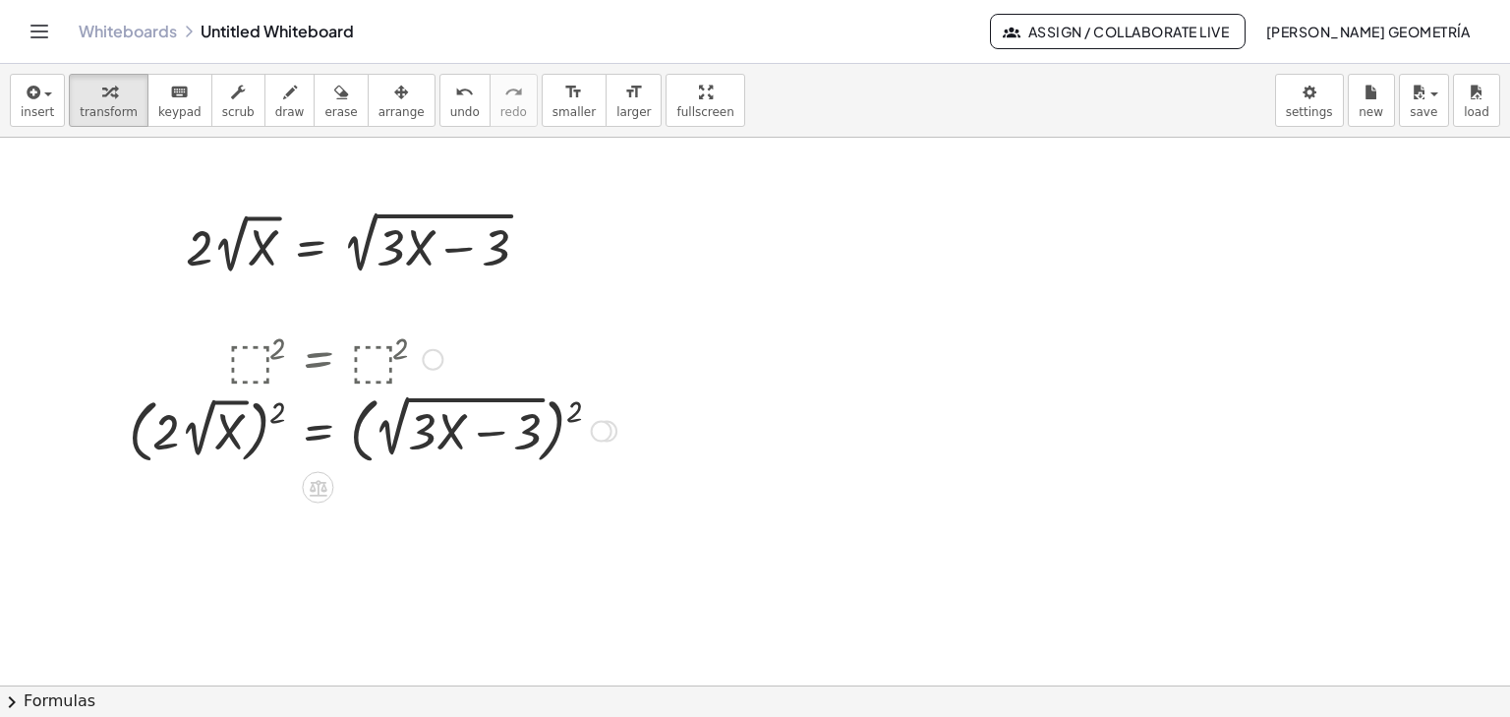
click at [578, 414] on div at bounding box center [372, 429] width 507 height 82
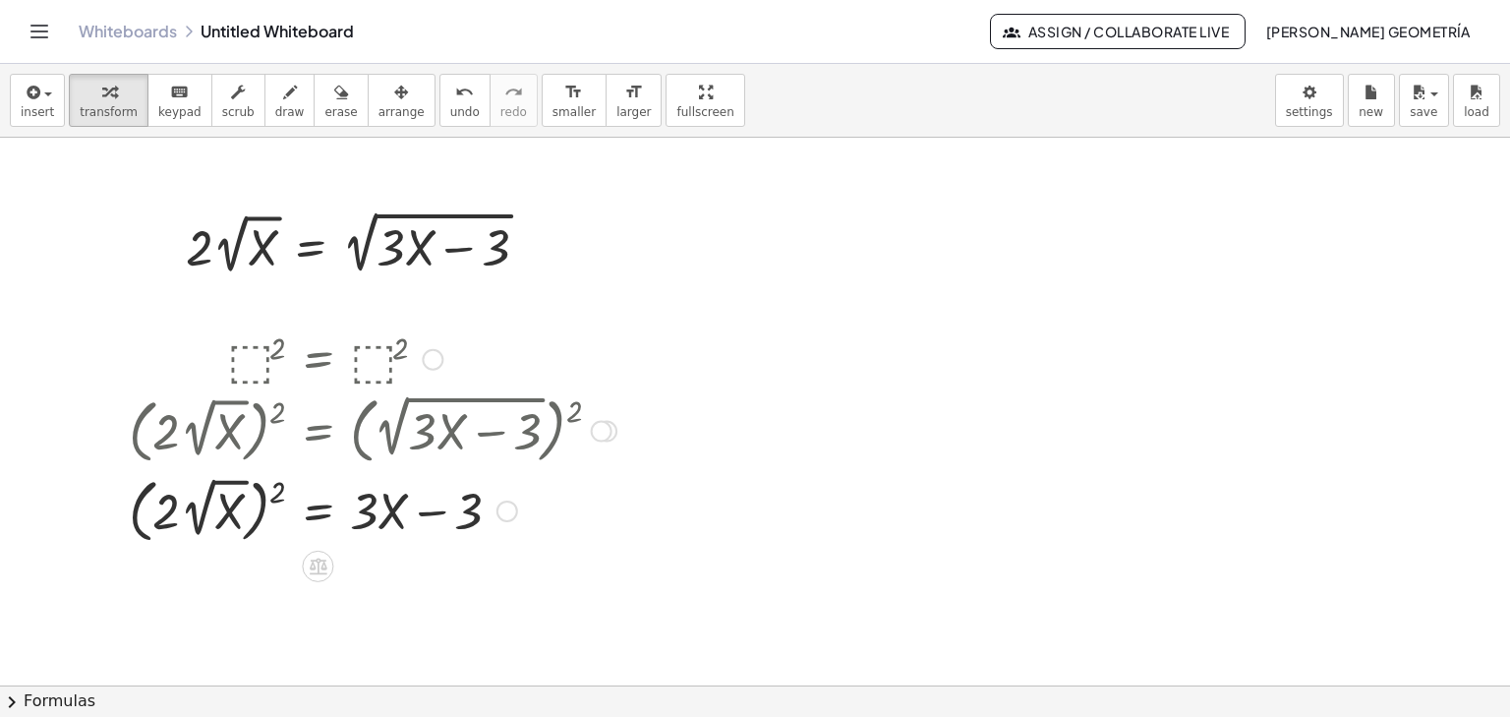
click at [282, 491] on div at bounding box center [372, 509] width 507 height 79
click at [278, 498] on div at bounding box center [372, 509] width 507 height 79
click at [273, 491] on div at bounding box center [372, 509] width 507 height 79
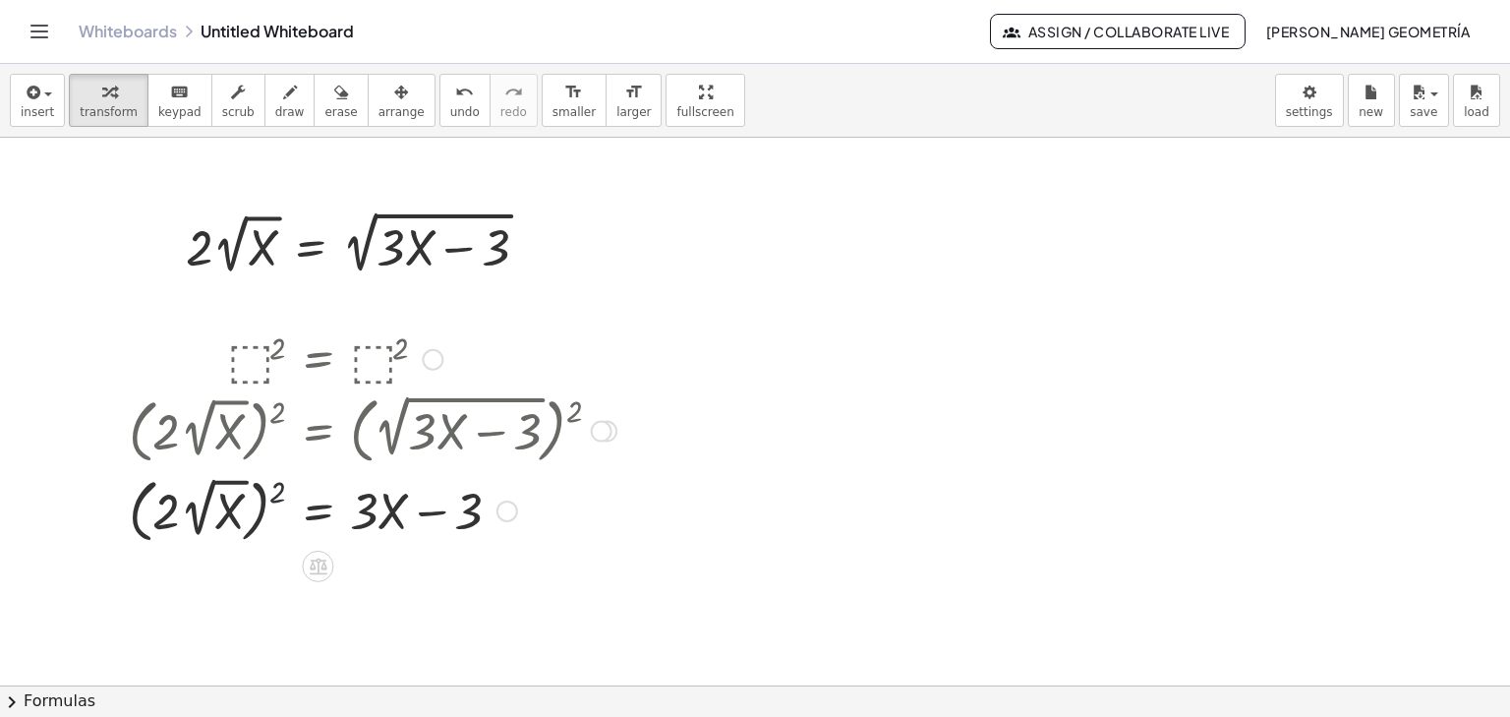
click at [272, 495] on div at bounding box center [372, 509] width 507 height 79
drag, startPoint x: 272, startPoint y: 495, endPoint x: 282, endPoint y: 492, distance: 10.6
click at [280, 493] on div at bounding box center [372, 509] width 507 height 79
click at [282, 491] on div at bounding box center [372, 509] width 507 height 79
click at [282, 488] on div at bounding box center [372, 509] width 507 height 79
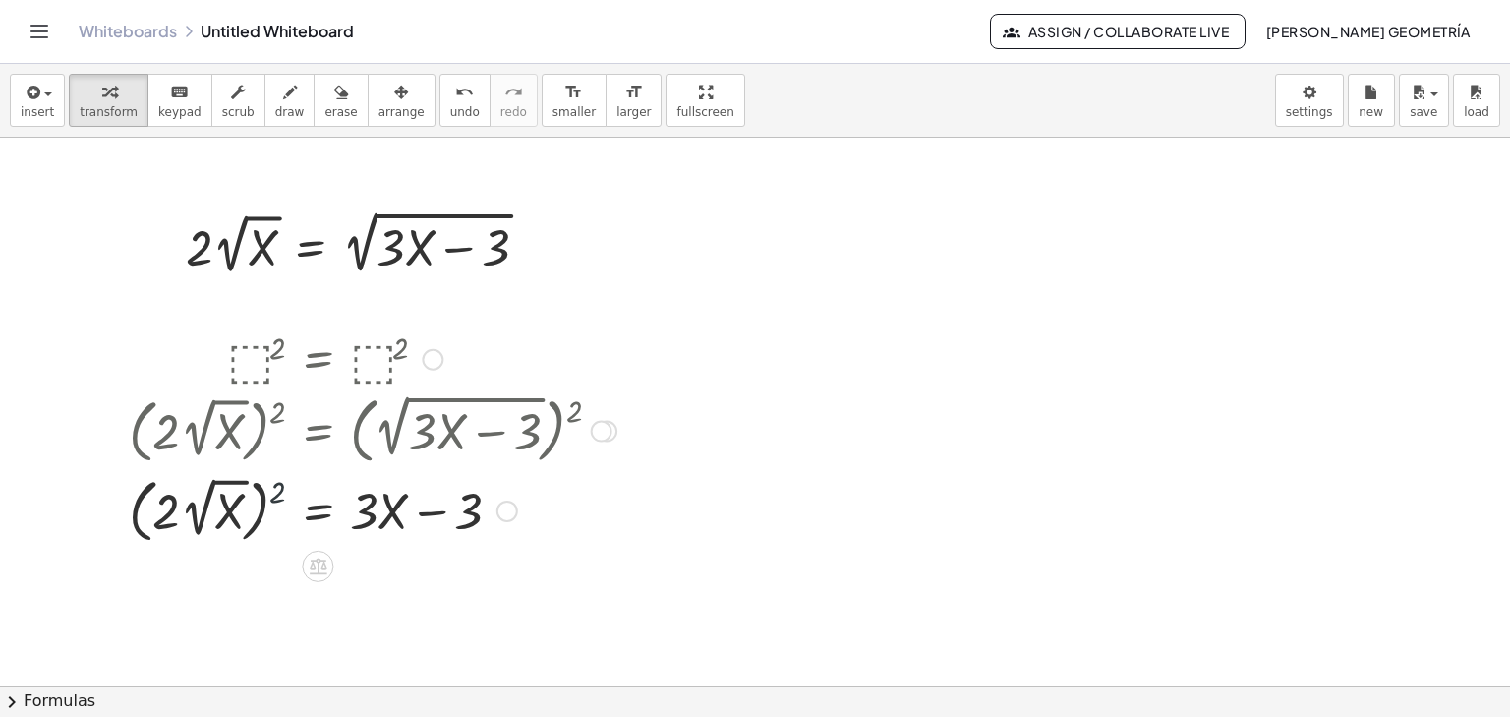
click at [282, 488] on div at bounding box center [372, 509] width 507 height 79
click at [170, 512] on div at bounding box center [372, 509] width 507 height 79
click at [173, 511] on div at bounding box center [372, 509] width 507 height 79
click at [276, 491] on div at bounding box center [372, 509] width 507 height 79
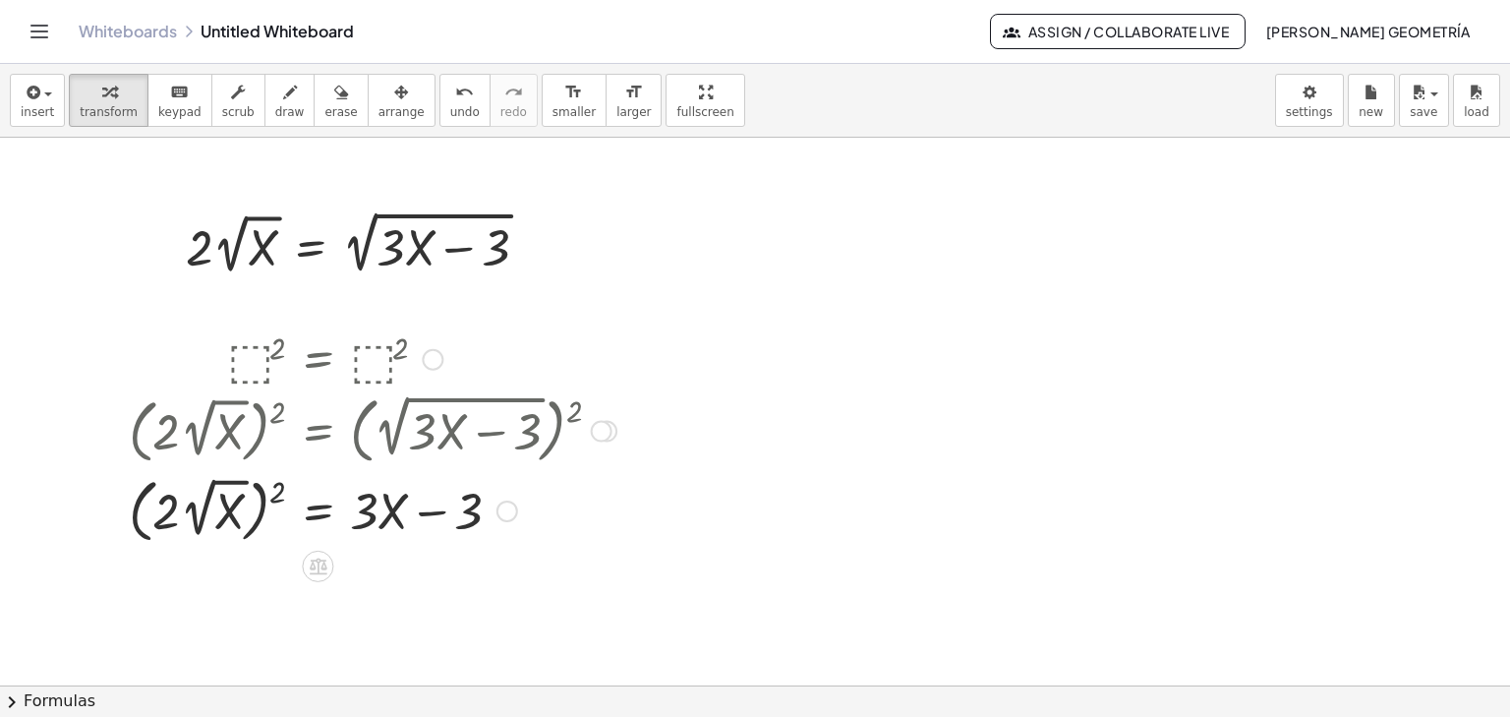
click at [275, 497] on div at bounding box center [372, 509] width 507 height 79
click at [276, 495] on div at bounding box center [372, 509] width 507 height 79
click at [278, 484] on div at bounding box center [372, 509] width 507 height 79
click at [280, 492] on div at bounding box center [372, 509] width 507 height 79
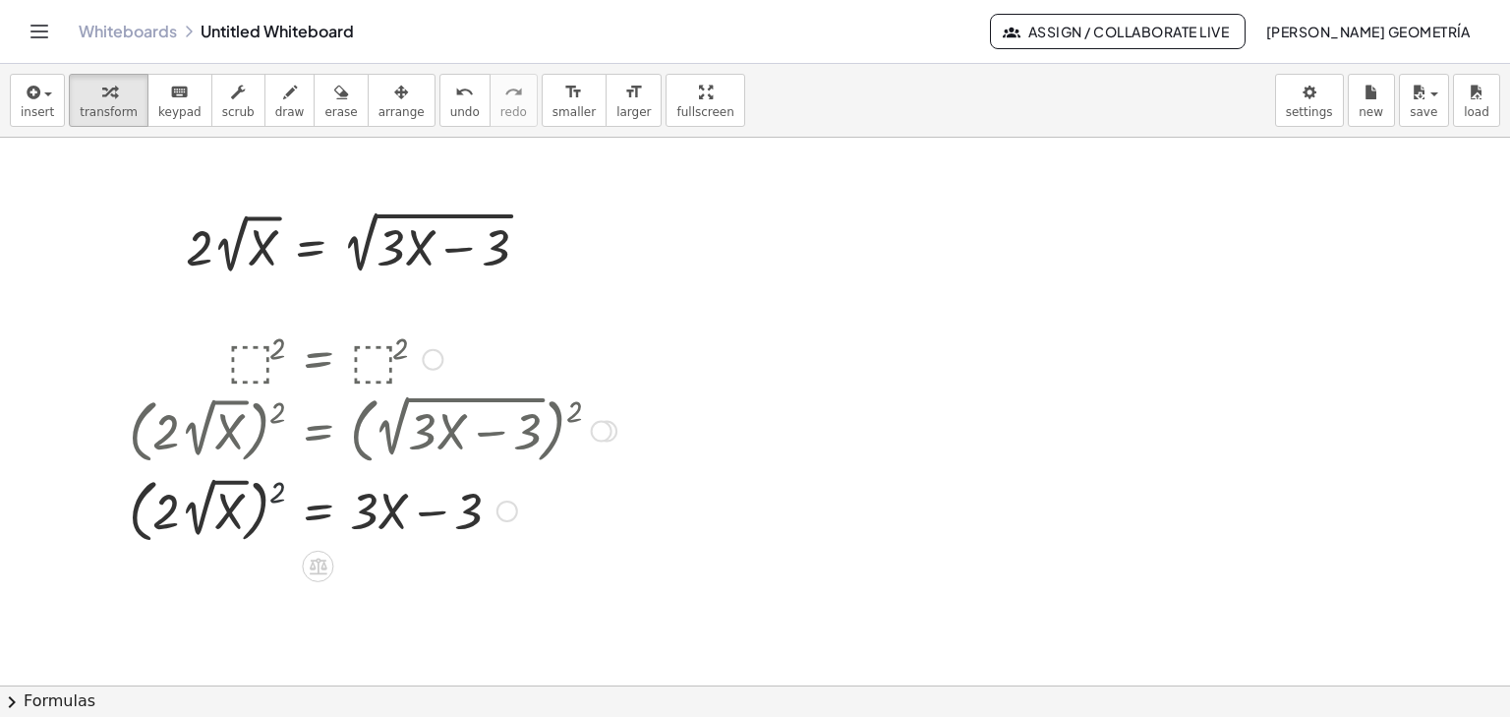
click at [282, 493] on div at bounding box center [372, 509] width 507 height 79
click at [283, 488] on div at bounding box center [372, 509] width 507 height 79
drag, startPoint x: 283, startPoint y: 488, endPoint x: 222, endPoint y: 510, distance: 65.0
click at [280, 488] on div at bounding box center [372, 509] width 507 height 79
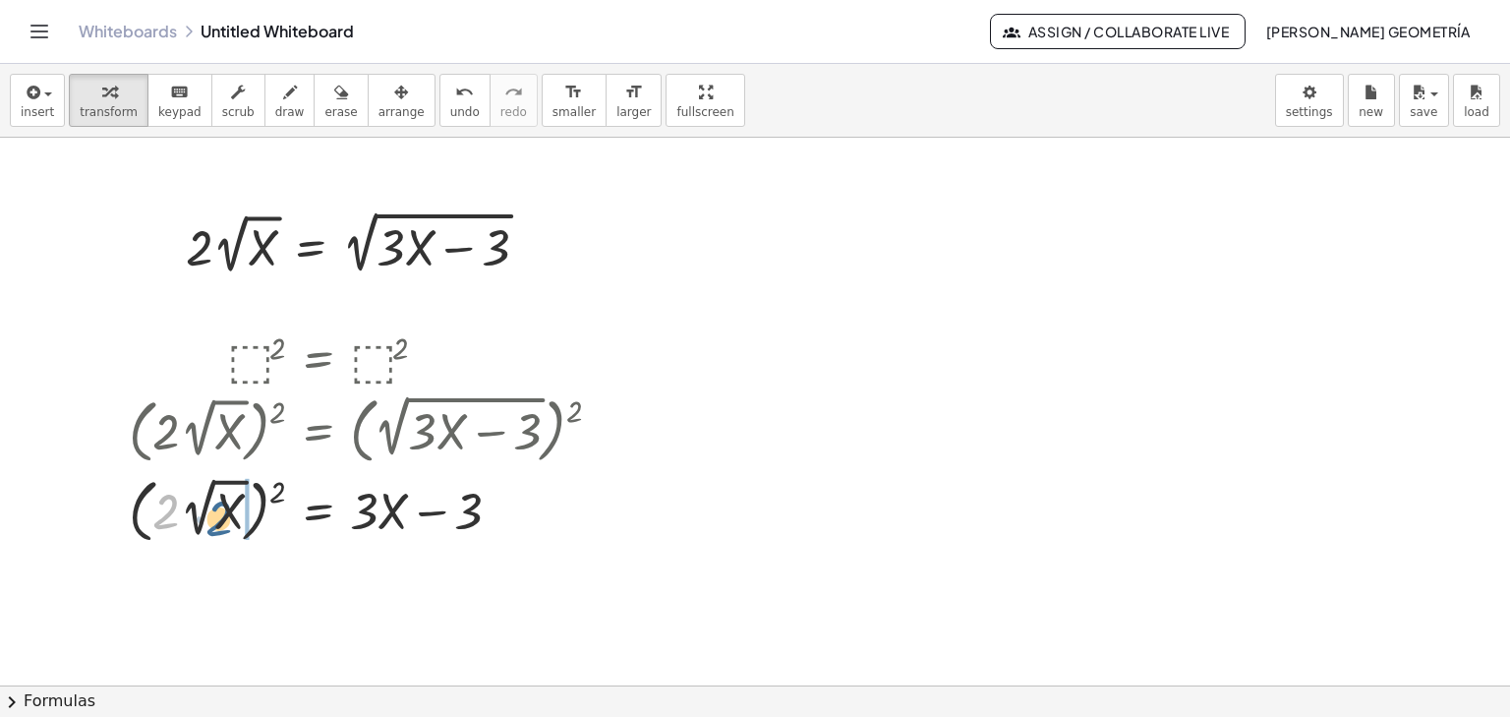
drag, startPoint x: 166, startPoint y: 514, endPoint x: 219, endPoint y: 521, distance: 53.5
click at [219, 521] on div at bounding box center [372, 509] width 507 height 79
click at [455, 94] on icon "undo" at bounding box center [464, 93] width 19 height 24
click at [272, 497] on div at bounding box center [372, 509] width 507 height 79
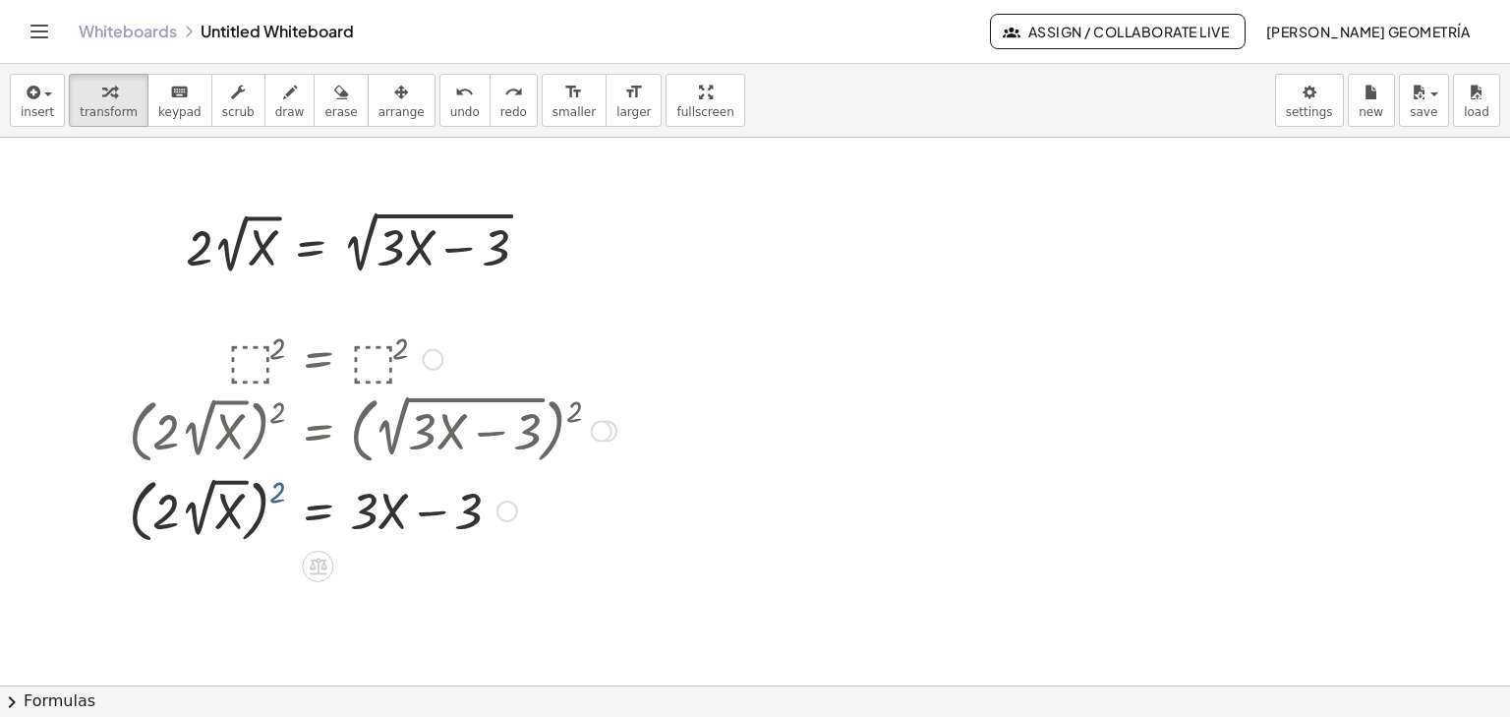
click at [272, 497] on div at bounding box center [372, 509] width 507 height 79
click at [277, 489] on div at bounding box center [372, 509] width 507 height 79
drag, startPoint x: 277, startPoint y: 484, endPoint x: 252, endPoint y: 477, distance: 26.5
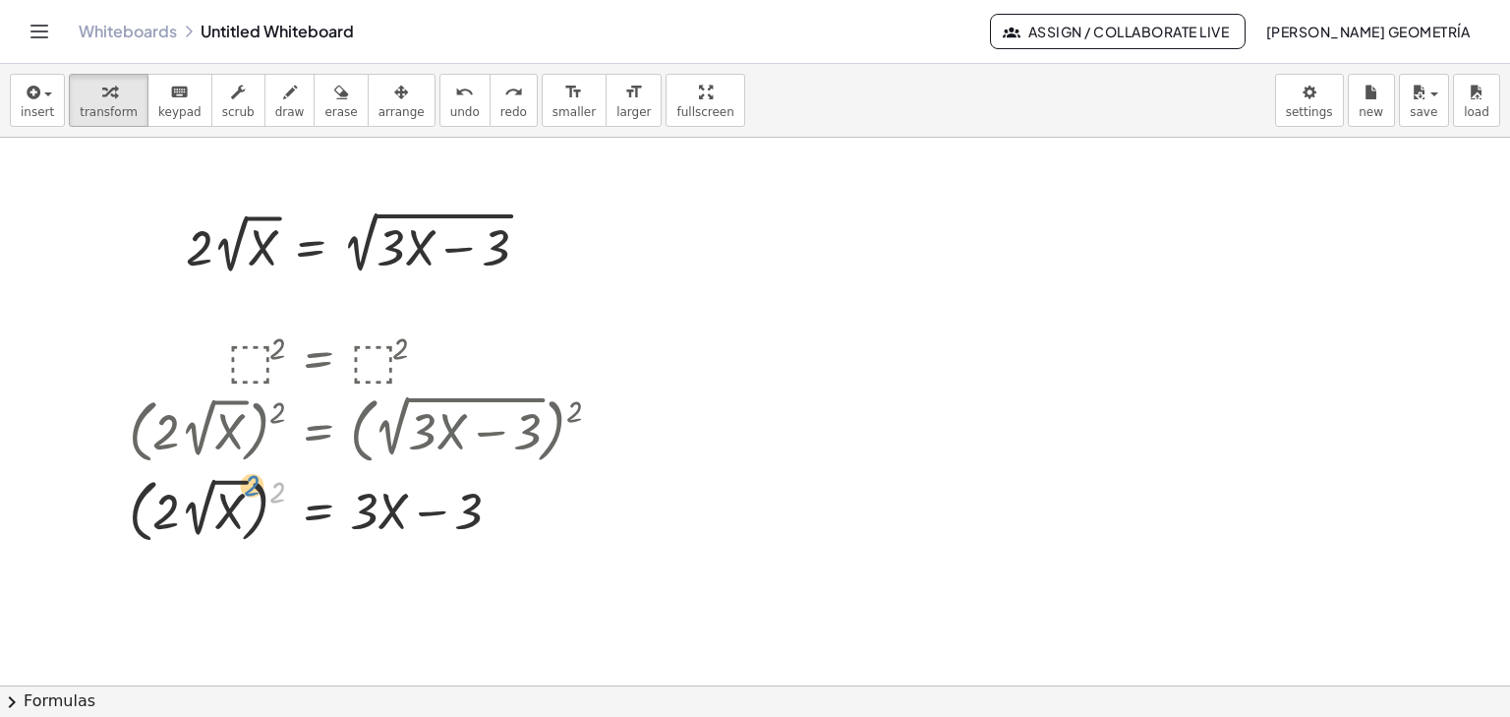
click at [252, 477] on div at bounding box center [372, 509] width 507 height 79
drag, startPoint x: 281, startPoint y: 481, endPoint x: 187, endPoint y: 476, distance: 94.5
click at [187, 476] on div at bounding box center [372, 509] width 507 height 79
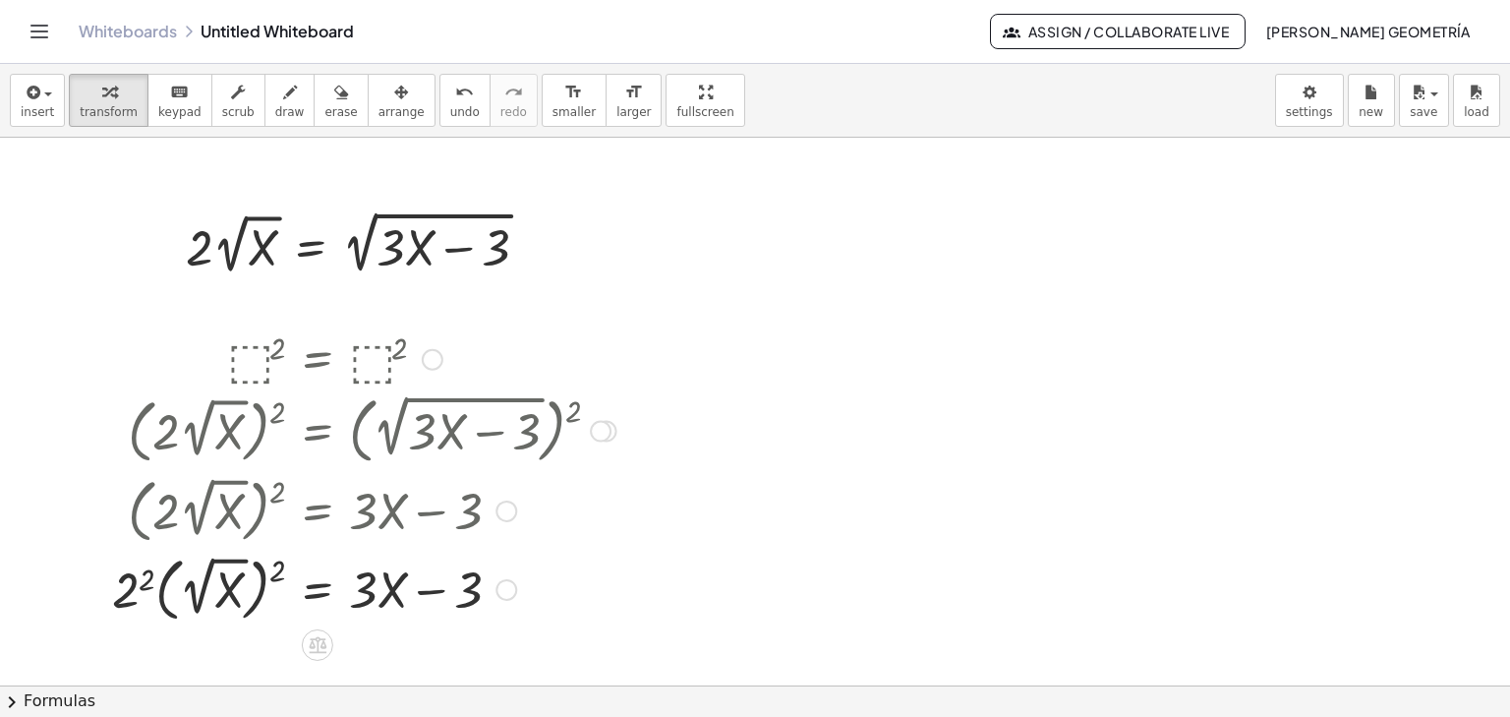
click at [282, 561] on div at bounding box center [364, 588] width 524 height 79
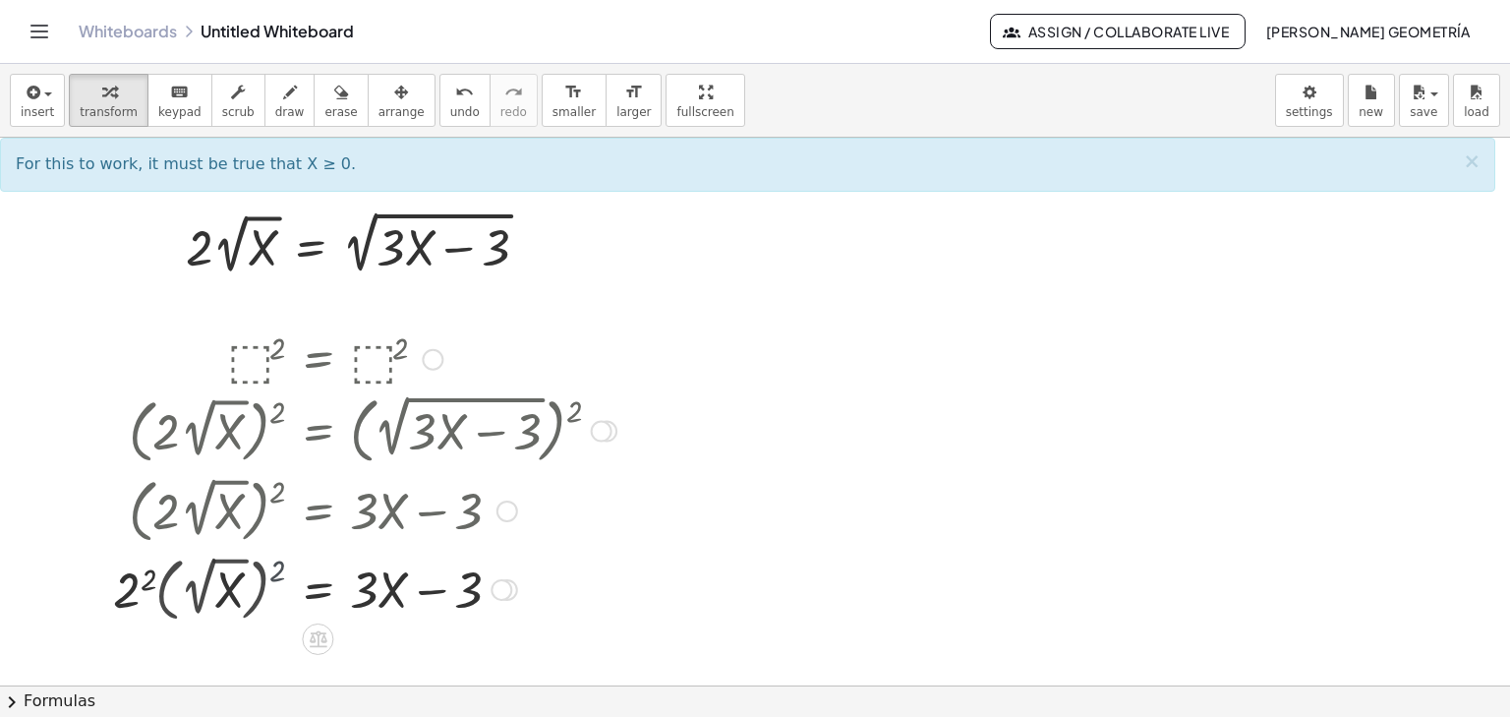
click at [282, 561] on div at bounding box center [372, 587] width 507 height 67
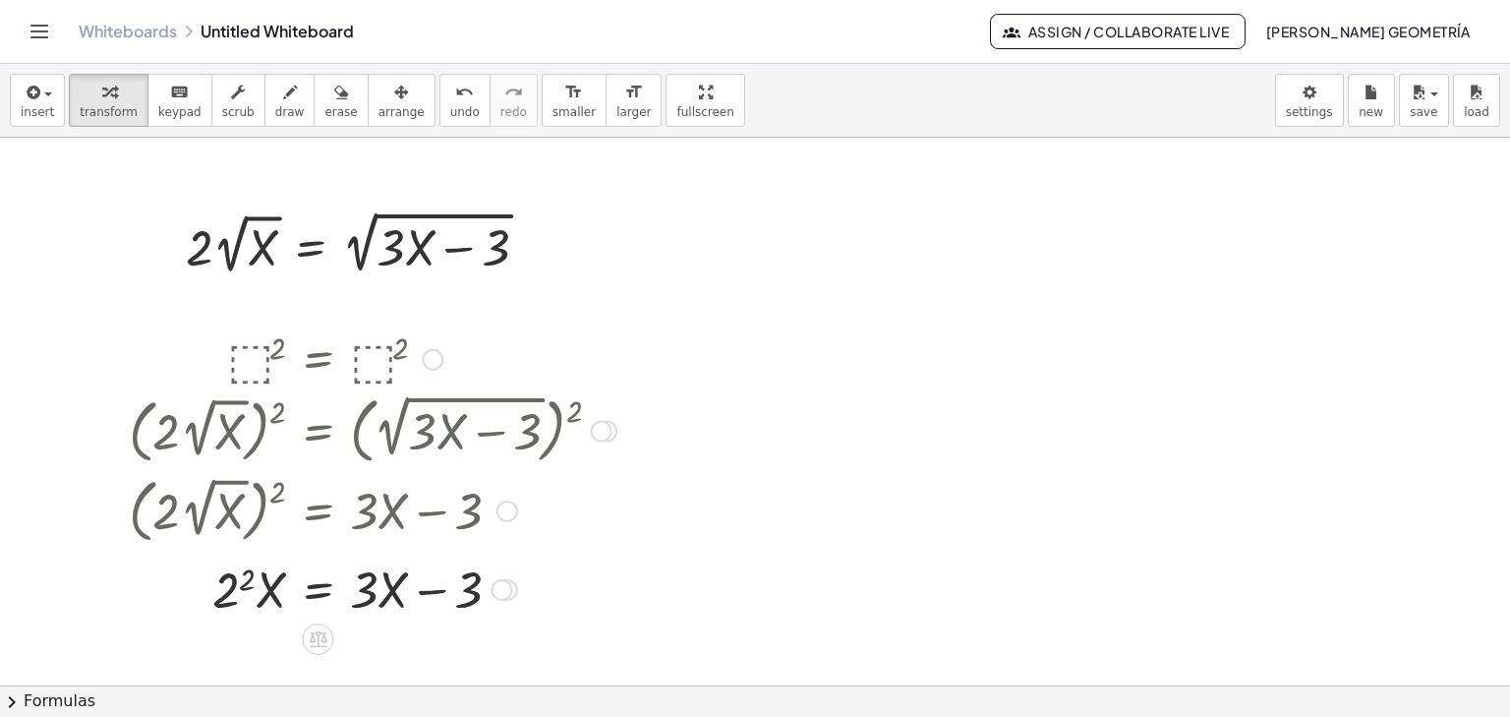
click at [248, 587] on div at bounding box center [372, 587] width 507 height 67
click at [248, 586] on div at bounding box center [372, 587] width 507 height 67
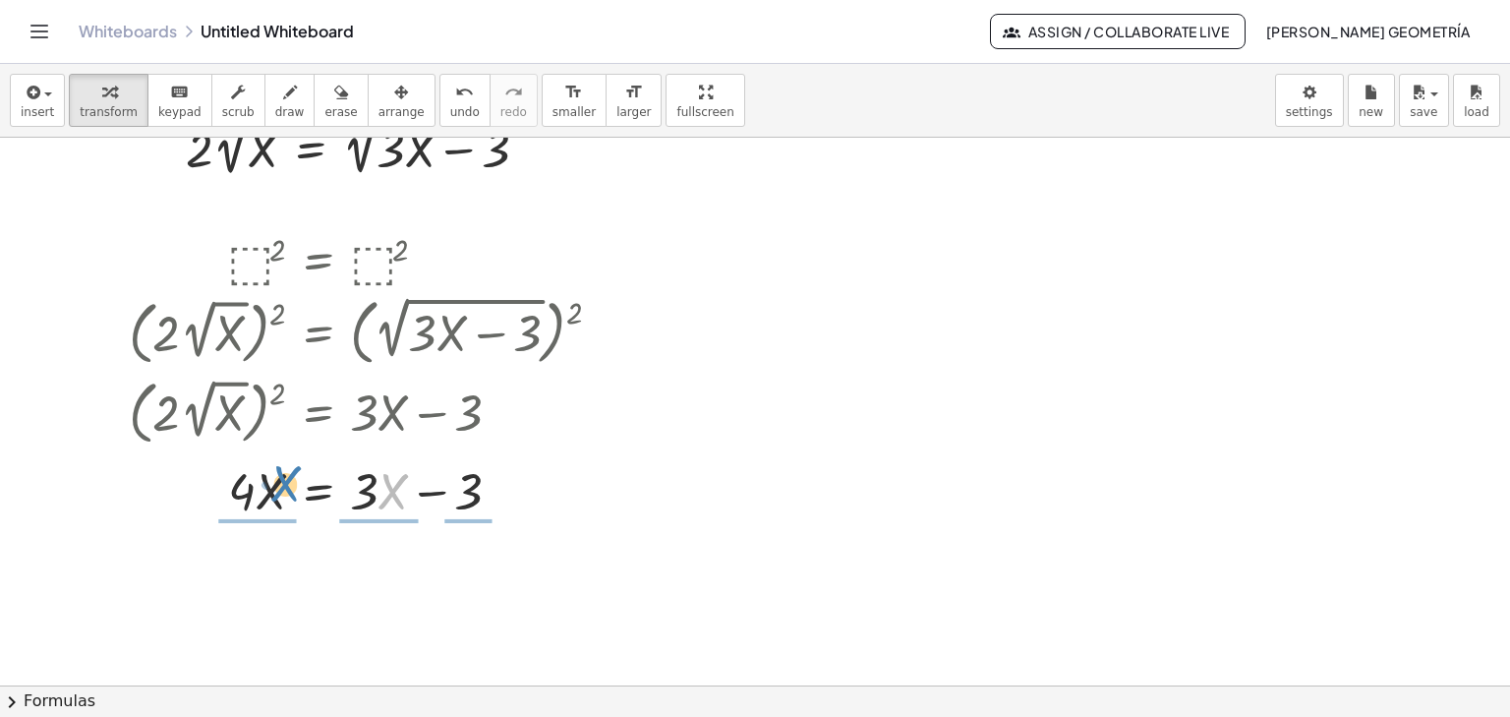
drag, startPoint x: 392, startPoint y: 494, endPoint x: 285, endPoint y: 486, distance: 107.4
click at [285, 486] on div at bounding box center [372, 489] width 507 height 67
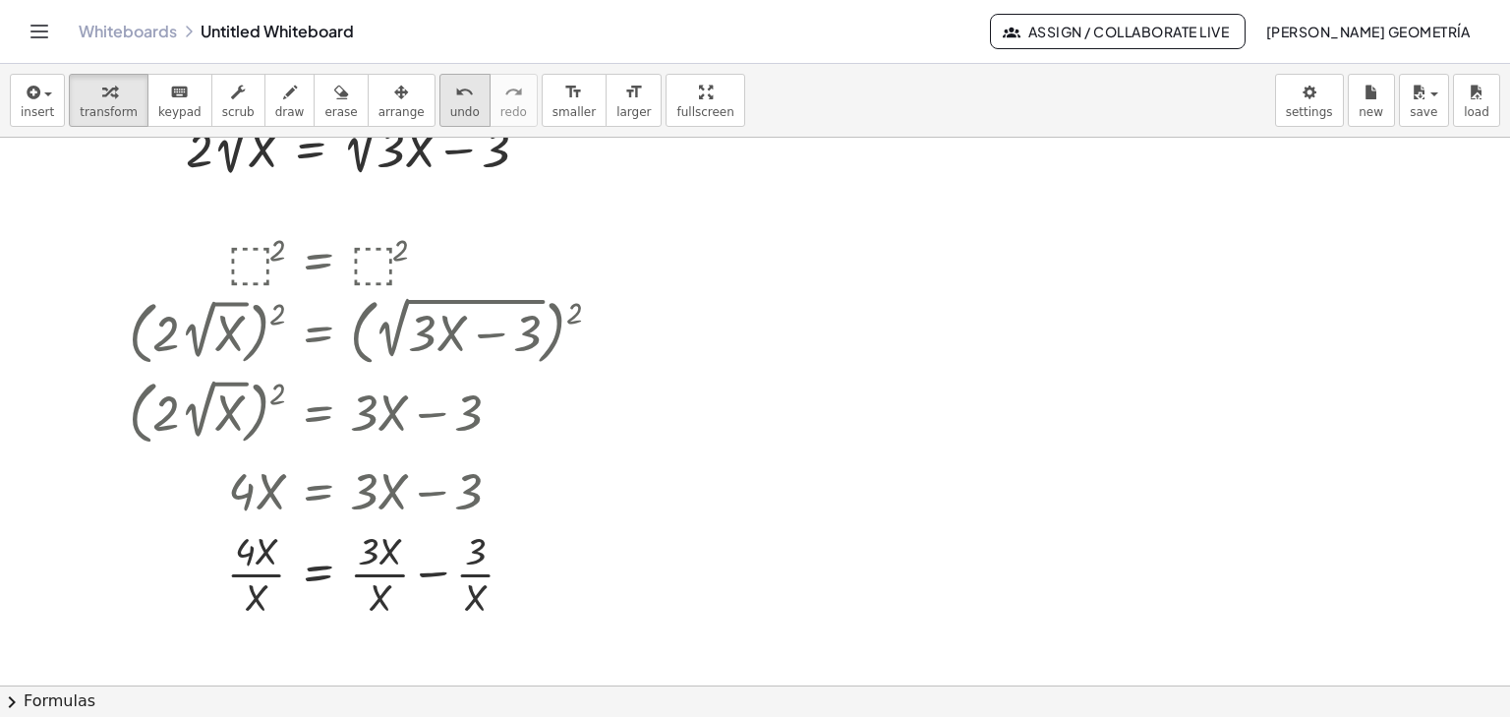
click at [439, 102] on button "undo undo" at bounding box center [464, 100] width 51 height 53
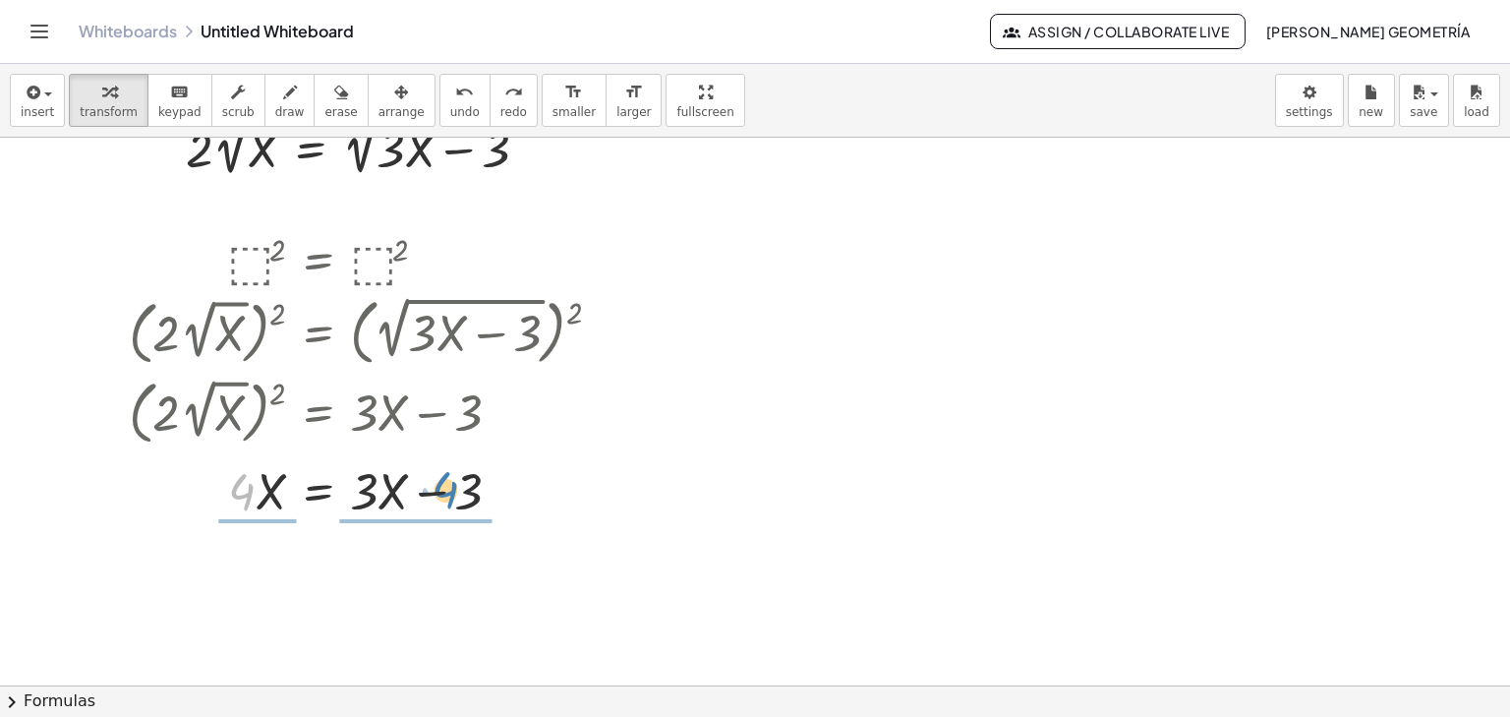
drag, startPoint x: 252, startPoint y: 489, endPoint x: 455, endPoint y: 487, distance: 203.5
click at [455, 487] on div at bounding box center [368, 489] width 494 height 67
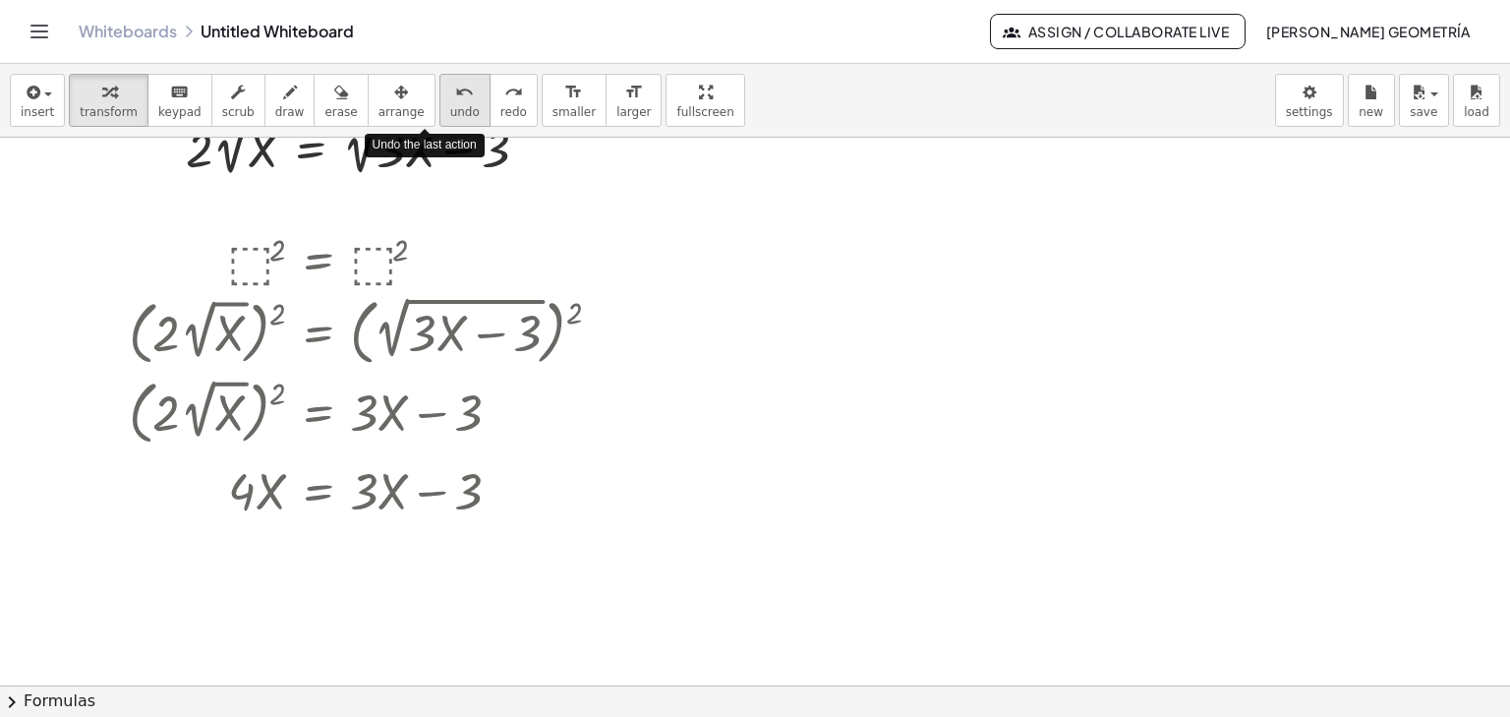
click at [455, 100] on icon "undo" at bounding box center [464, 93] width 19 height 24
click at [503, 484] on div at bounding box center [502, 492] width 22 height 22
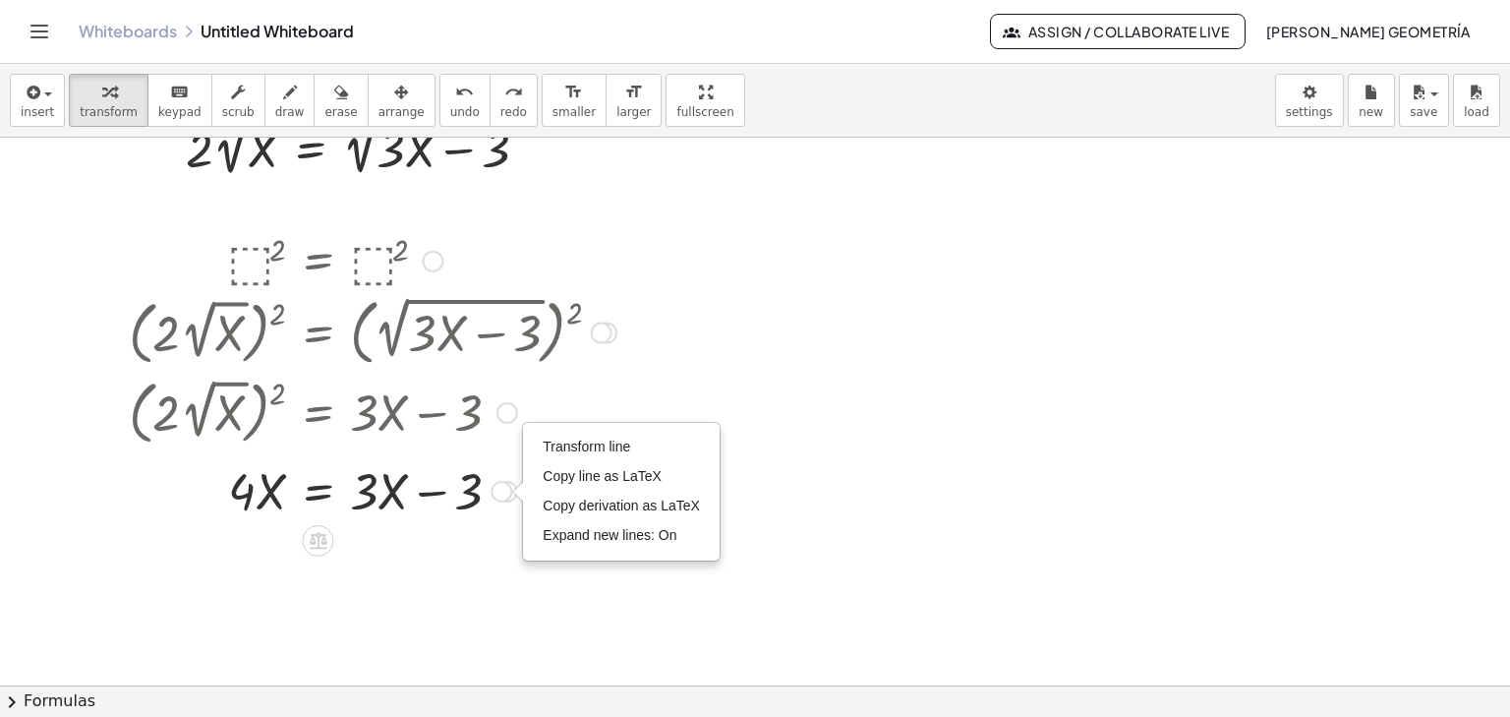
click at [503, 484] on div "Transform line Copy line as LaTeX Copy derivation as LaTeX Expand new lines: On" at bounding box center [502, 492] width 22 height 22
click at [568, 528] on span "Expand new lines: On" at bounding box center [610, 535] width 134 height 16
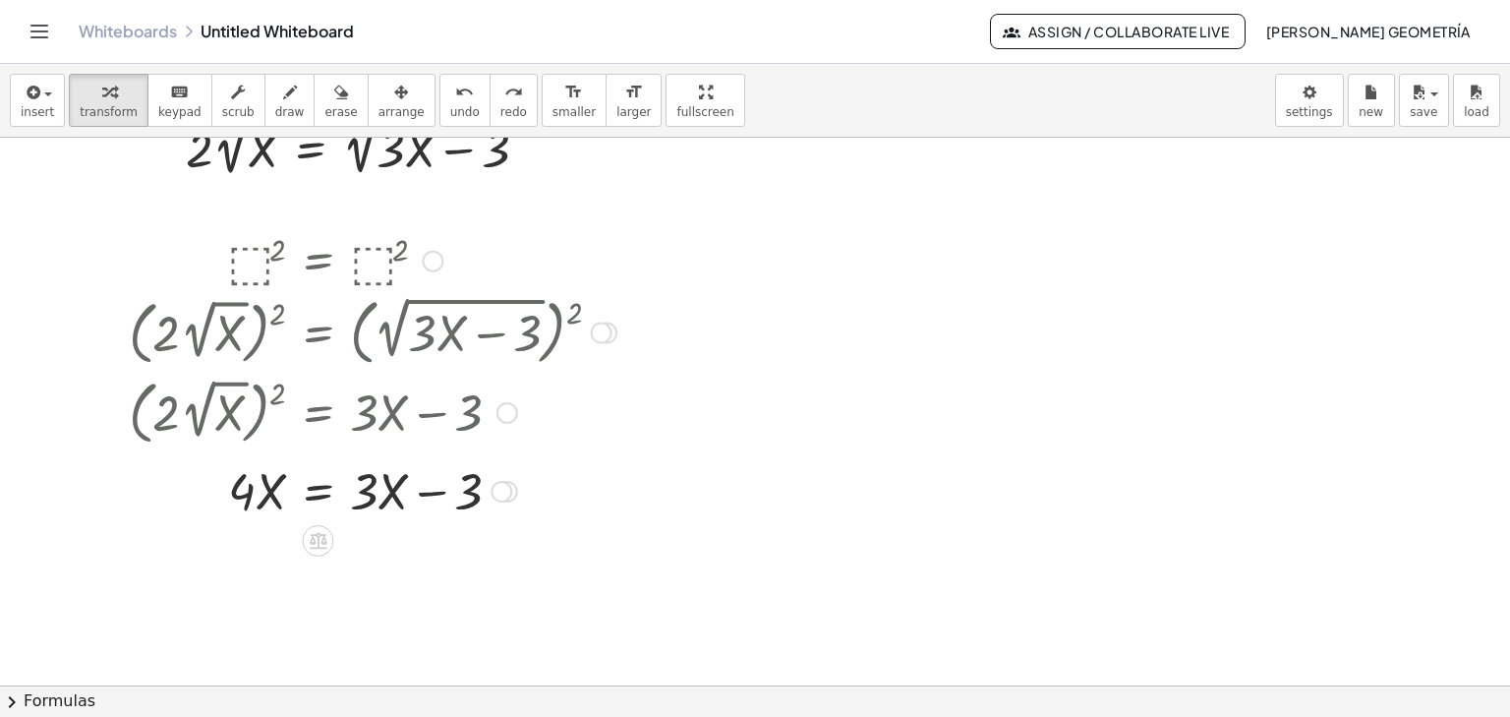
click at [320, 538] on icon at bounding box center [318, 540] width 21 height 21
click at [238, 539] on span "+" at bounding box center [240, 541] width 12 height 29
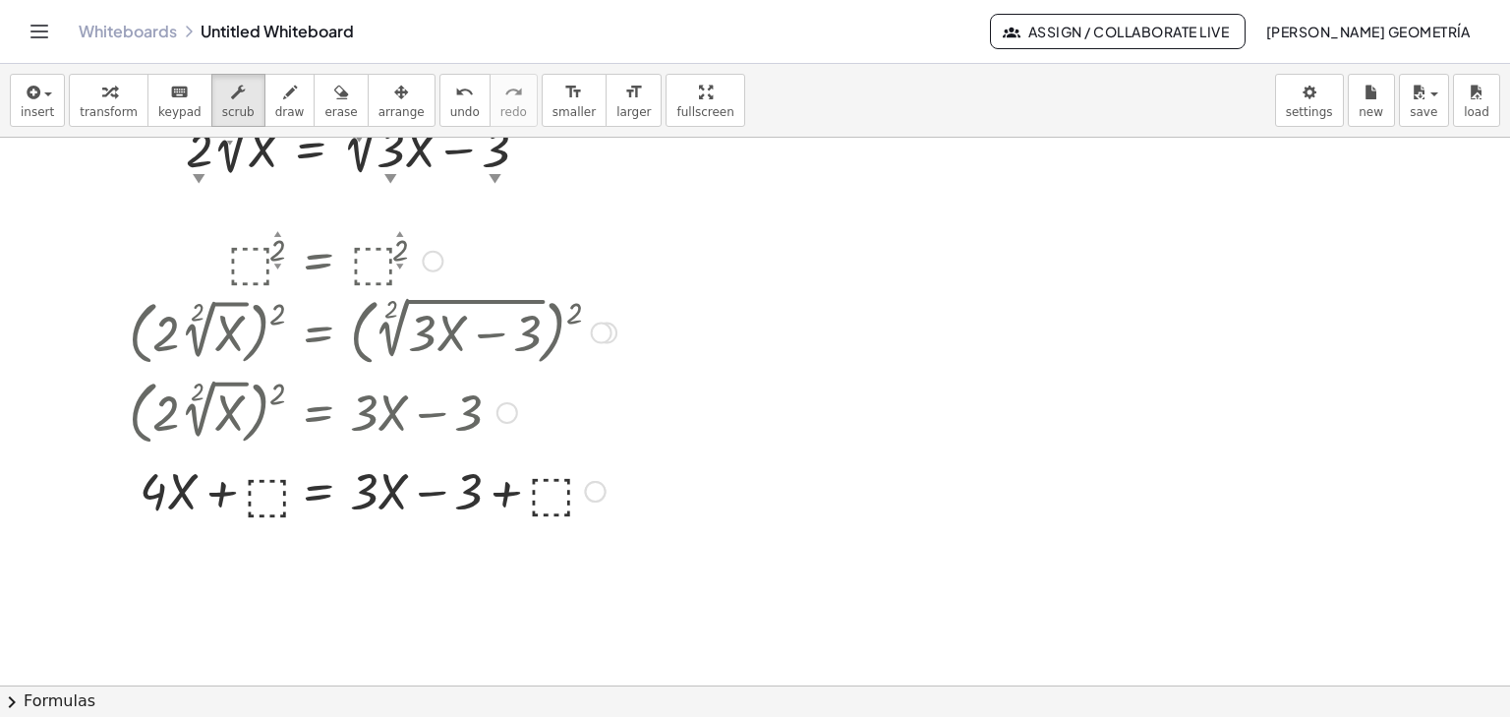
click at [273, 486] on div at bounding box center [372, 489] width 507 height 67
click at [262, 495] on div at bounding box center [372, 489] width 507 height 67
click at [269, 494] on div at bounding box center [372, 489] width 507 height 67
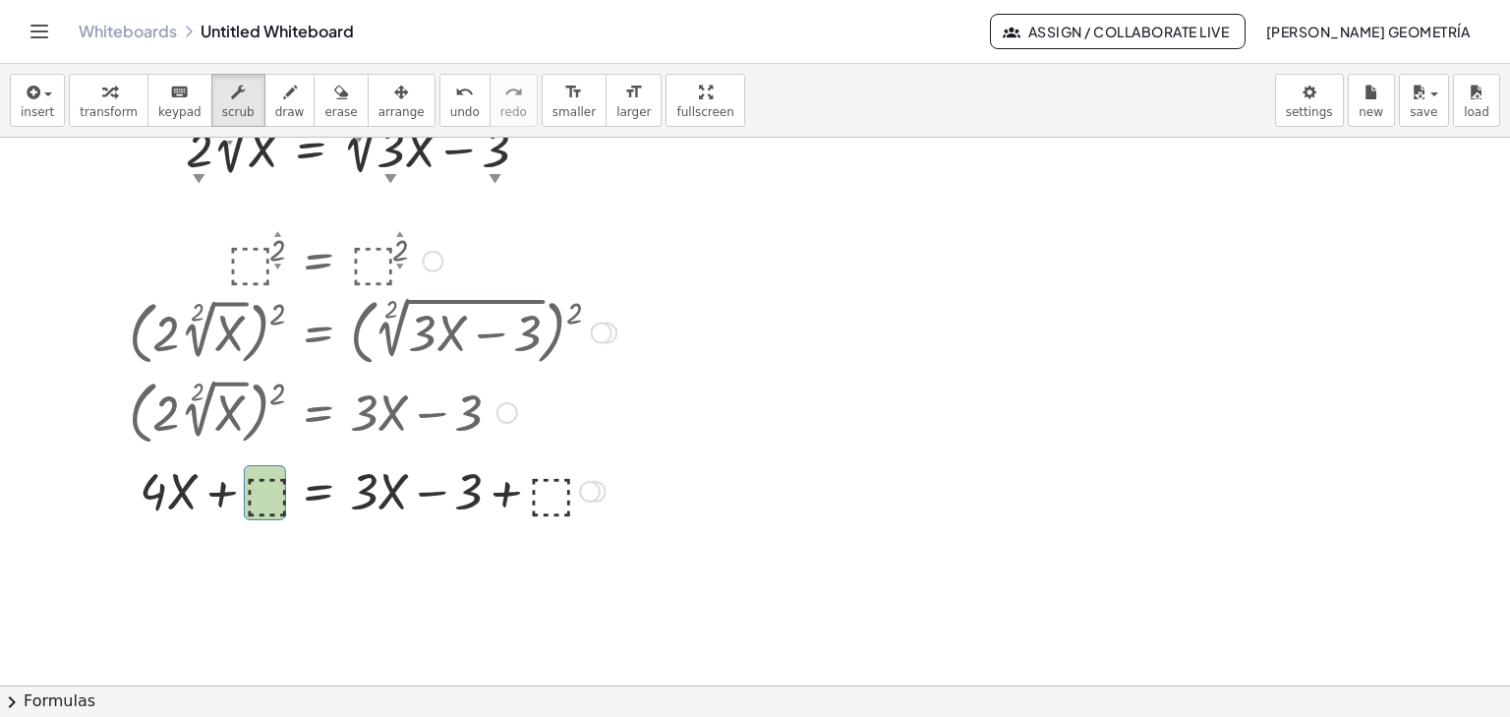
click at [269, 495] on div at bounding box center [372, 489] width 507 height 67
click at [564, 490] on div at bounding box center [372, 489] width 507 height 67
click at [248, 488] on div at bounding box center [372, 489] width 507 height 67
click at [279, 495] on div at bounding box center [372, 489] width 507 height 67
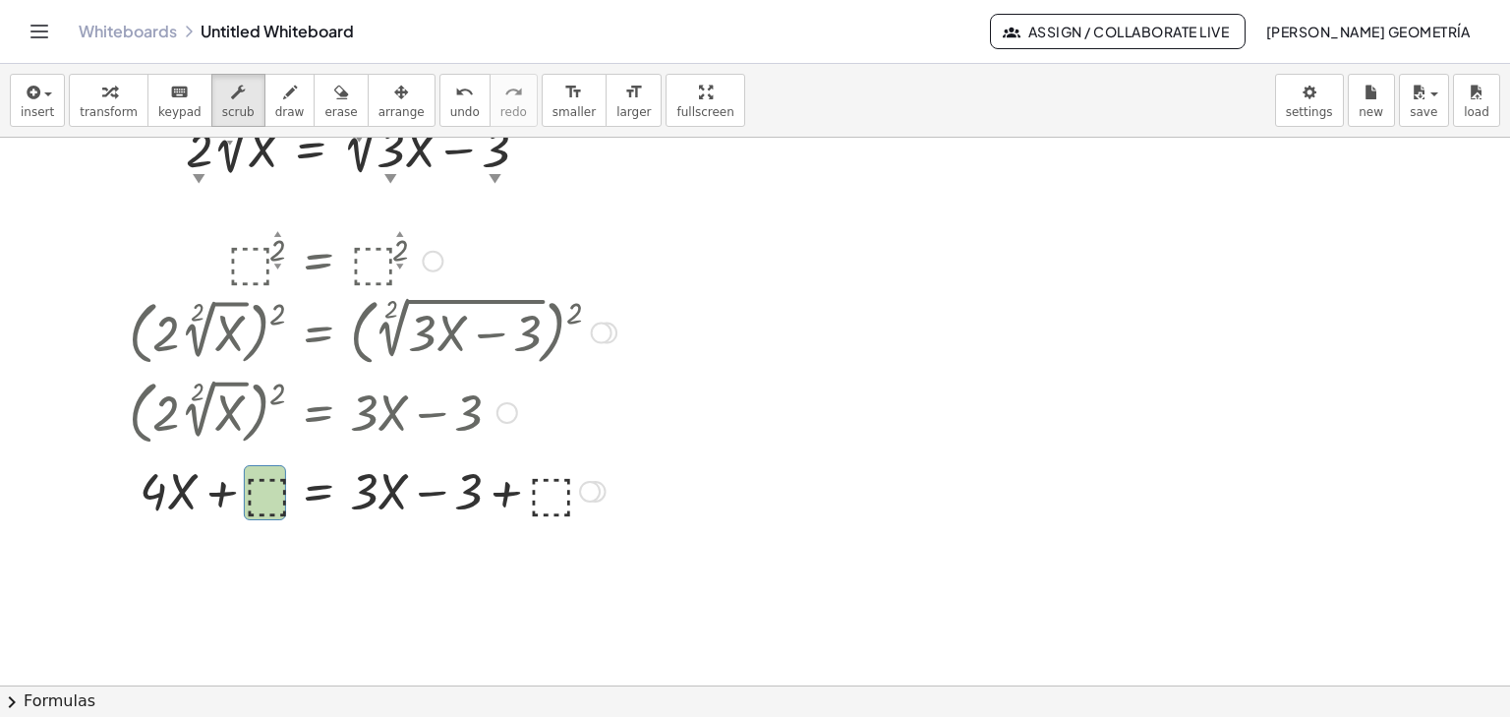
click at [273, 495] on div at bounding box center [372, 489] width 507 height 67
click at [261, 500] on div at bounding box center [372, 489] width 507 height 67
click at [564, 494] on div at bounding box center [372, 489] width 507 height 67
click at [564, 493] on div at bounding box center [372, 489] width 507 height 67
click at [255, 488] on div at bounding box center [372, 489] width 507 height 67
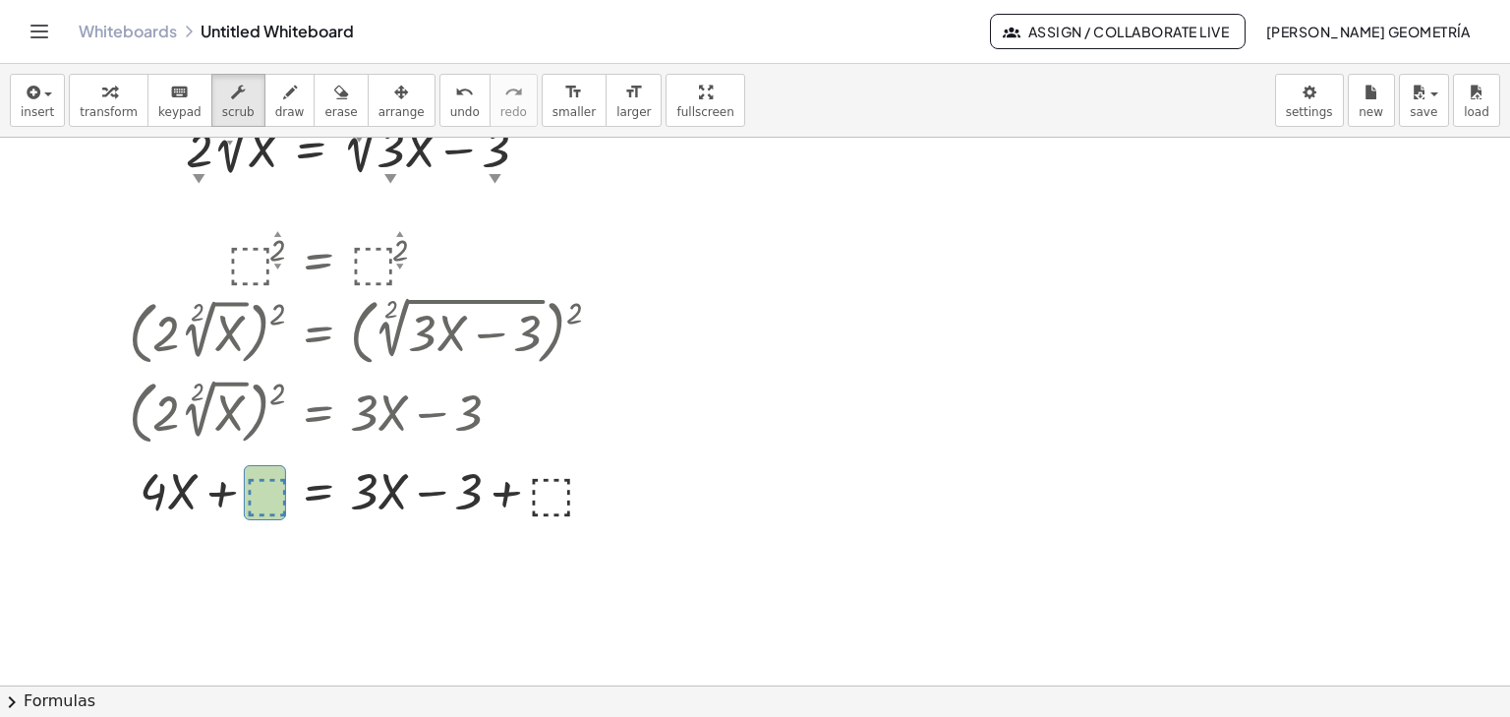
drag, startPoint x: 255, startPoint y: 488, endPoint x: 249, endPoint y: 521, distance: 33.9
click at [249, 521] on div at bounding box center [372, 489] width 507 height 67
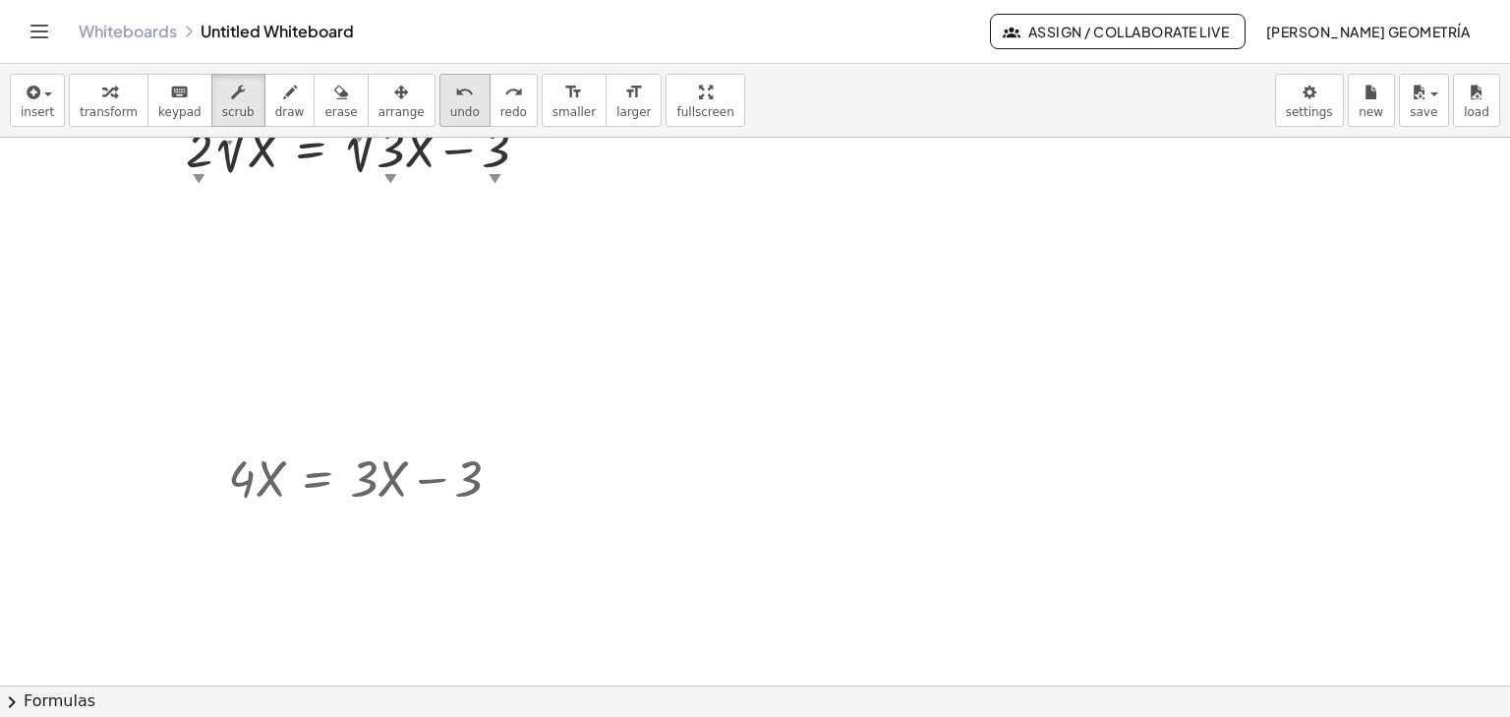
click at [439, 108] on button "undo undo" at bounding box center [464, 100] width 51 height 53
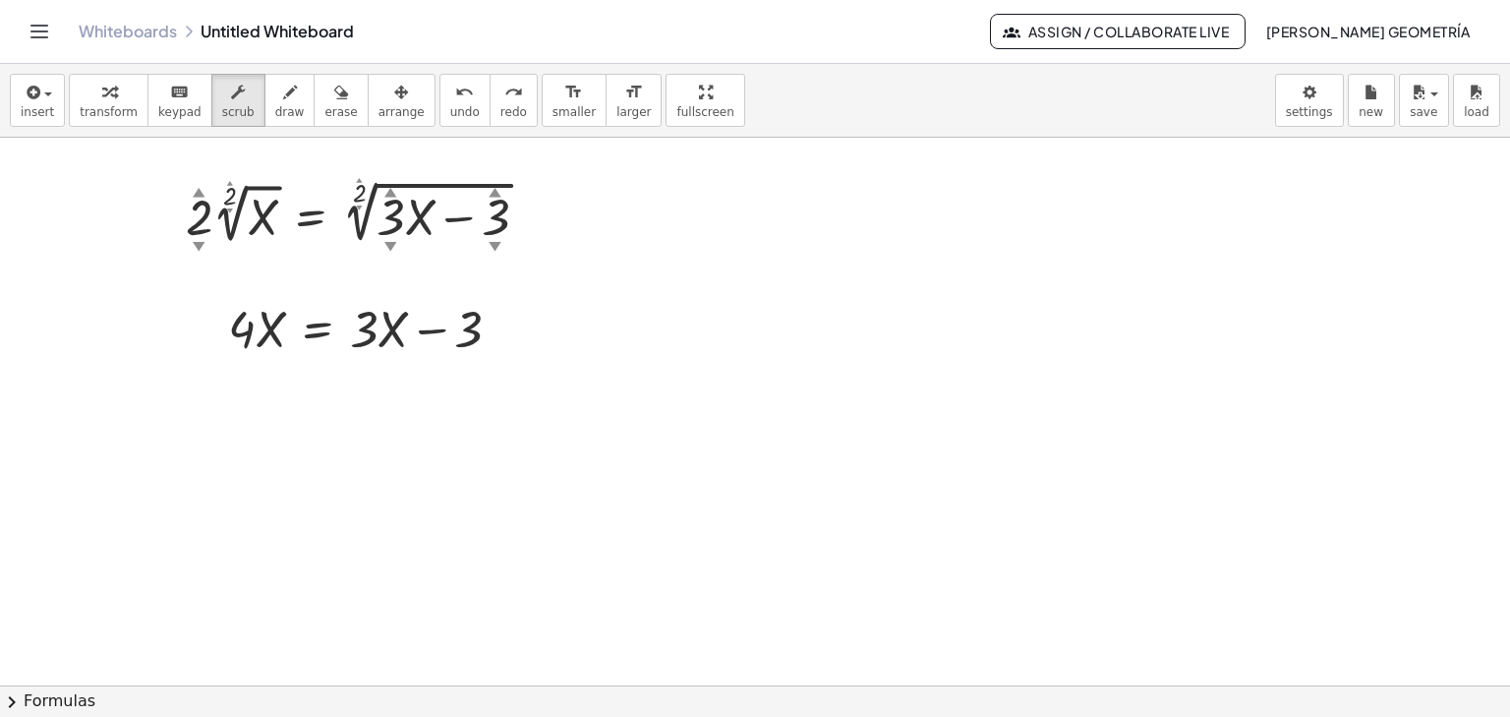
scroll to position [0, 0]
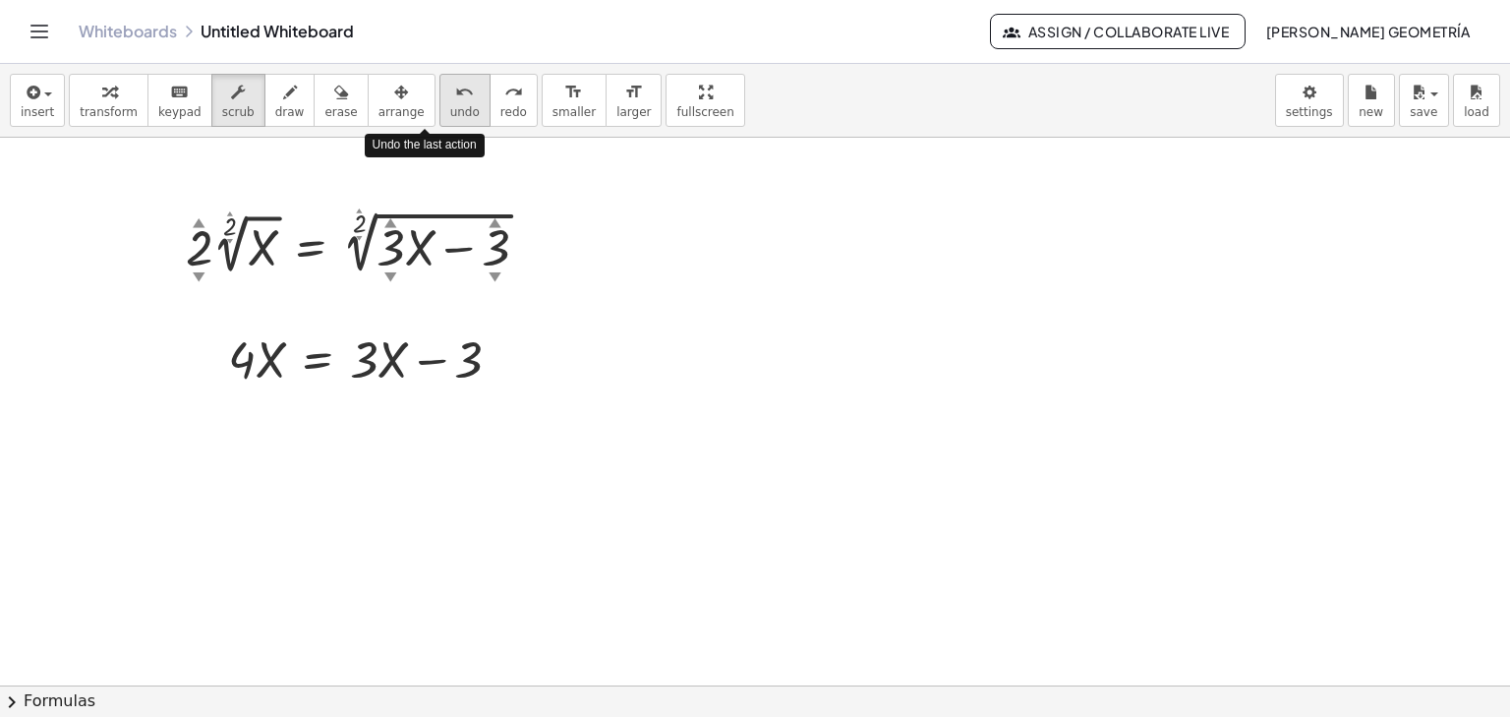
click at [450, 92] on div "undo" at bounding box center [464, 92] width 29 height 24
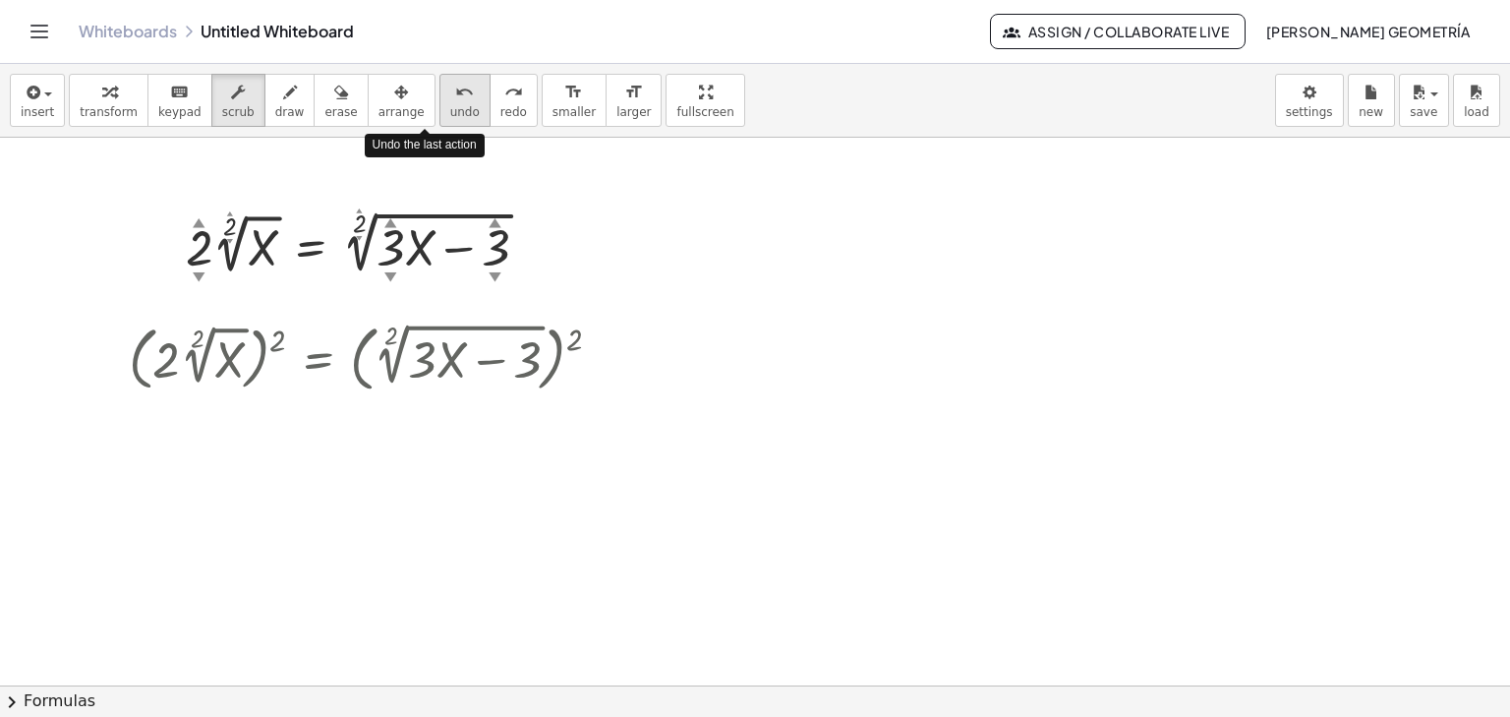
click at [450, 92] on div "undo" at bounding box center [464, 92] width 29 height 24
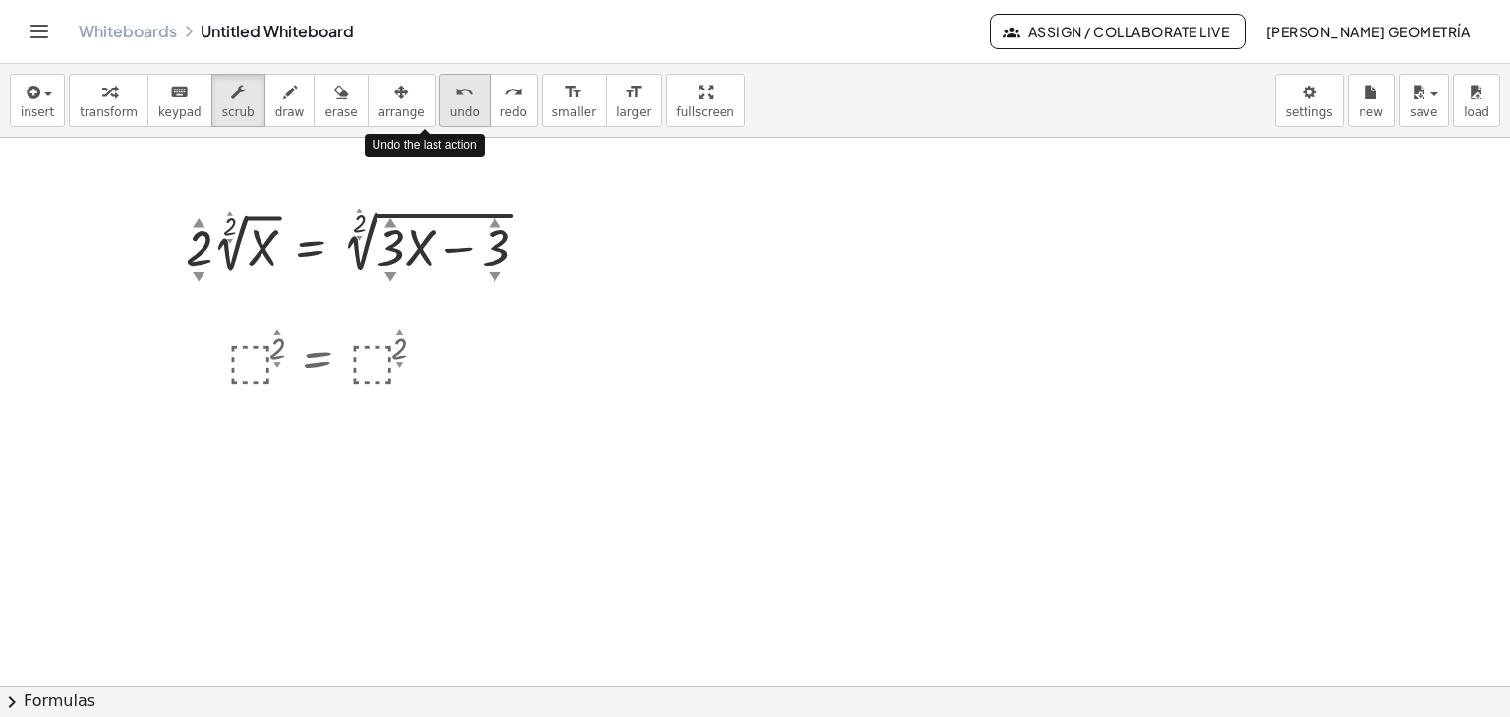
click at [450, 92] on div "undo" at bounding box center [464, 92] width 29 height 24
drag, startPoint x: 292, startPoint y: 212, endPoint x: 242, endPoint y: 241, distance: 57.7
click at [188, 258] on div at bounding box center [365, 242] width 378 height 74
drag, startPoint x: 270, startPoint y: 221, endPoint x: 187, endPoint y: 250, distance: 88.3
click at [183, 252] on div "· 2 ▲ ▼ · 2 ▲ ▼ √ X = 2 ▲ ▼ √ ( + · 3 ▲ ▼ · X − 3 ▲ ▼ )" at bounding box center [357, 243] width 402 height 84
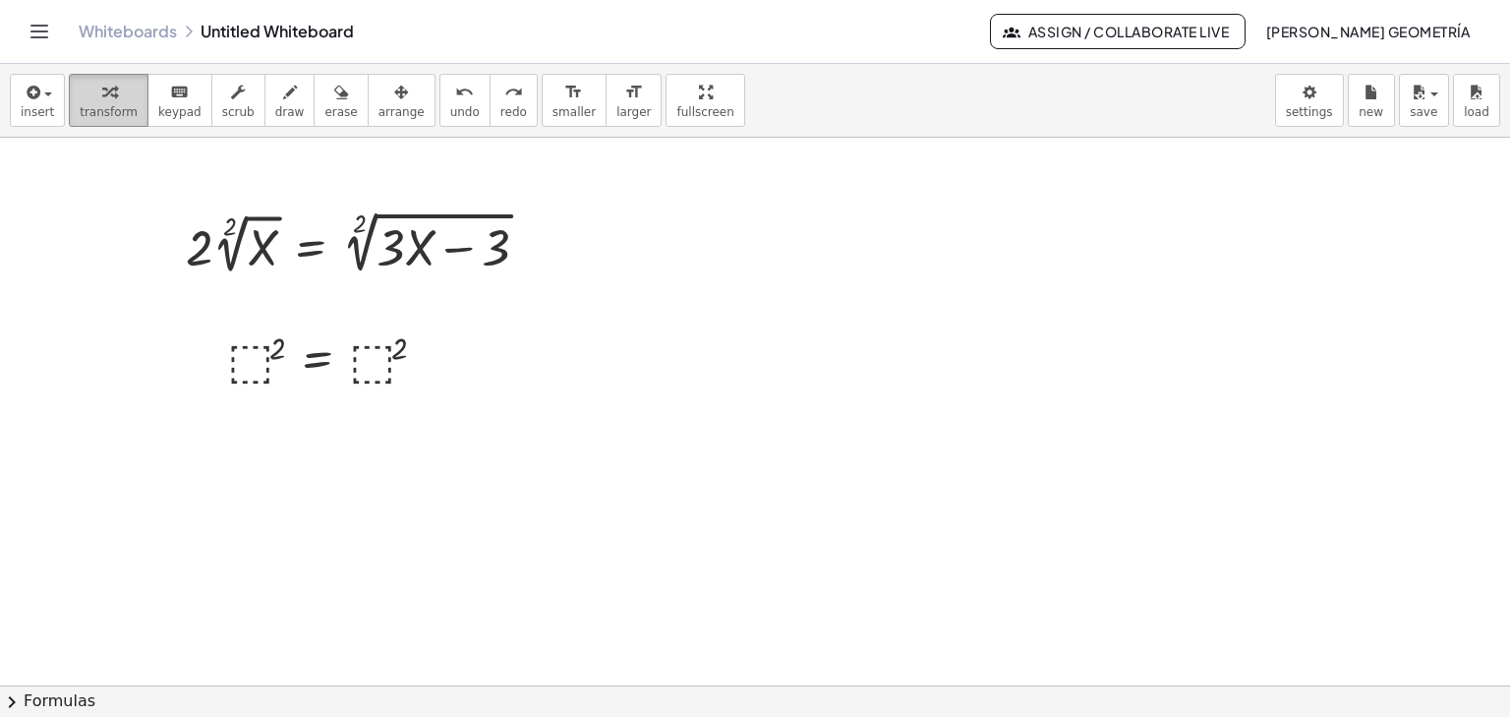
click at [102, 100] on icon "button" at bounding box center [109, 93] width 14 height 24
click at [455, 99] on icon "undo" at bounding box center [464, 93] width 19 height 24
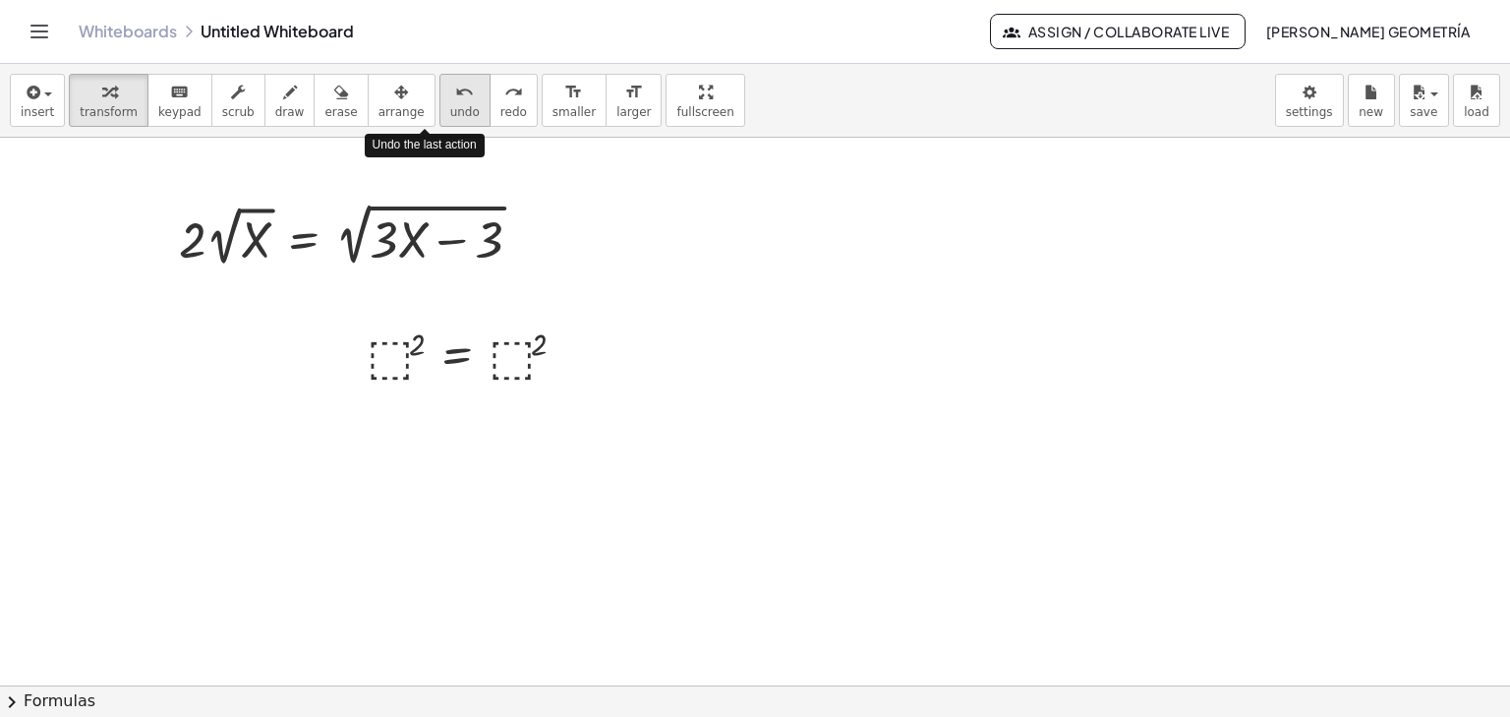
click at [455, 99] on icon "undo" at bounding box center [464, 93] width 19 height 24
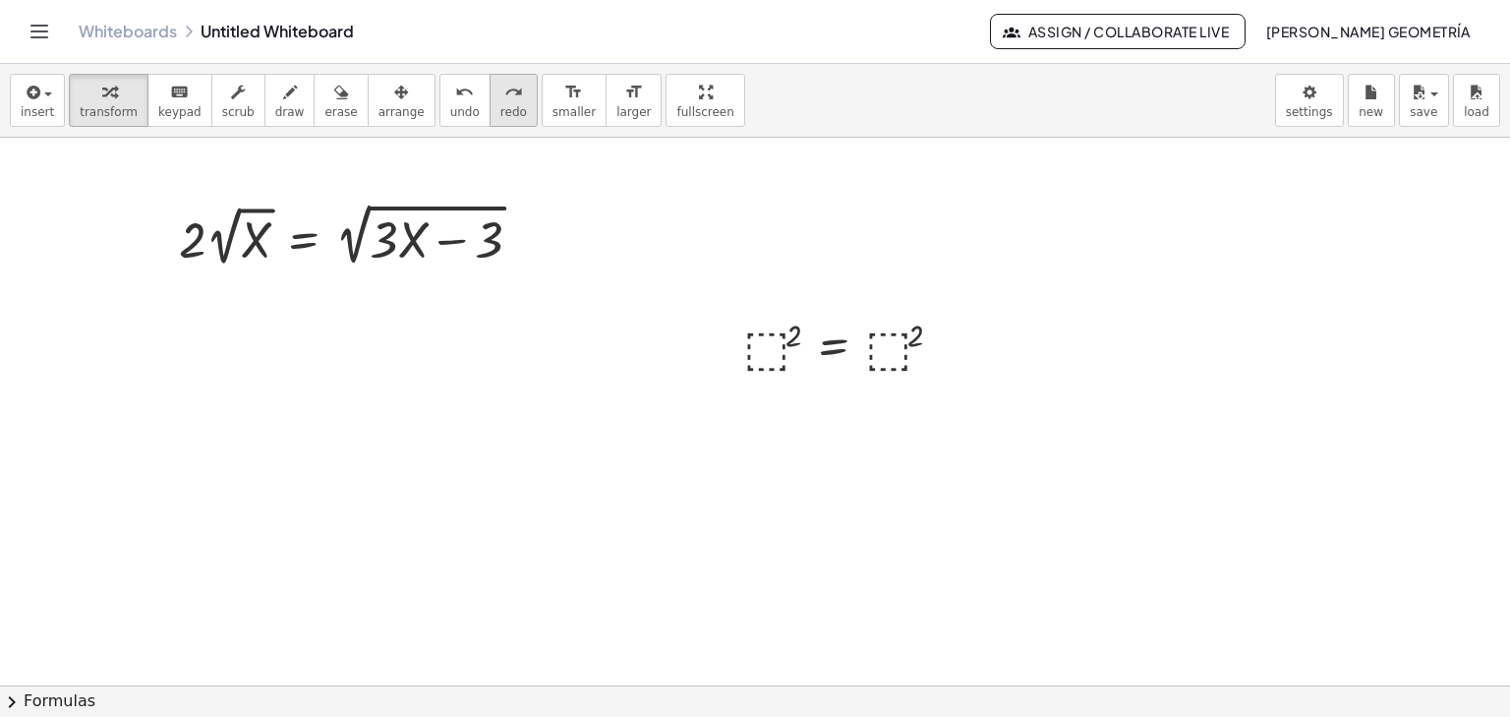
click at [500, 105] on span "redo" at bounding box center [513, 112] width 27 height 14
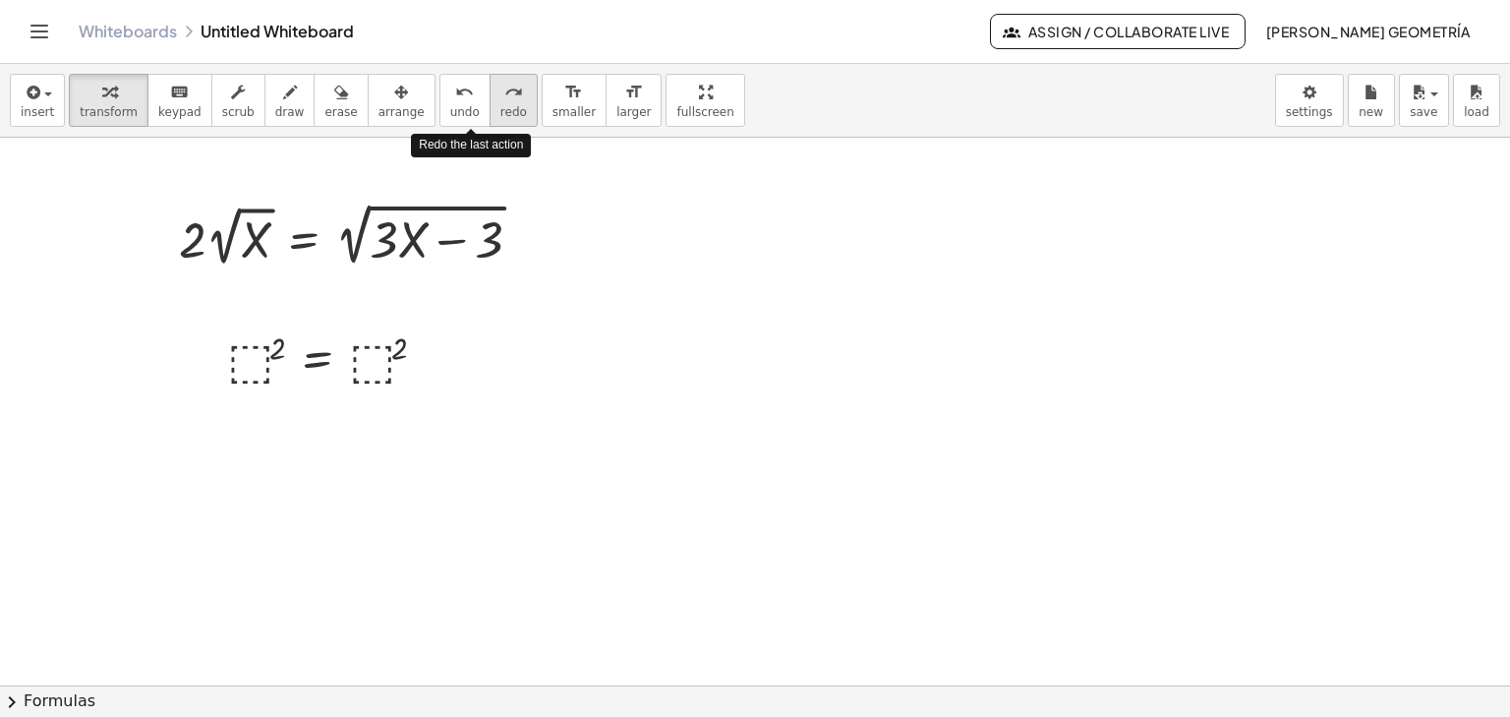
click at [500, 105] on span "redo" at bounding box center [513, 112] width 27 height 14
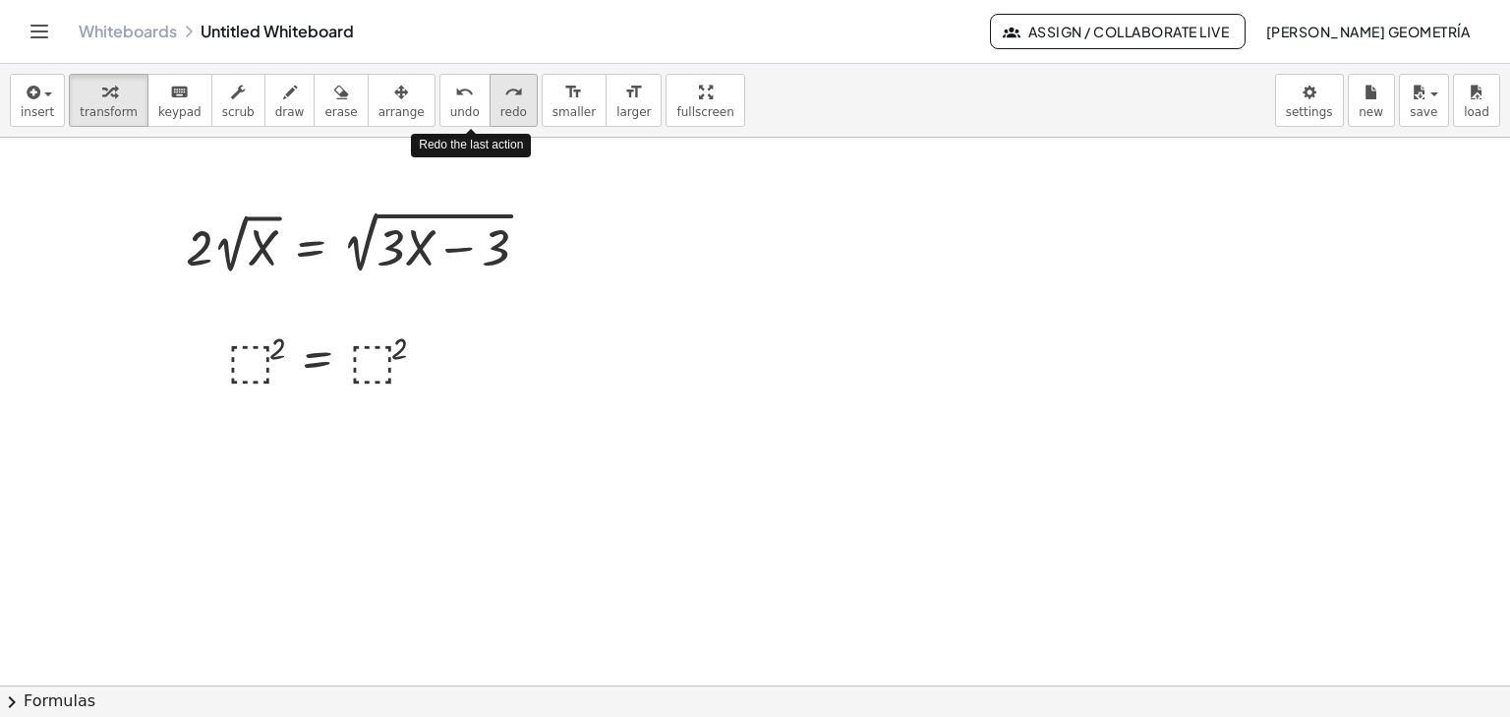
click at [500, 105] on span "redo" at bounding box center [513, 112] width 27 height 14
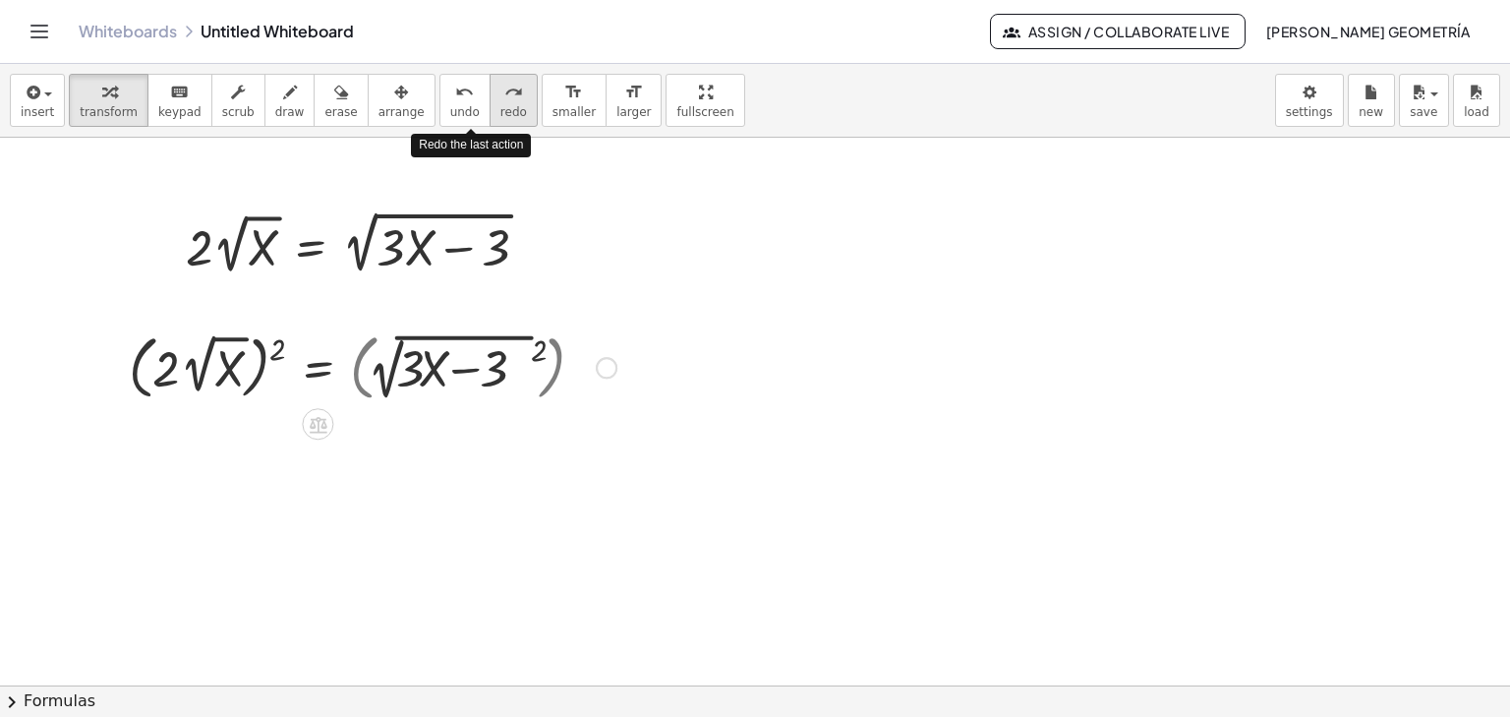
click at [500, 105] on span "redo" at bounding box center [513, 112] width 27 height 14
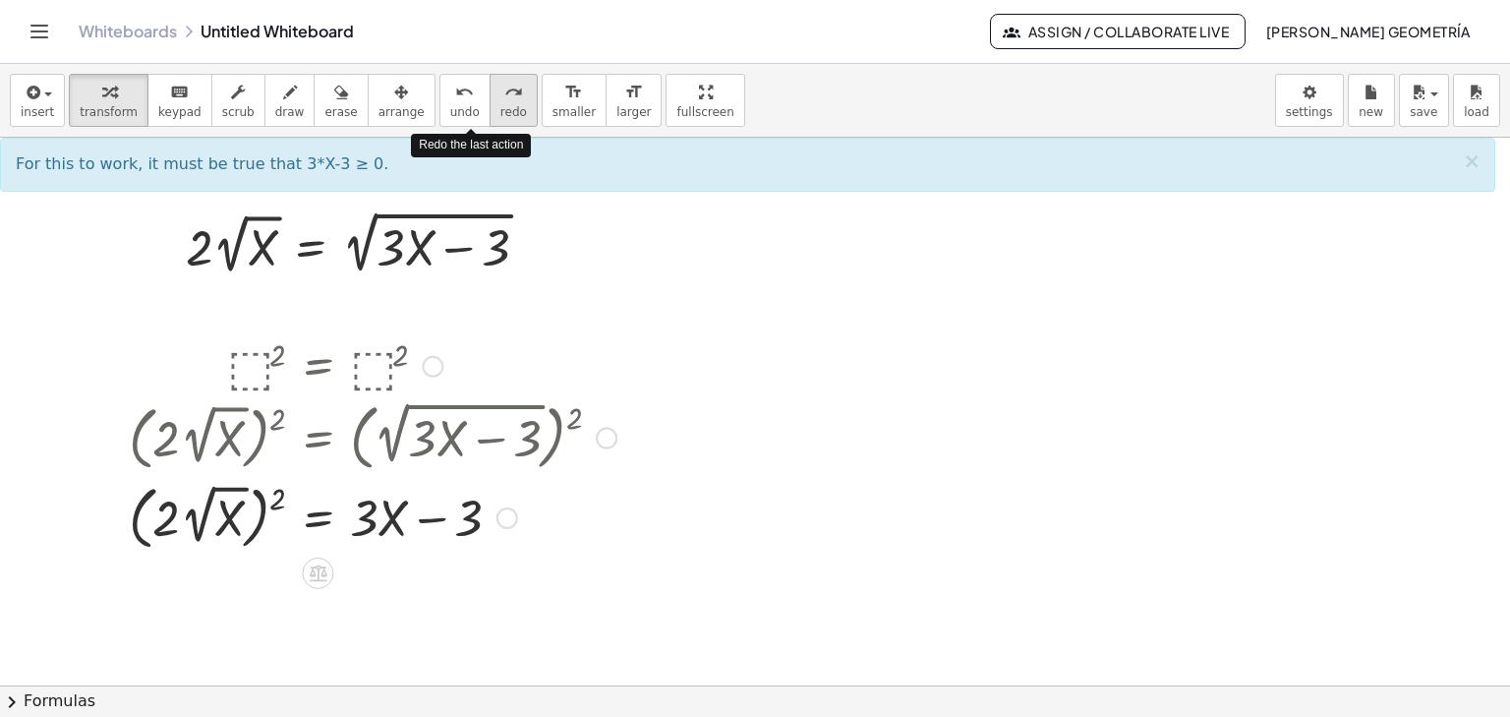
click at [500, 105] on span "redo" at bounding box center [513, 112] width 27 height 14
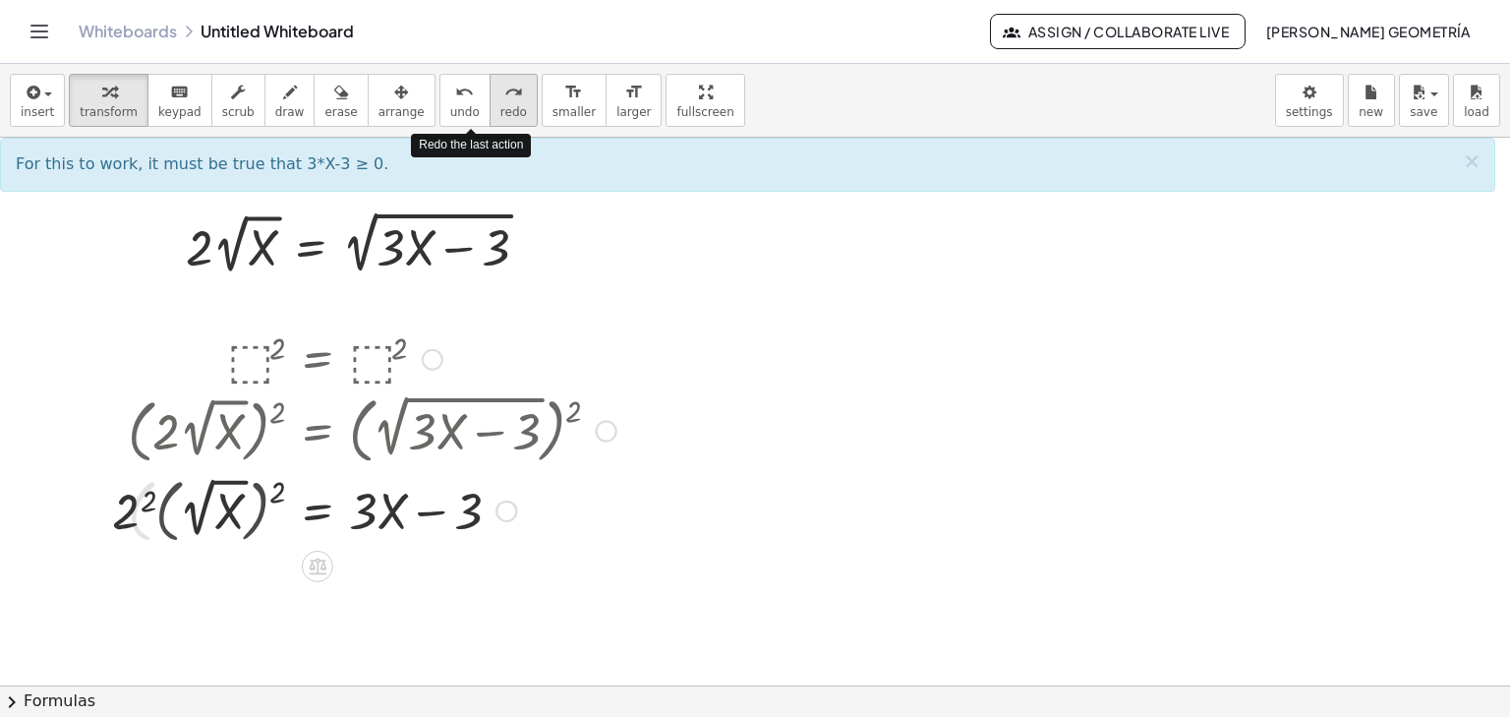
click at [500, 105] on span "redo" at bounding box center [513, 112] width 27 height 14
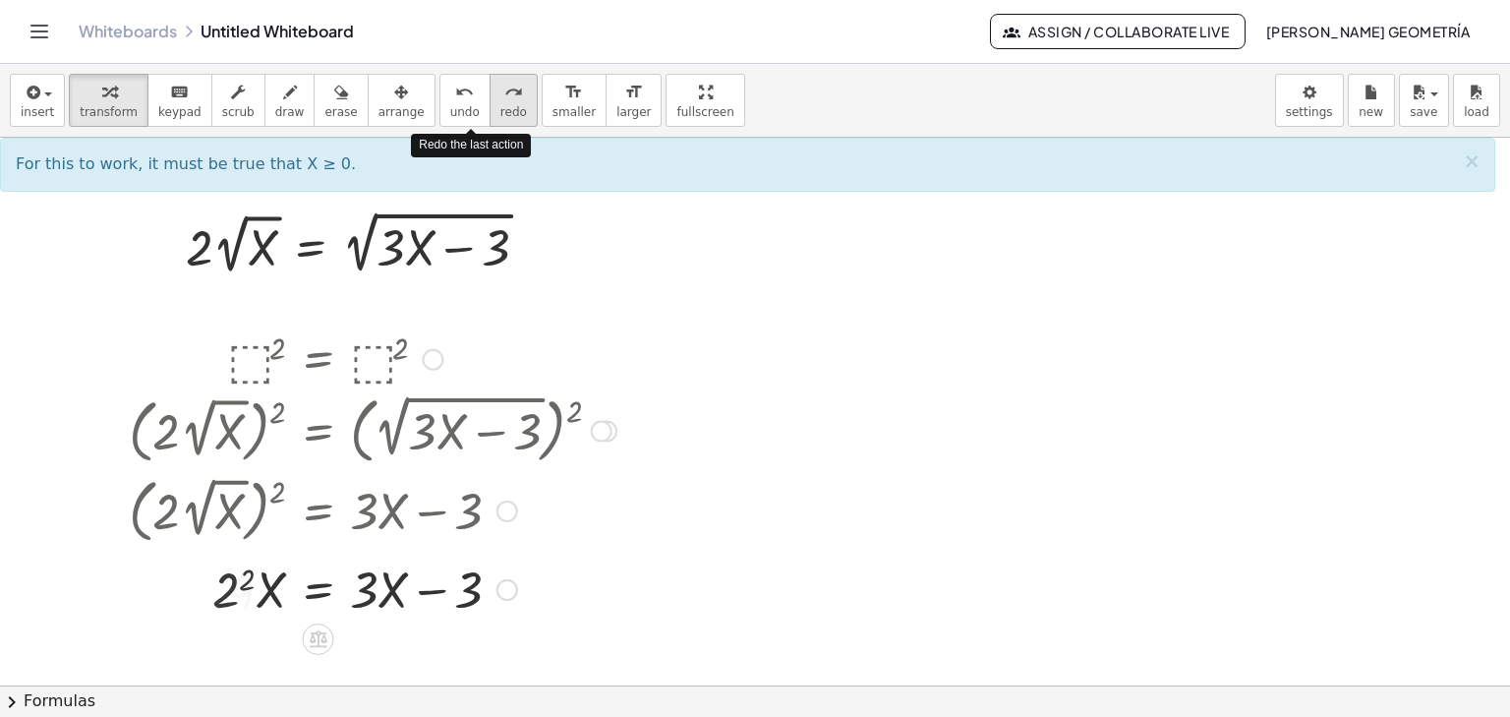
click at [500, 105] on span "redo" at bounding box center [513, 112] width 27 height 14
drag, startPoint x: 381, startPoint y: 584, endPoint x: 357, endPoint y: 580, distance: 24.9
click at [357, 580] on div at bounding box center [372, 587] width 507 height 67
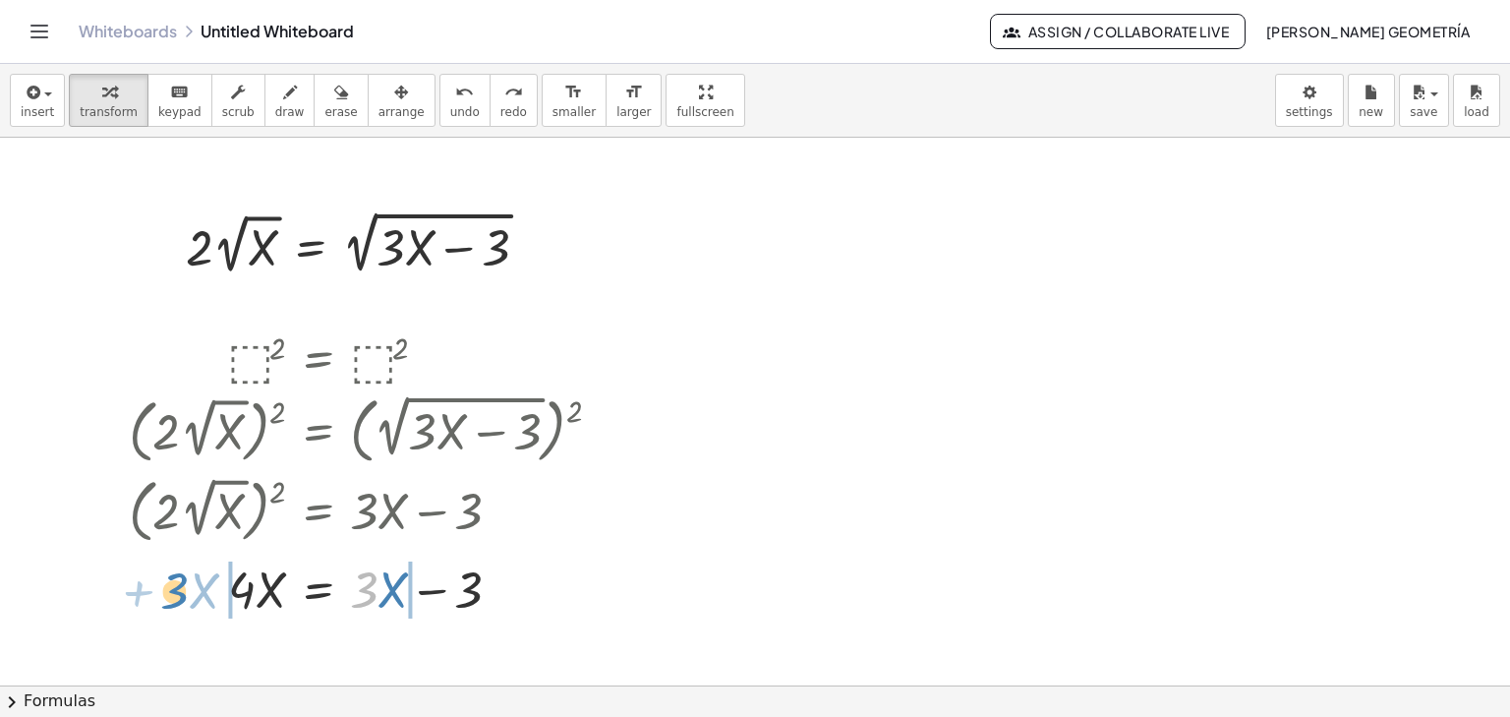
drag, startPoint x: 352, startPoint y: 578, endPoint x: 183, endPoint y: 580, distance: 169.1
click at [183, 580] on div at bounding box center [372, 587] width 507 height 67
click at [433, 592] on div at bounding box center [347, 587] width 558 height 67
drag, startPoint x: 384, startPoint y: 591, endPoint x: 401, endPoint y: 590, distance: 16.7
click at [401, 590] on div at bounding box center [347, 587] width 558 height 67
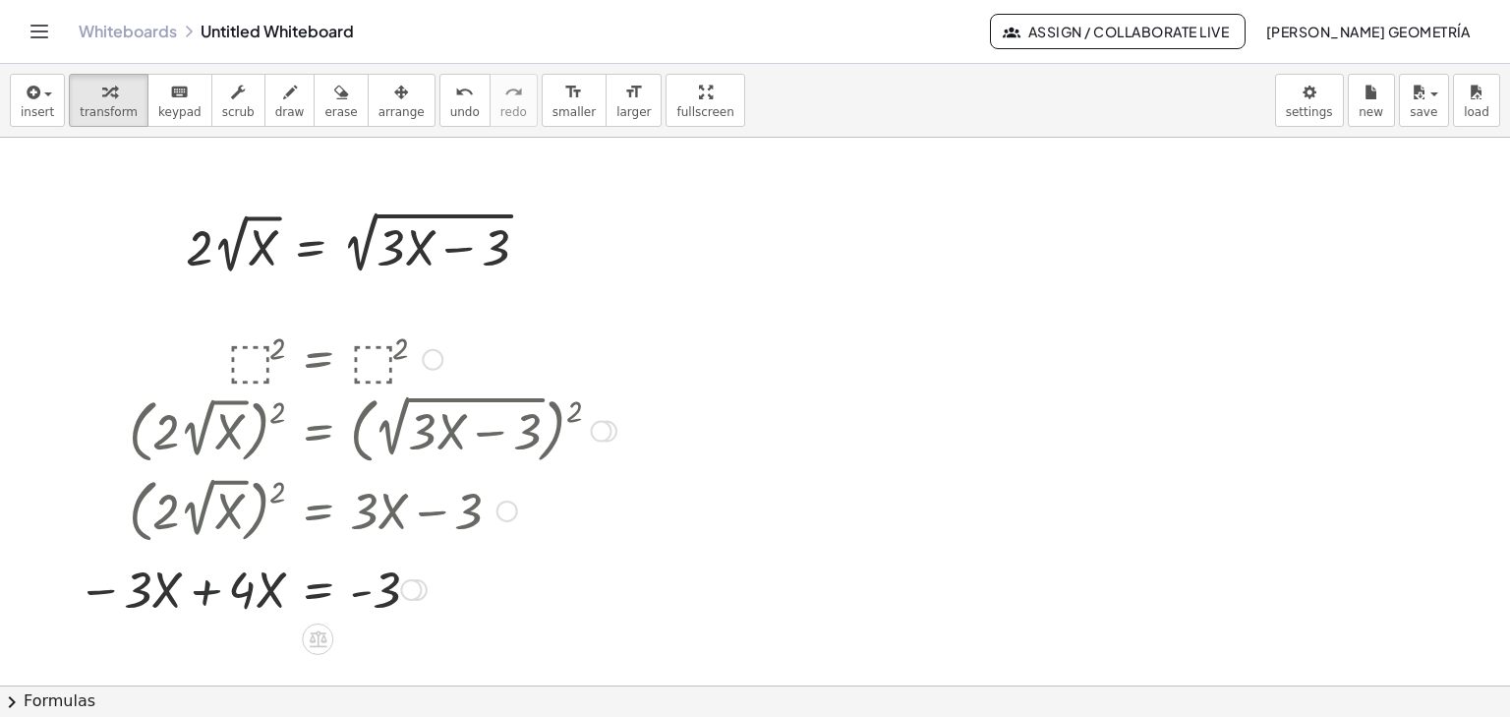
click at [201, 594] on div at bounding box center [347, 587] width 558 height 67
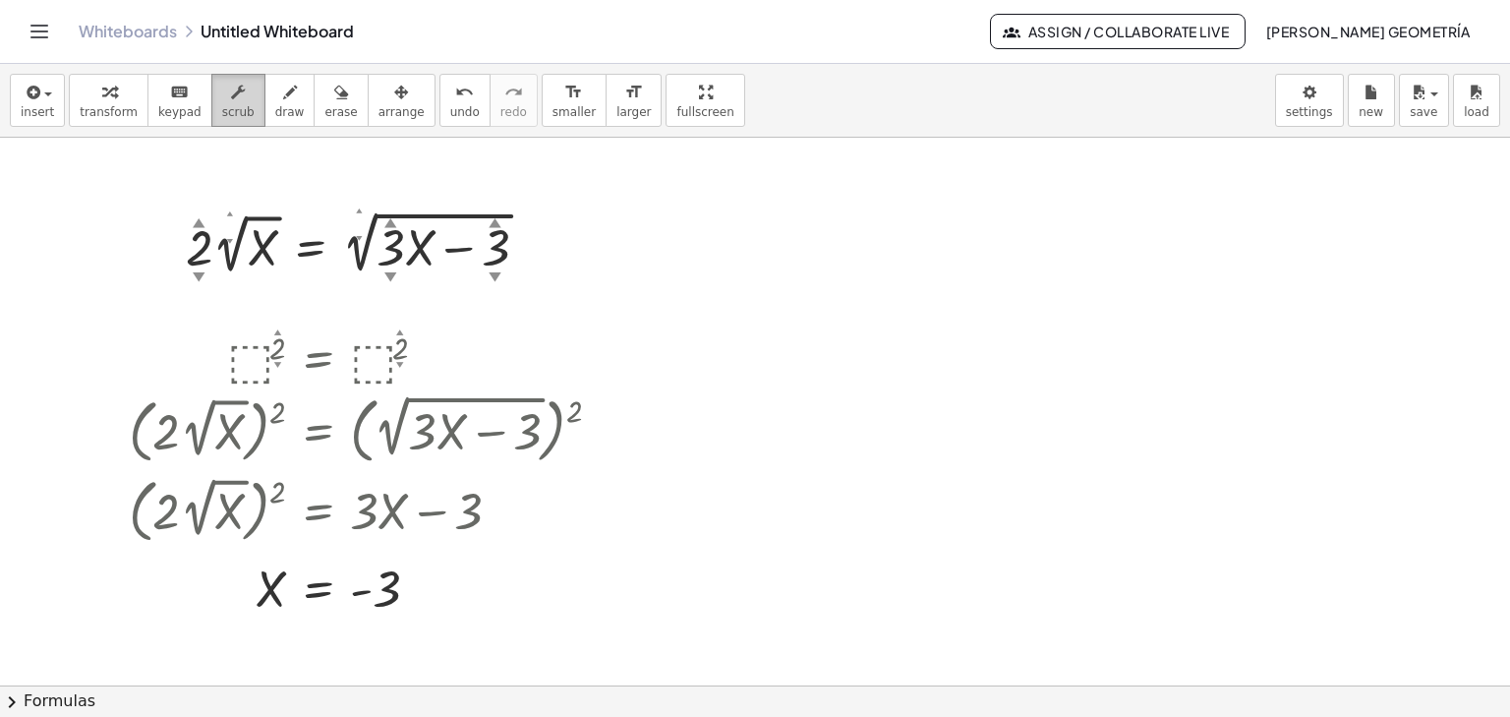
click at [231, 97] on icon "button" at bounding box center [238, 93] width 14 height 24
drag, startPoint x: 193, startPoint y: 224, endPoint x: 200, endPoint y: 214, distance: 12.0
click at [200, 214] on div "▲" at bounding box center [199, 221] width 13 height 18
click at [197, 219] on div "▲" at bounding box center [198, 221] width 13 height 18
drag, startPoint x: 197, startPoint y: 220, endPoint x: 211, endPoint y: 187, distance: 36.5
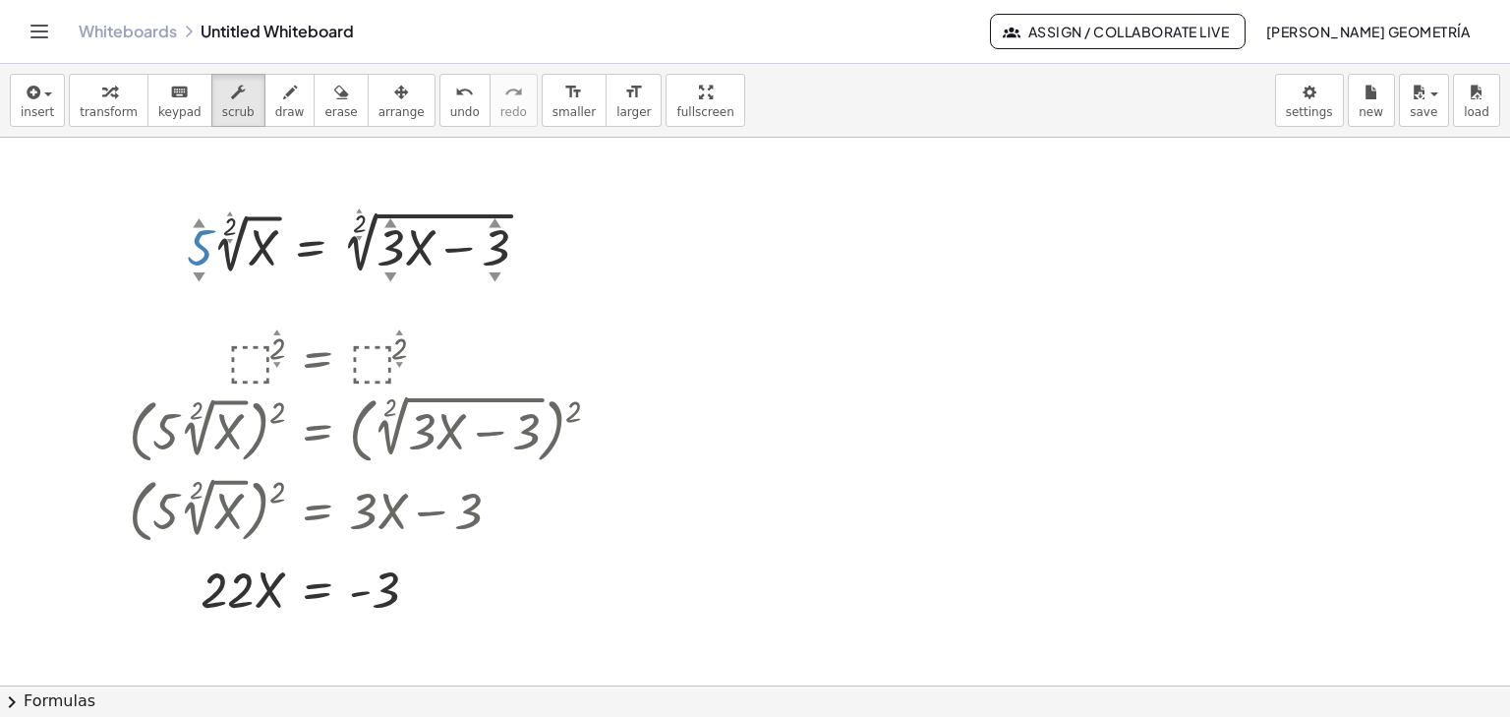
click at [310, 244] on div "· 5 ▲ ▼ · 2 ▲ ▼ √ X = 2 ▲ ▼ √ ( + · 3 ▲ ▼ · X − 3 ▲ ▼ )" at bounding box center [310, 244] width 0 height 0
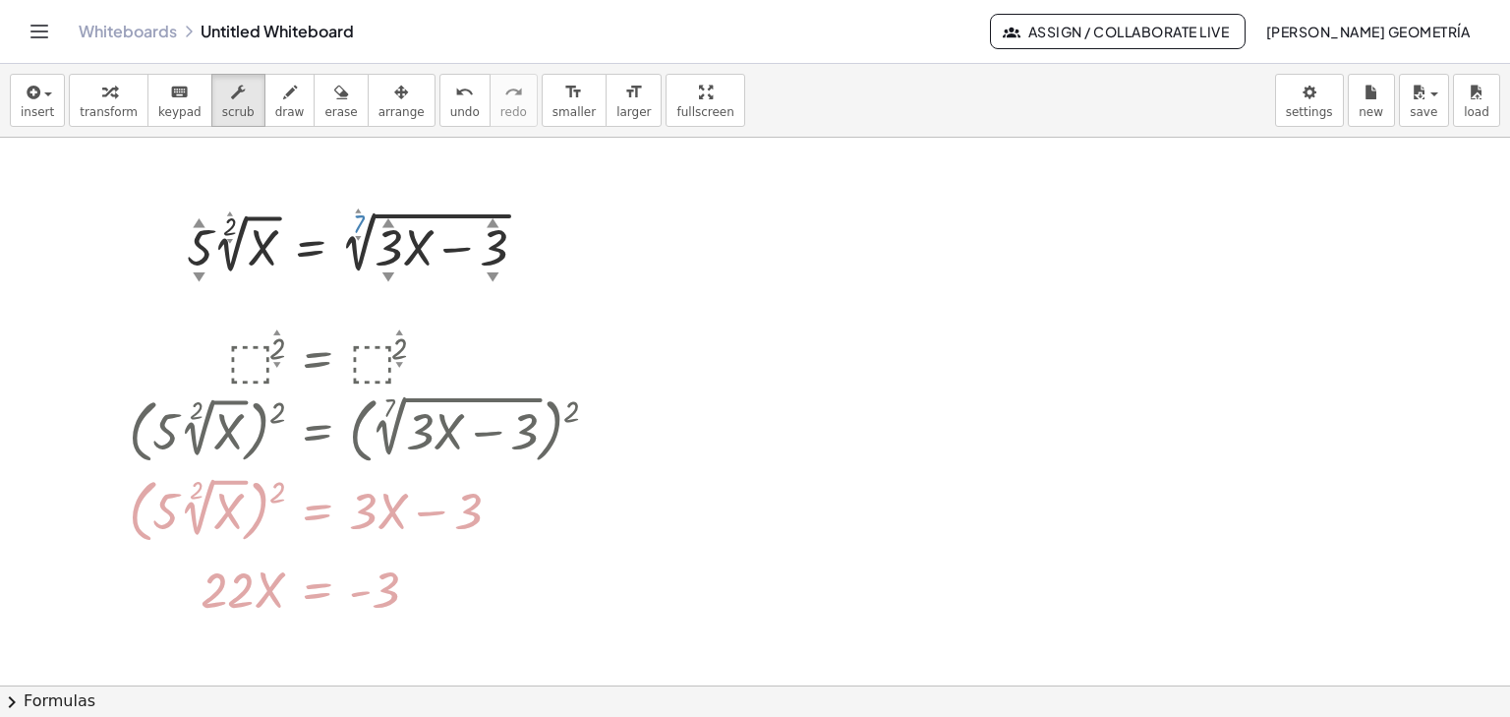
drag, startPoint x: 358, startPoint y: 210, endPoint x: 393, endPoint y: 159, distance: 62.2
click at [507, 513] on div at bounding box center [506, 511] width 22 height 22
click at [505, 513] on div "Go back to this line Copy line as LaTeX Copy derivation as LaTeX" at bounding box center [506, 511] width 22 height 22
drag, startPoint x: 451, startPoint y: 513, endPoint x: 417, endPoint y: 516, distance: 34.5
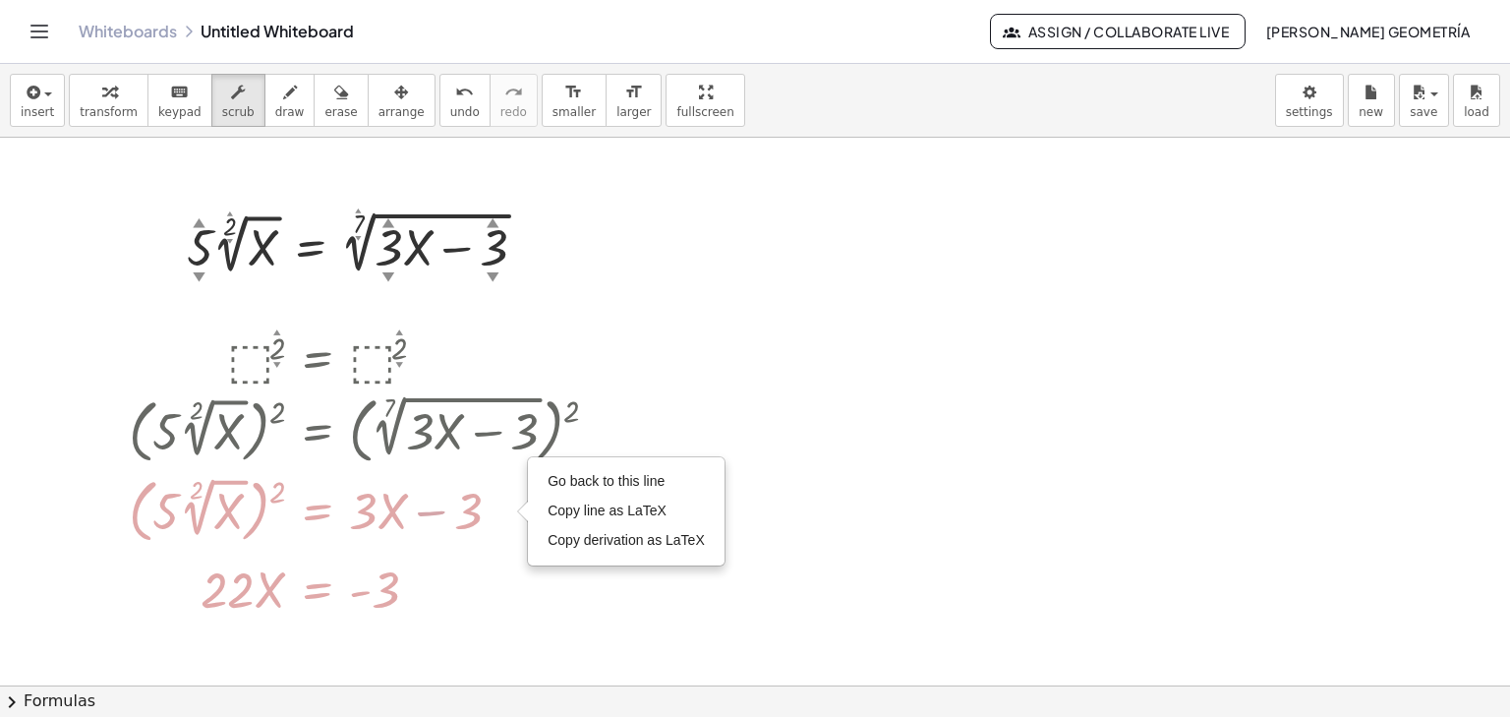
click at [417, 516] on div at bounding box center [371, 509] width 504 height 79
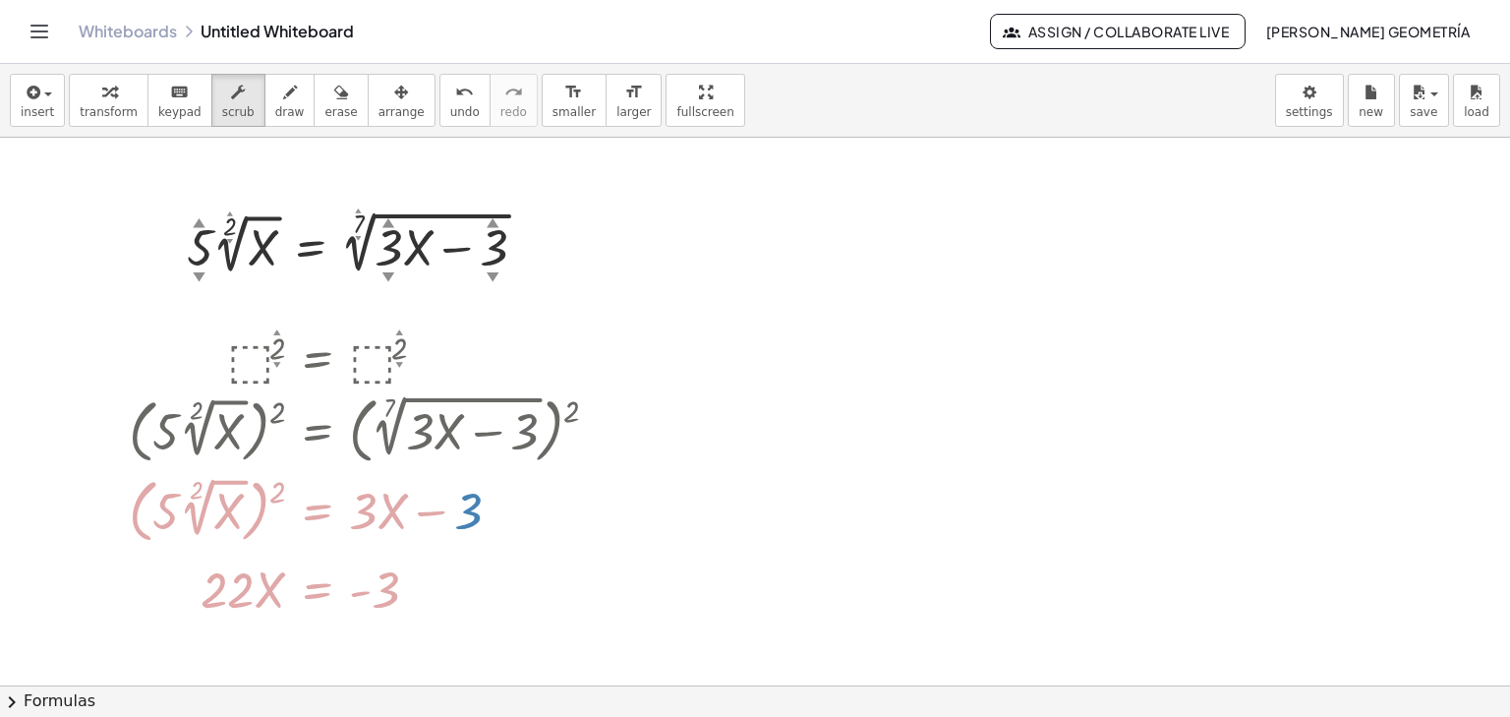
drag, startPoint x: 530, startPoint y: 493, endPoint x: 265, endPoint y: 506, distance: 264.8
click at [158, 489] on div at bounding box center [371, 509] width 504 height 79
